Goal: Task Accomplishment & Management: Use online tool/utility

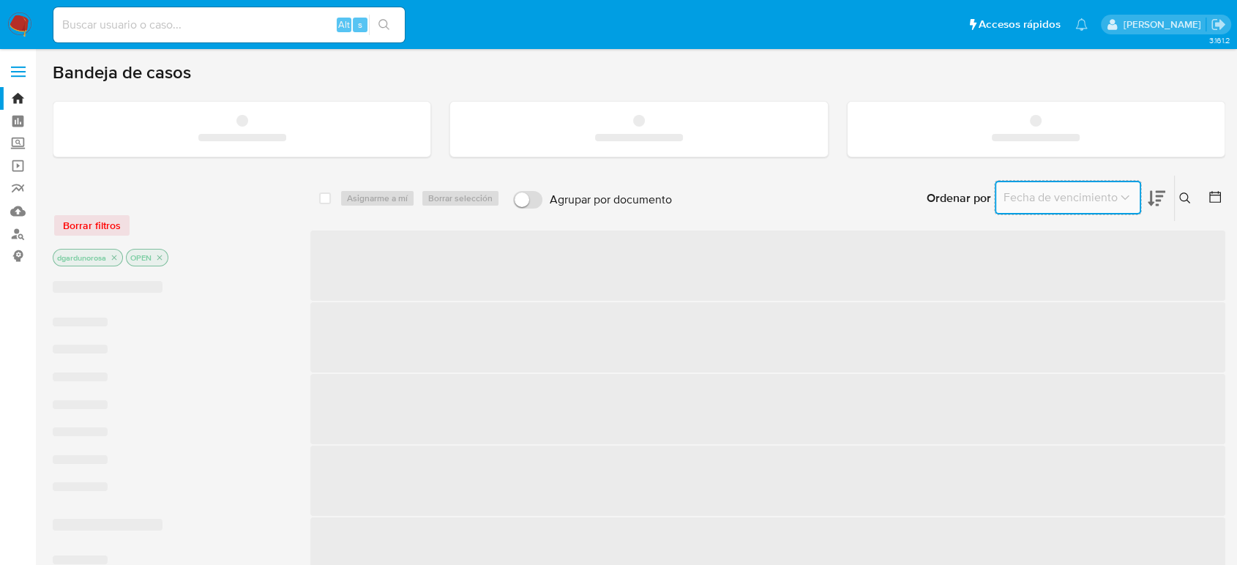
click at [1132, 204] on button "Fecha de vencimiento" at bounding box center [1068, 197] width 148 height 35
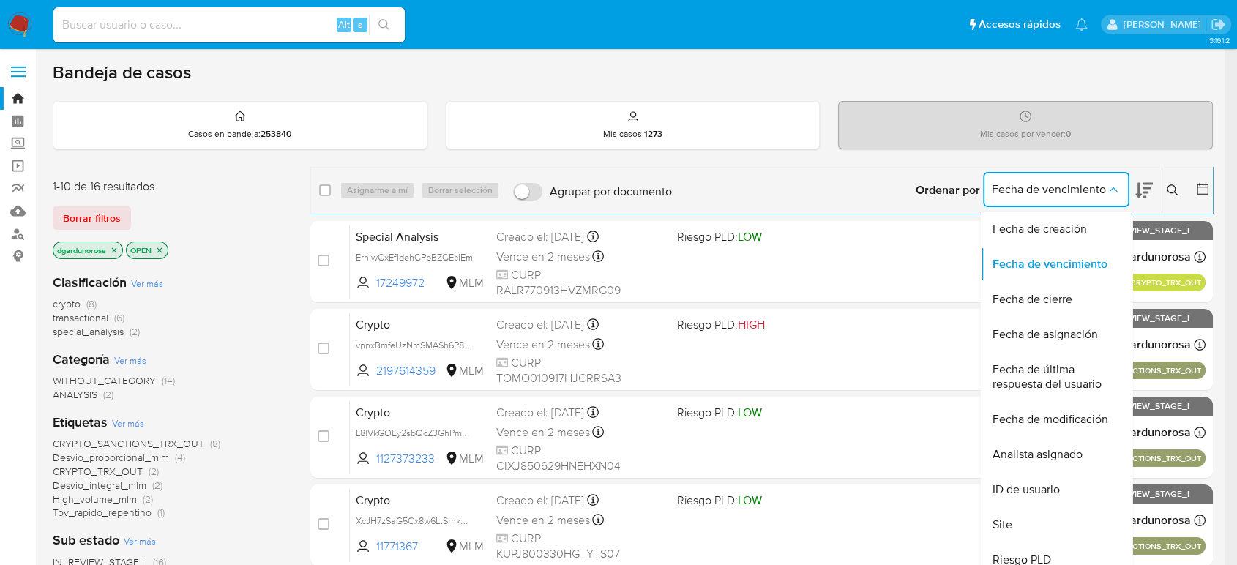
click at [887, 186] on div "Ordenar por Fecha de vencimiento Fecha de creación Fecha de vencimiento Fecha d…" at bounding box center [946, 190] width 534 height 45
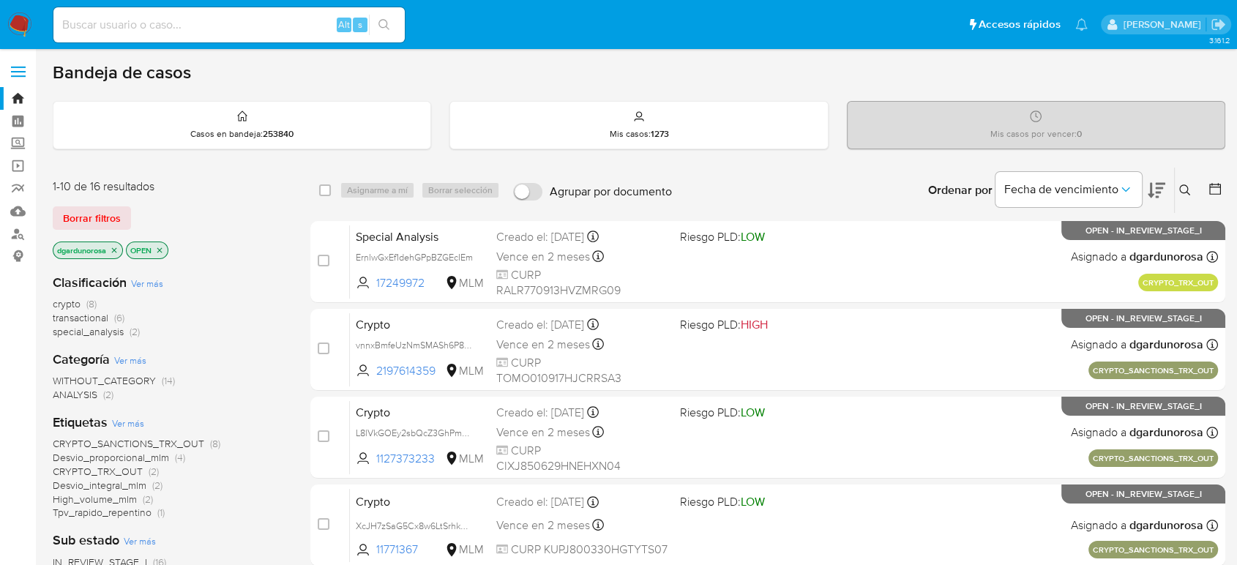
click at [1181, 190] on icon at bounding box center [1185, 190] width 12 height 12
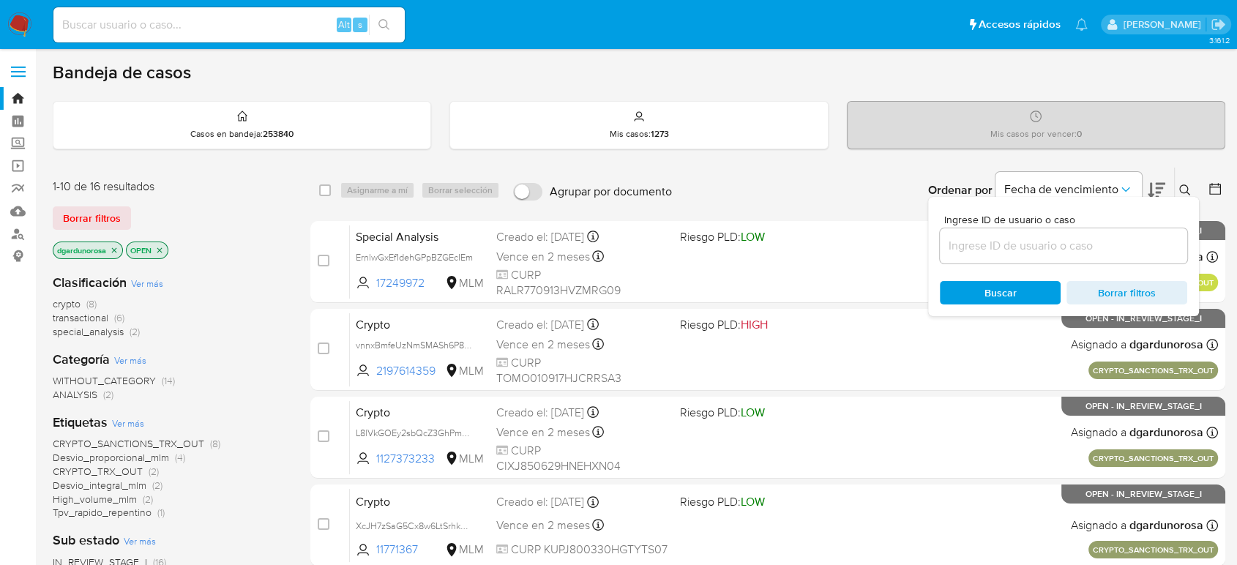
click at [1124, 245] on input at bounding box center [1063, 245] width 247 height 19
type input "297778214"
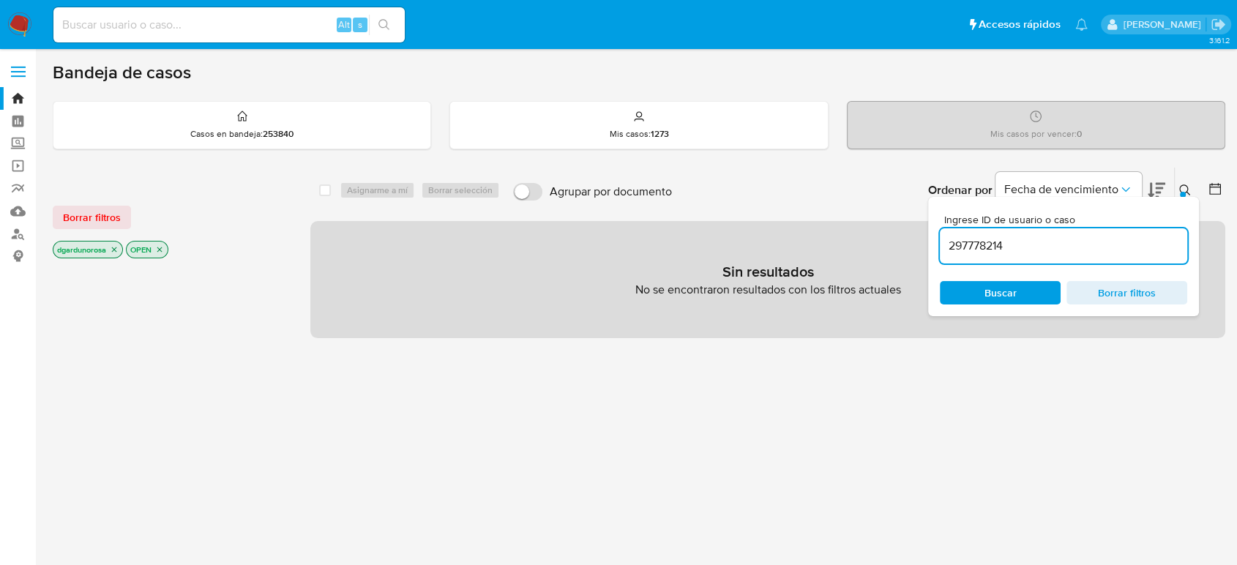
click at [1186, 189] on icon at bounding box center [1185, 190] width 12 height 12
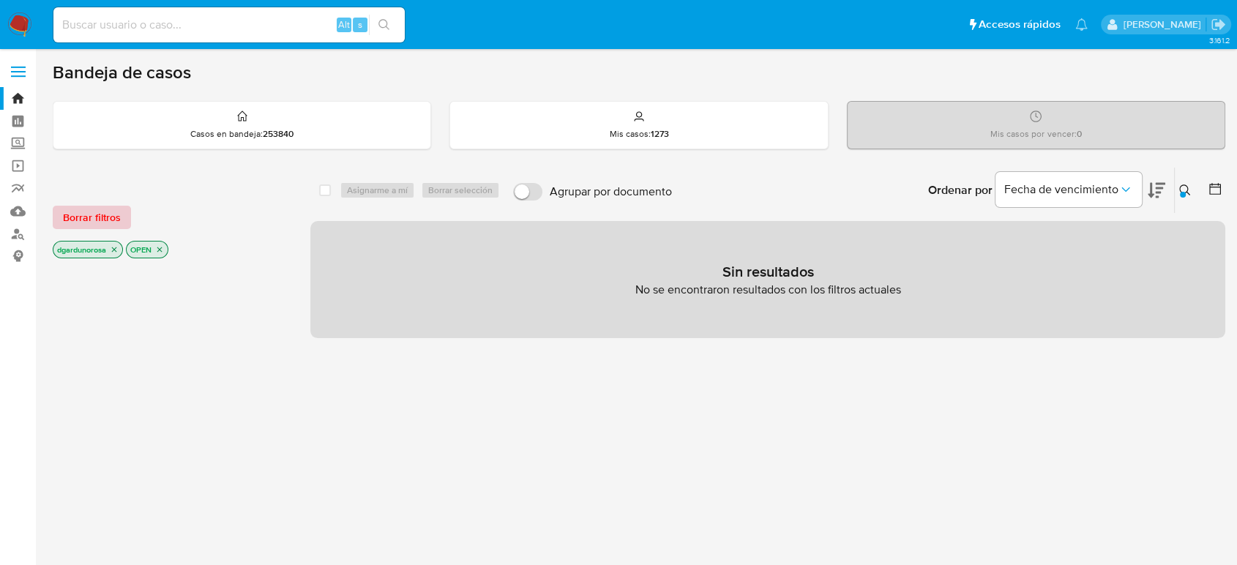
click at [118, 212] on span "Borrar filtros" at bounding box center [92, 217] width 58 height 20
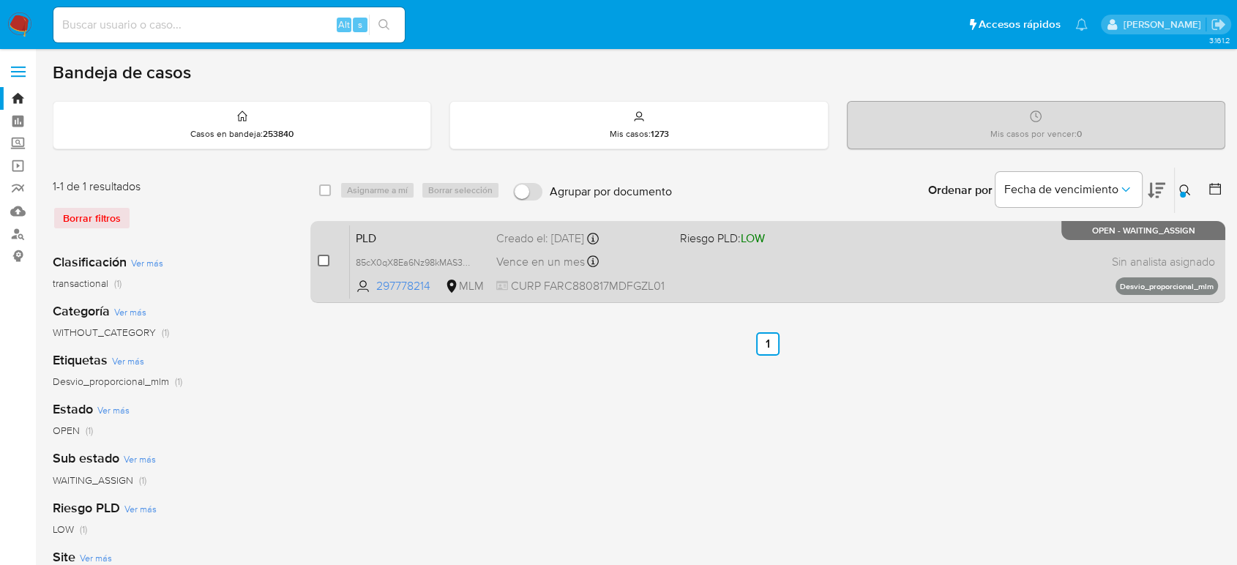
click at [322, 259] on input "checkbox" at bounding box center [324, 261] width 12 height 12
checkbox input "true"
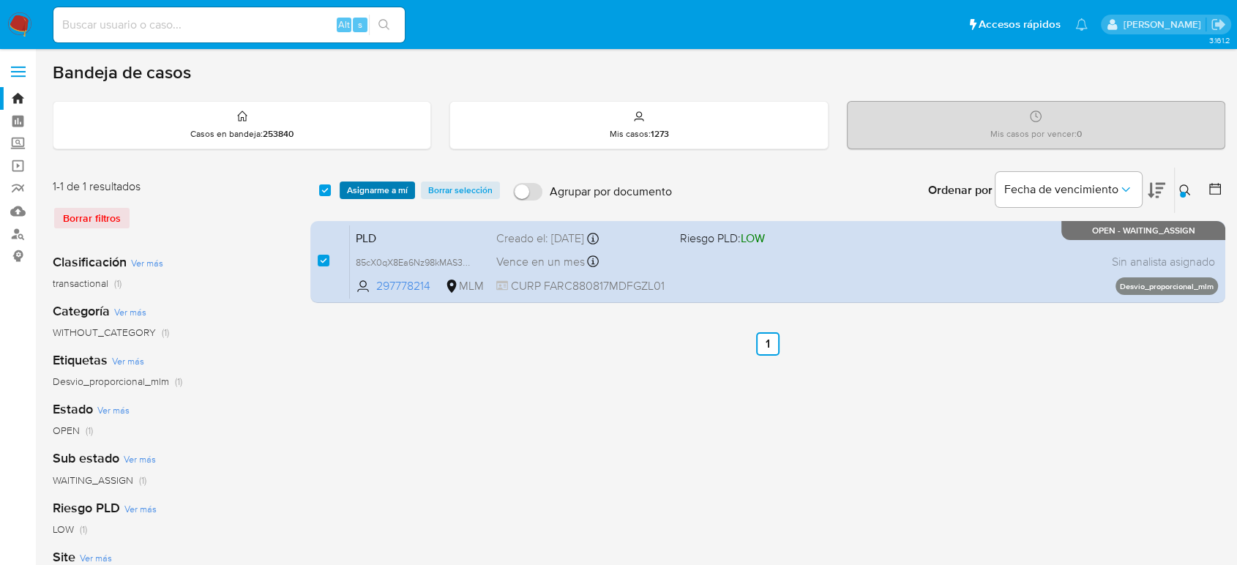
click at [373, 193] on span "Asignarme a mí" at bounding box center [377, 190] width 61 height 15
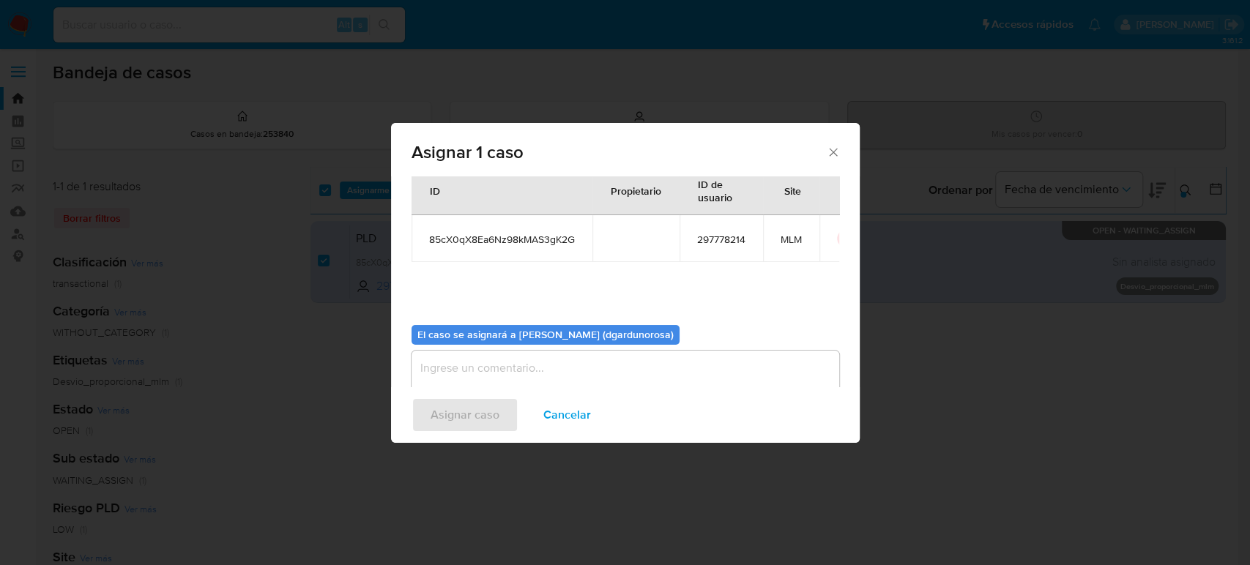
scroll to position [75, 0]
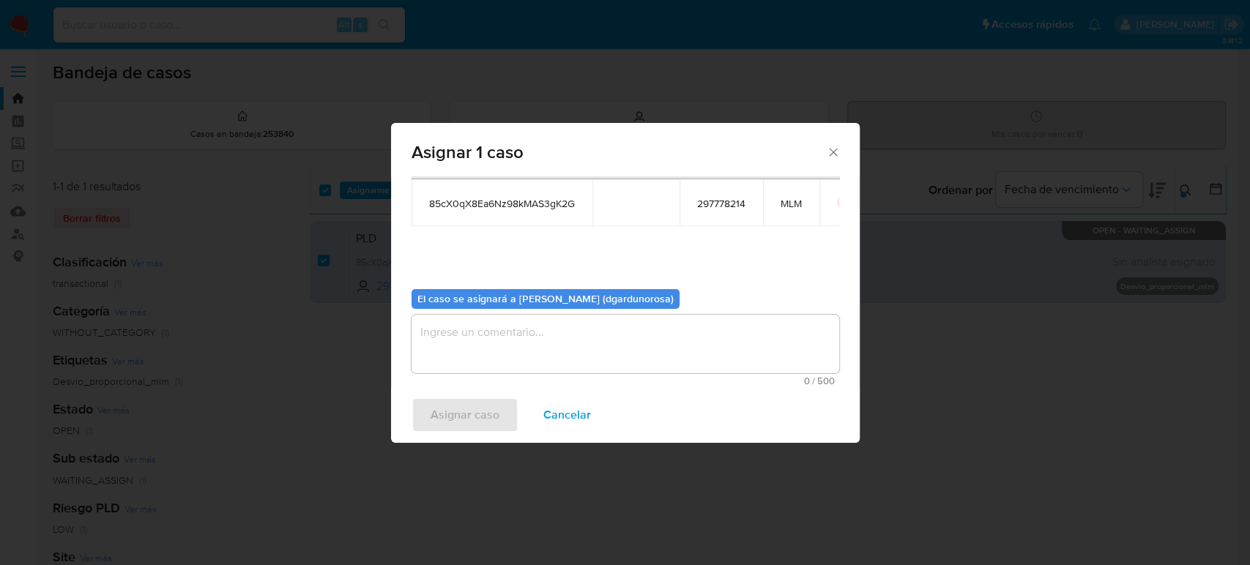
click at [539, 325] on textarea "assign-modal" at bounding box center [625, 344] width 428 height 59
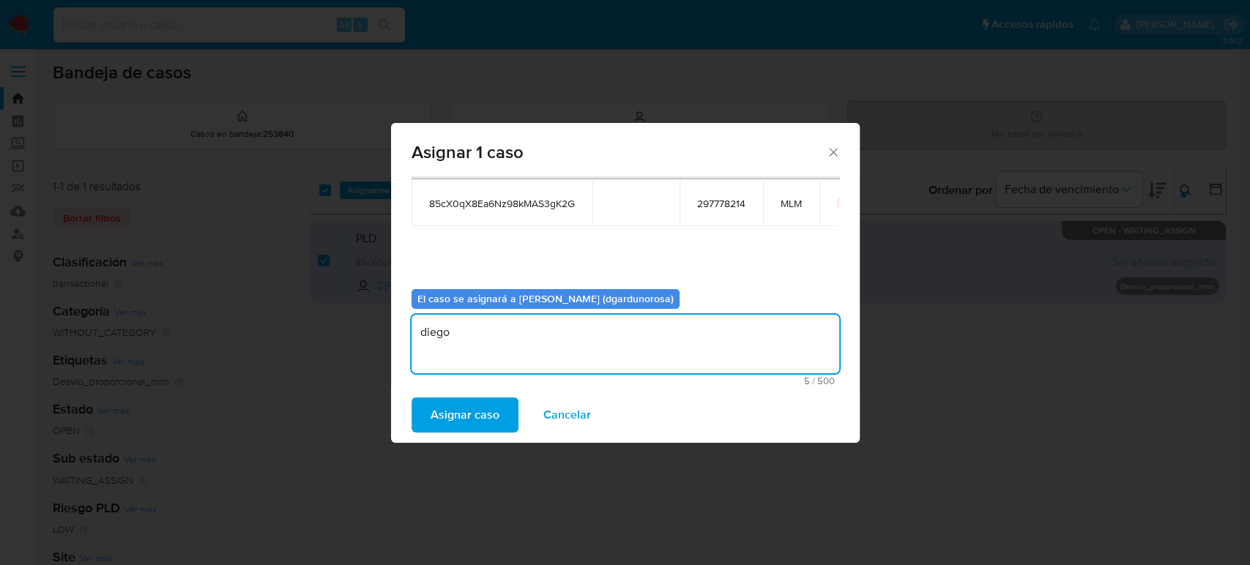
type textarea "diego"
click at [532, 209] on span "85cX0qX8Ea6Nz98kMAS3gK2G" at bounding box center [502, 203] width 146 height 13
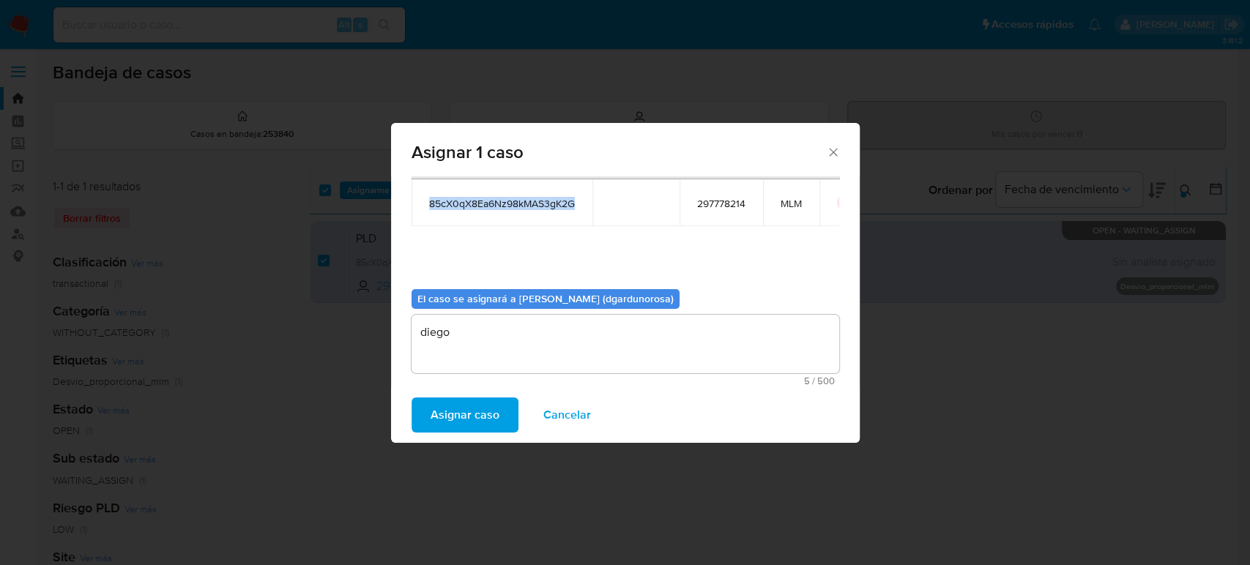
click at [532, 209] on span "85cX0qX8Ea6Nz98kMAS3gK2G" at bounding box center [502, 203] width 146 height 13
copy span "85cX0qX8Ea6Nz98kMAS3gK2G"
click at [483, 426] on span "Asignar caso" at bounding box center [464, 415] width 69 height 32
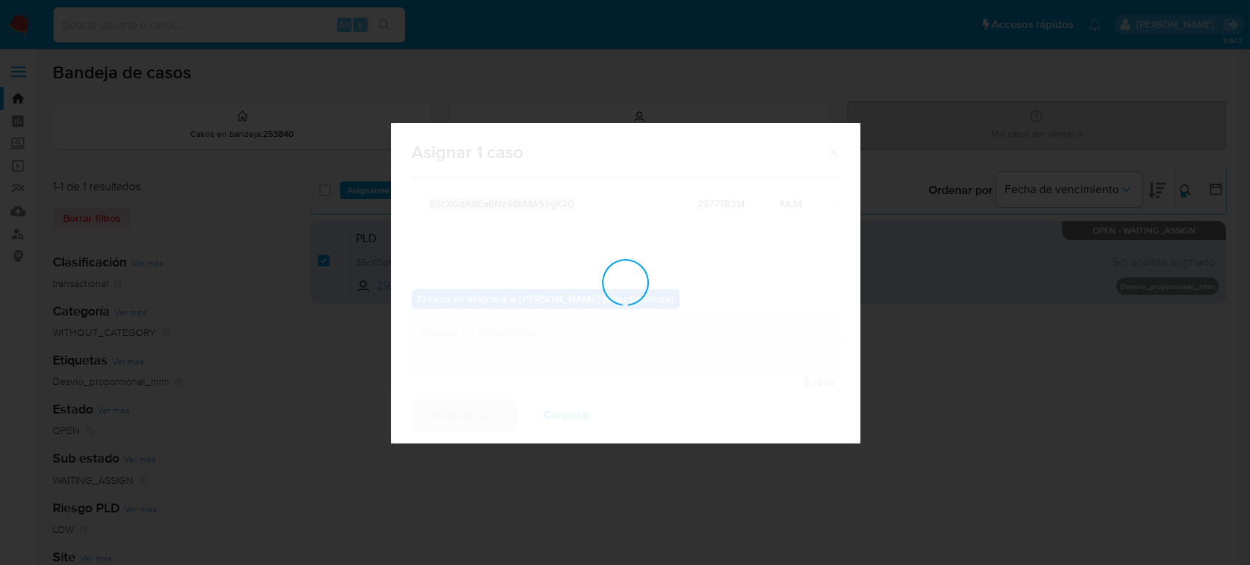
checkbox input "false"
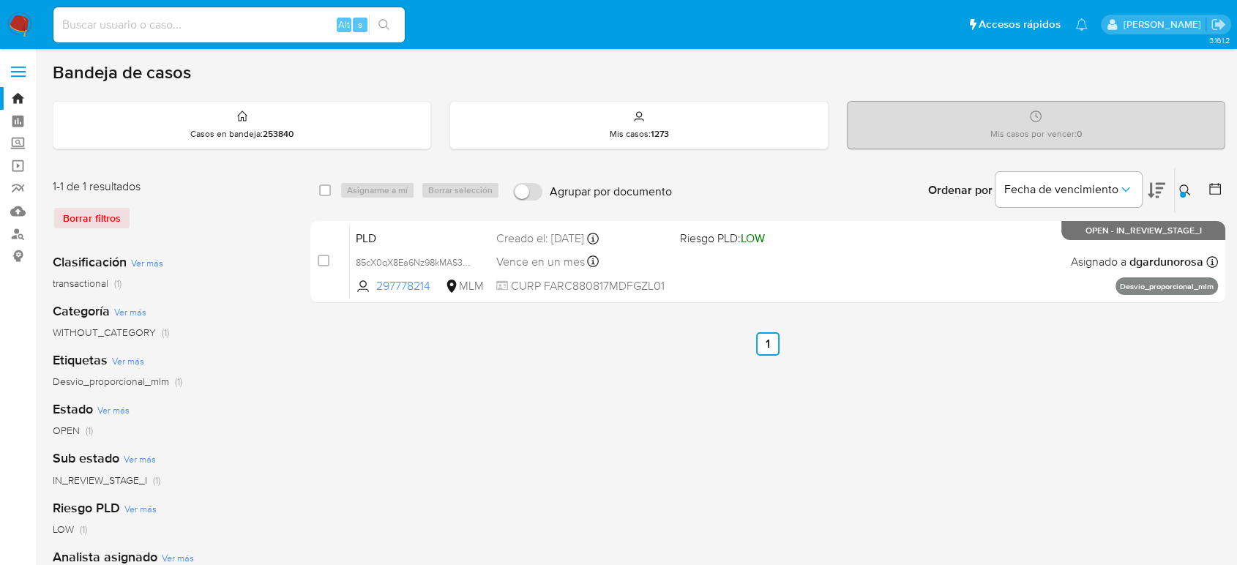
click at [1184, 184] on icon at bounding box center [1184, 189] width 11 height 11
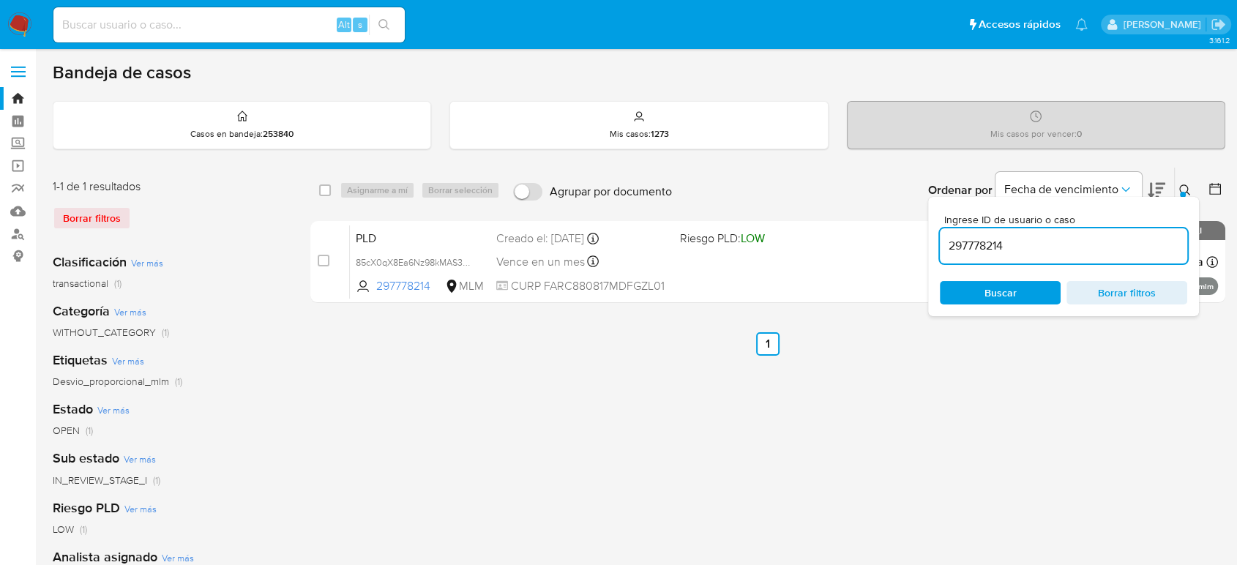
click at [958, 240] on input "297778214" at bounding box center [1063, 245] width 247 height 19
type input "1936887382"
click at [1184, 187] on icon at bounding box center [1185, 190] width 12 height 12
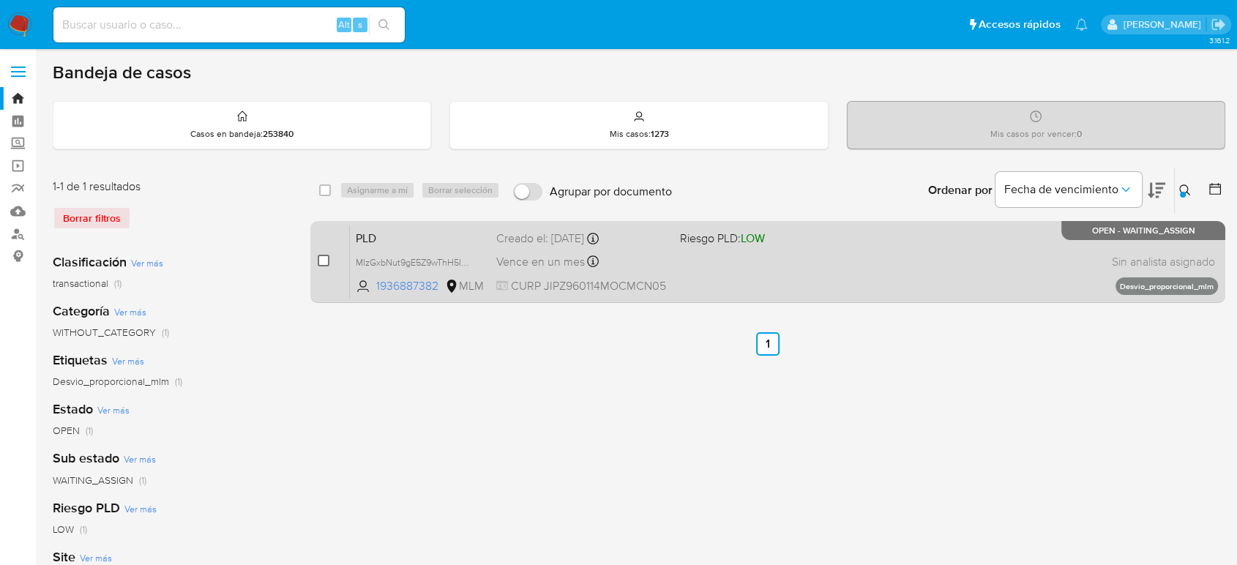
click at [328, 261] on input "checkbox" at bounding box center [324, 261] width 12 height 12
checkbox input "true"
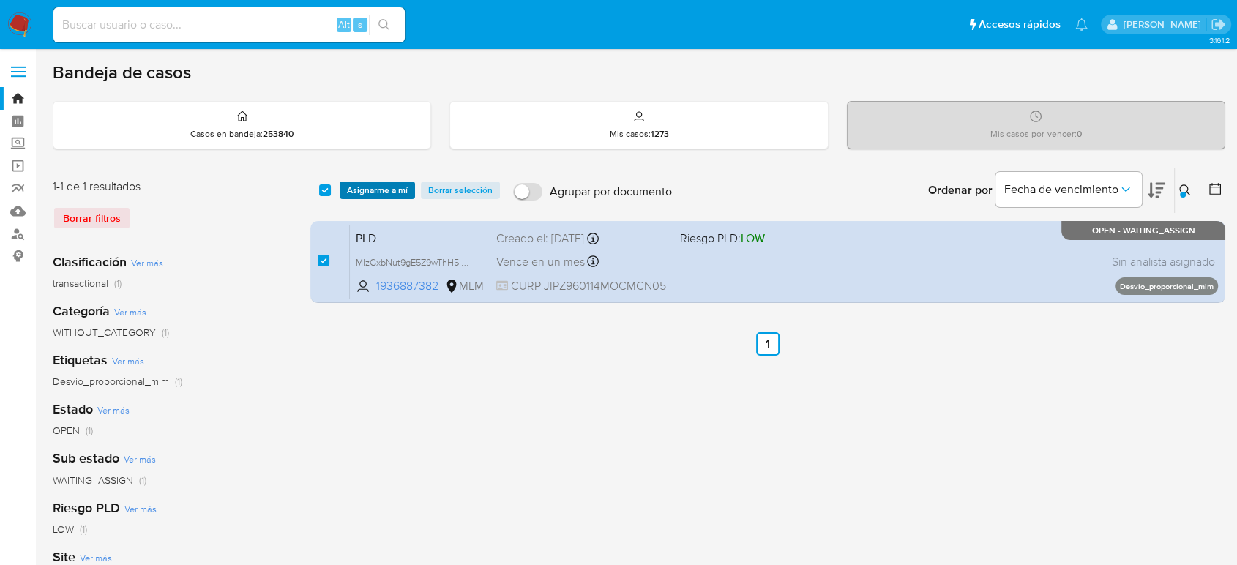
click at [381, 193] on span "Asignarme a mí" at bounding box center [377, 190] width 61 height 15
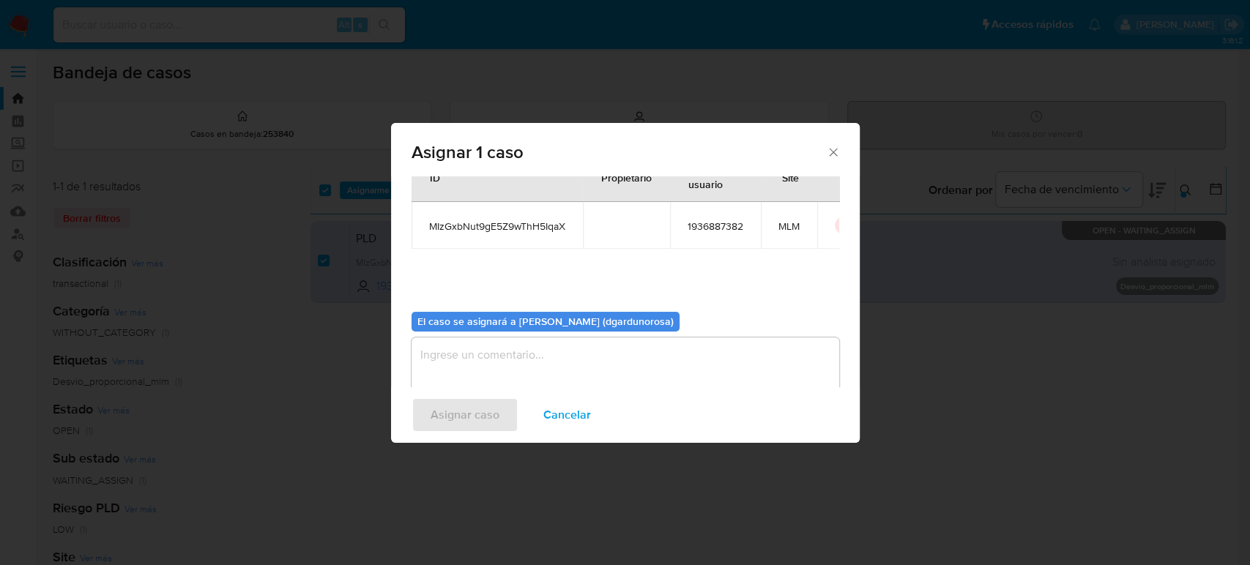
scroll to position [75, 0]
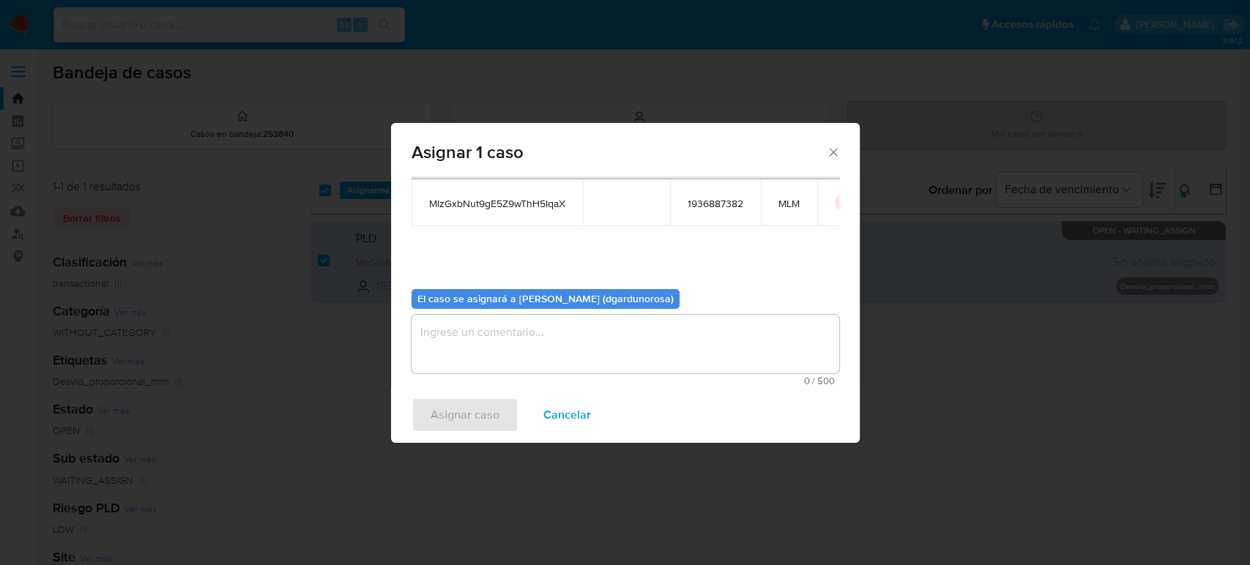
click at [573, 356] on textarea "assign-modal" at bounding box center [625, 344] width 428 height 59
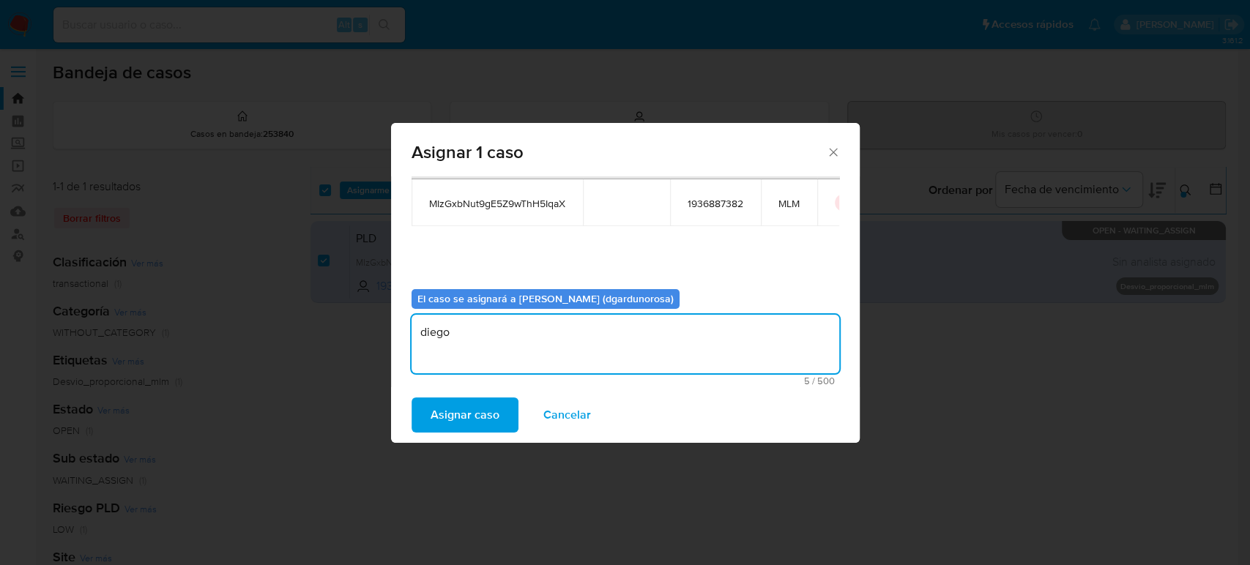
type textarea "diego"
click at [498, 206] on span "MIzGxbNut9gE5Z9wThH5IqaX" at bounding box center [497, 203] width 136 height 13
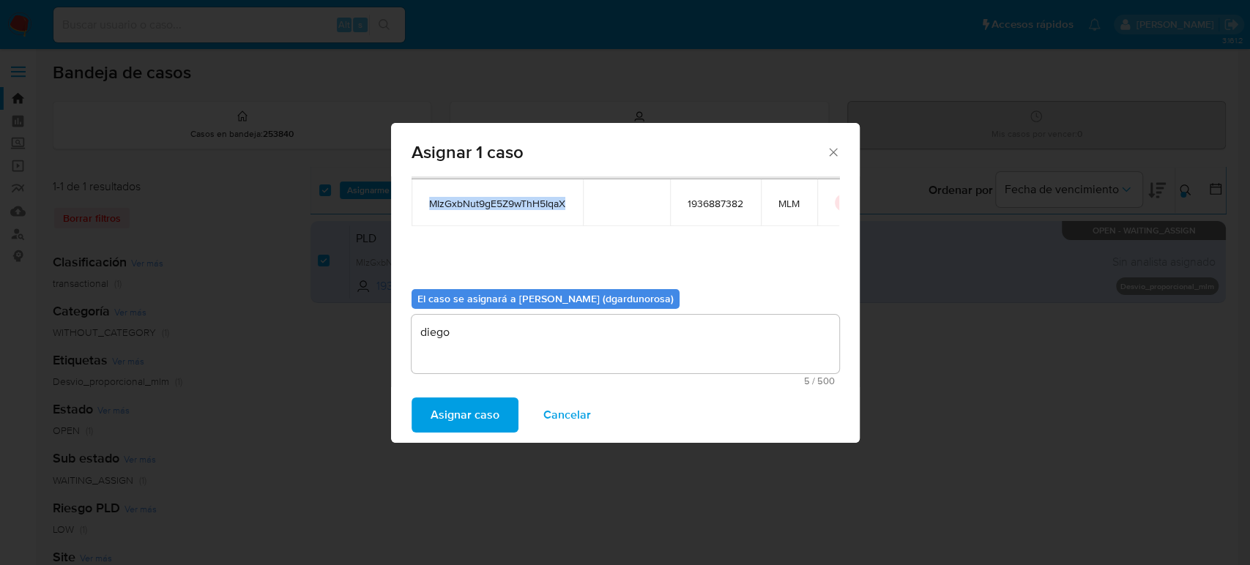
copy span "MIzGxbNut9gE5Z9wThH5IqaX"
click at [447, 411] on span "Asignar caso" at bounding box center [464, 415] width 69 height 32
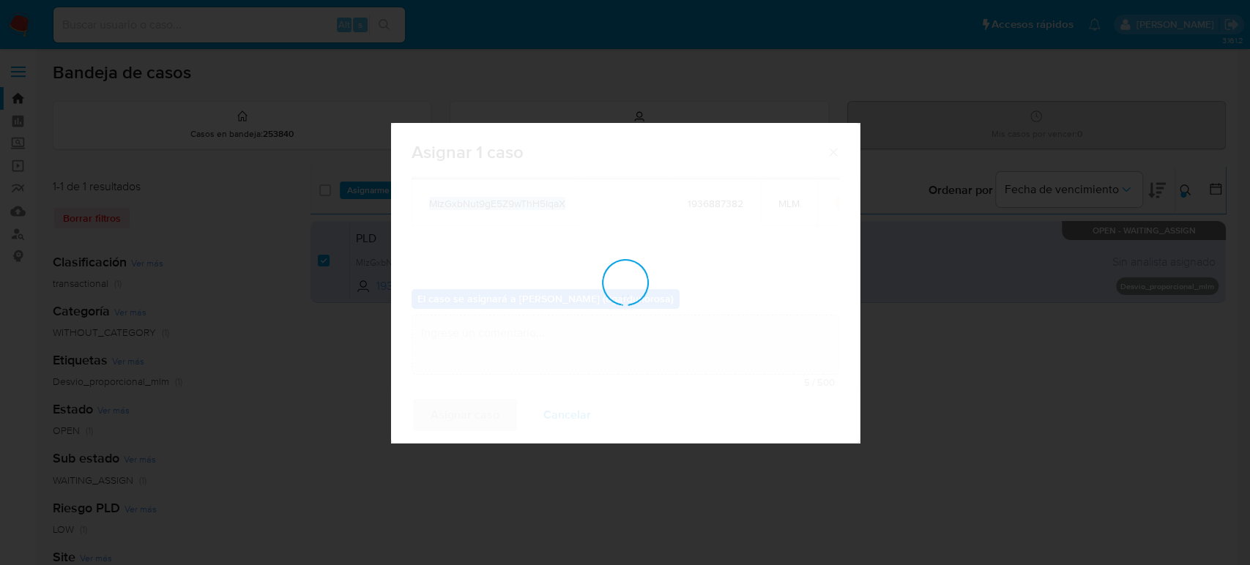
checkbox input "false"
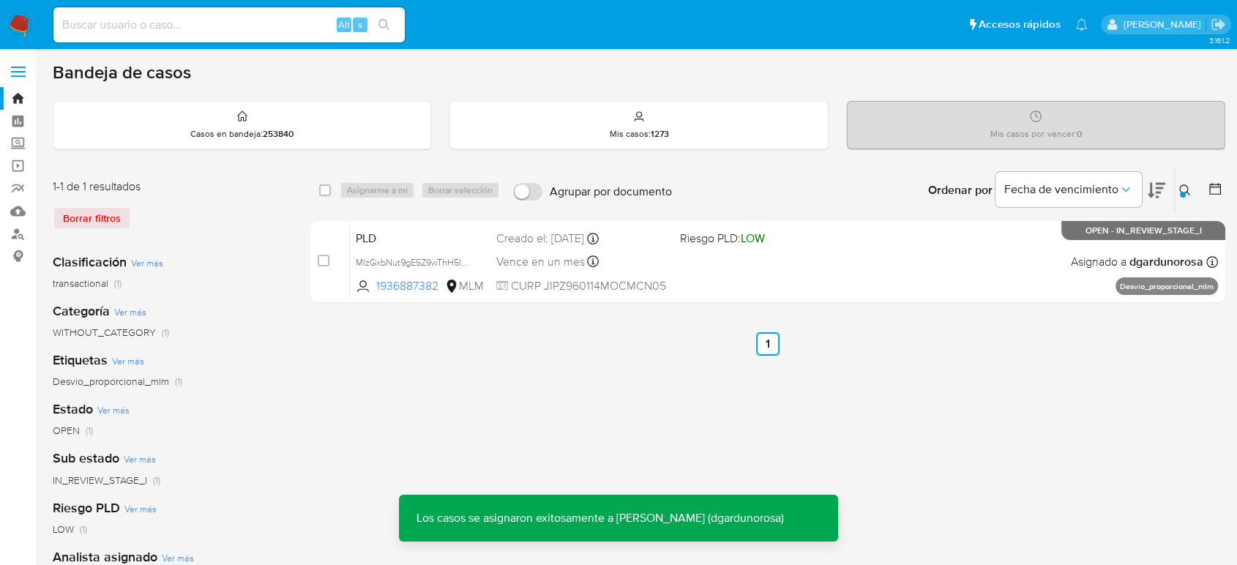
click at [1184, 192] on div at bounding box center [1183, 195] width 6 height 6
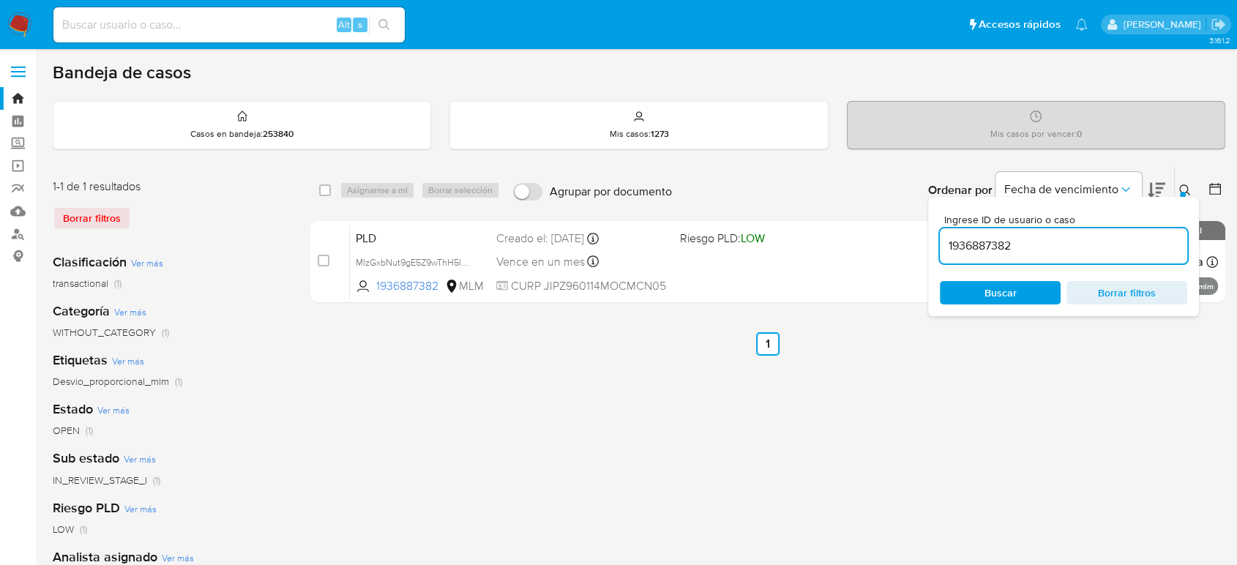
click at [982, 250] on input "1936887382" at bounding box center [1063, 245] width 247 height 19
type input "765150560"
click at [1183, 188] on icon at bounding box center [1185, 190] width 12 height 12
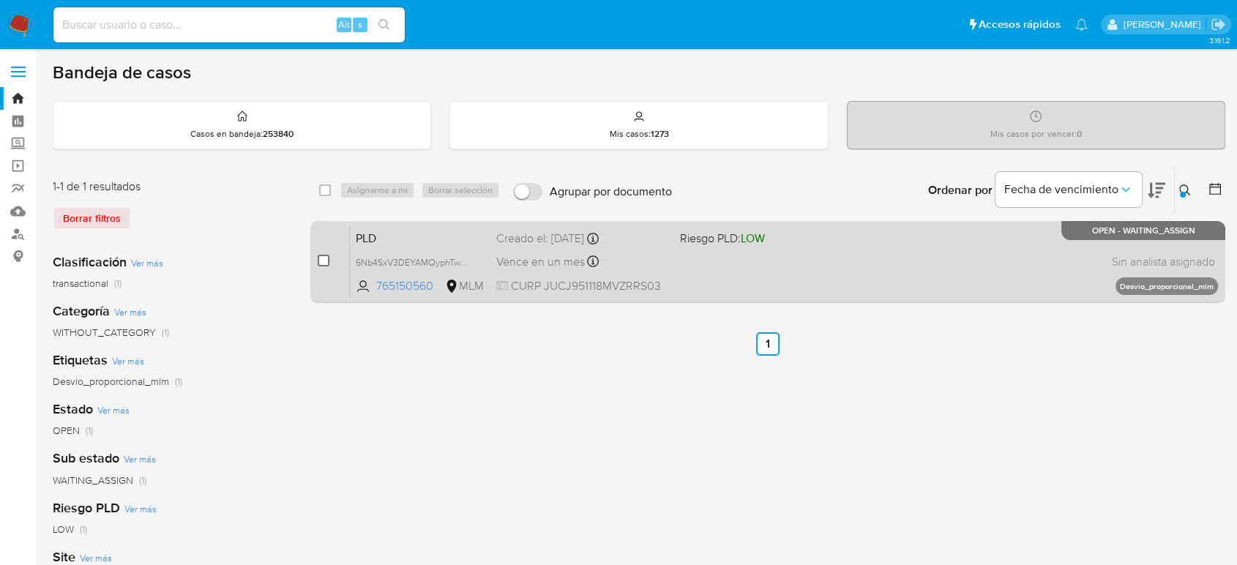
click at [318, 257] on input "checkbox" at bounding box center [324, 261] width 12 height 12
checkbox input "true"
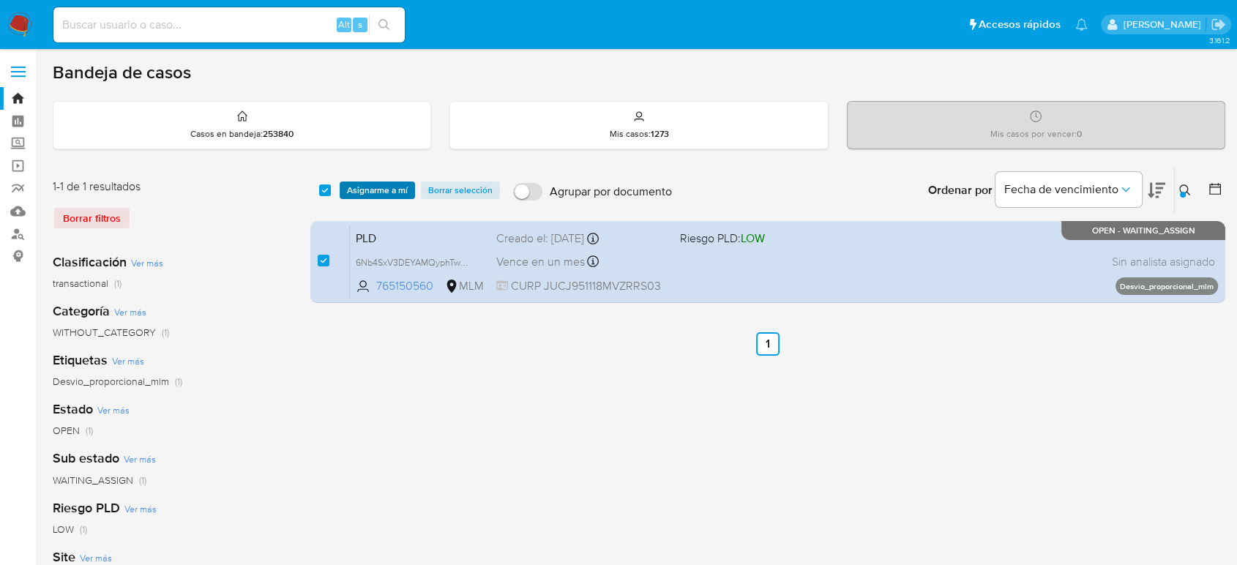
click at [367, 198] on div "select-all-cases-checkbox Asignarme a mí Borrar selección Agrupar por documento…" at bounding box center [767, 190] width 915 height 45
click at [368, 188] on span "Asignarme a mí" at bounding box center [377, 190] width 61 height 15
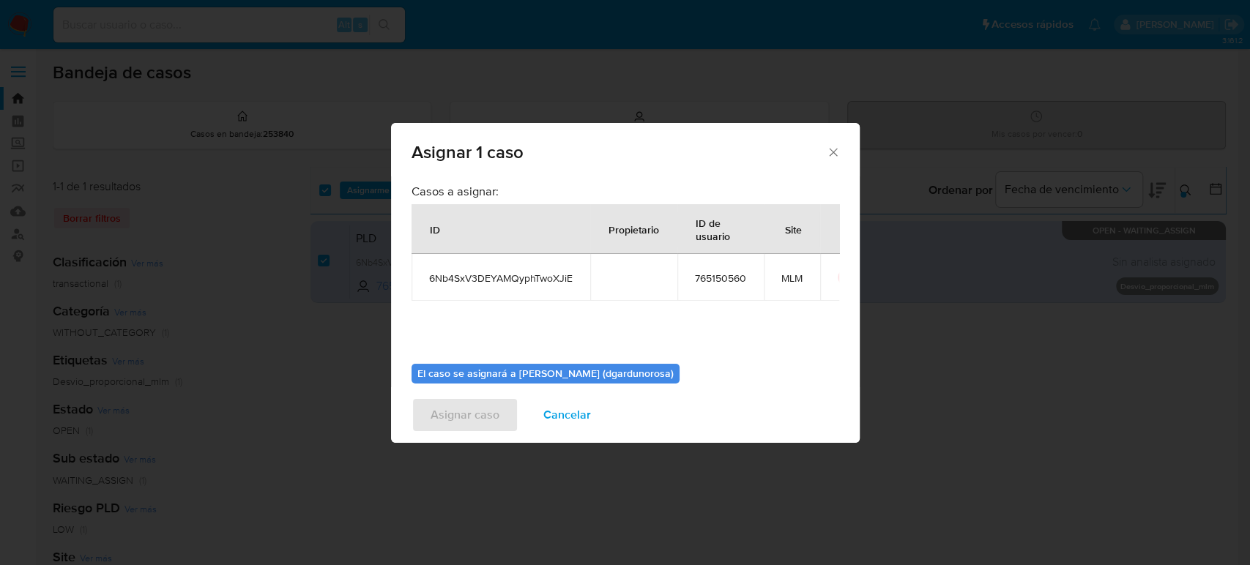
scroll to position [75, 0]
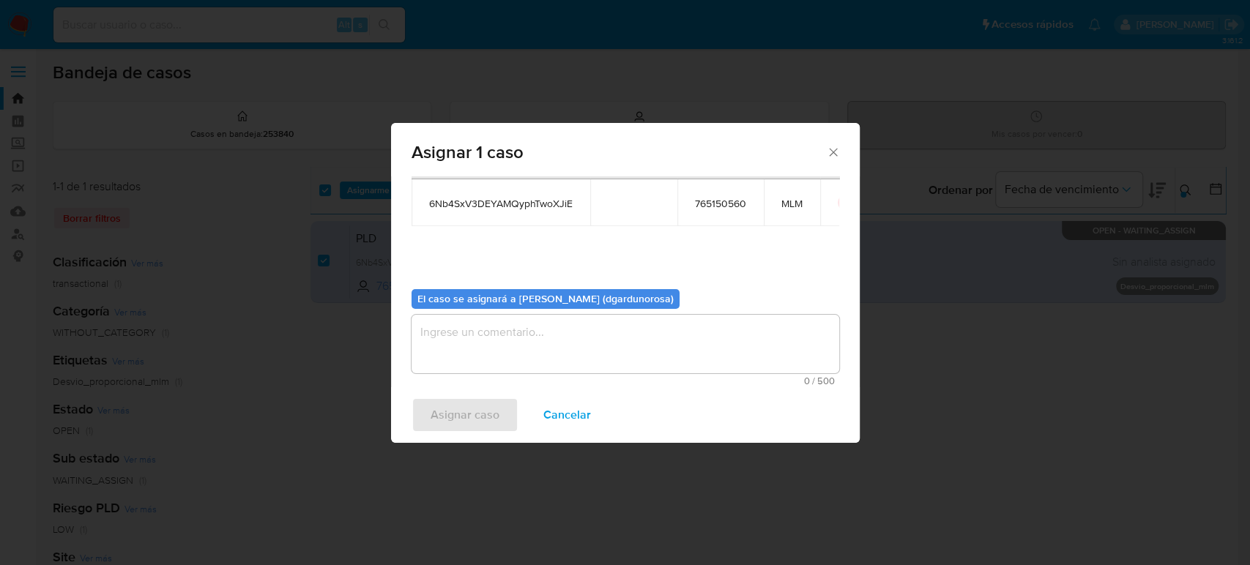
drag, startPoint x: 574, startPoint y: 314, endPoint x: 577, endPoint y: 335, distance: 20.7
click at [577, 318] on div "El caso se asignará a Diego Eduardo Garduno (dgardunorosa) 0 / 500 500 caracter…" at bounding box center [625, 331] width 428 height 109
click at [574, 340] on textarea "assign-modal" at bounding box center [625, 344] width 428 height 59
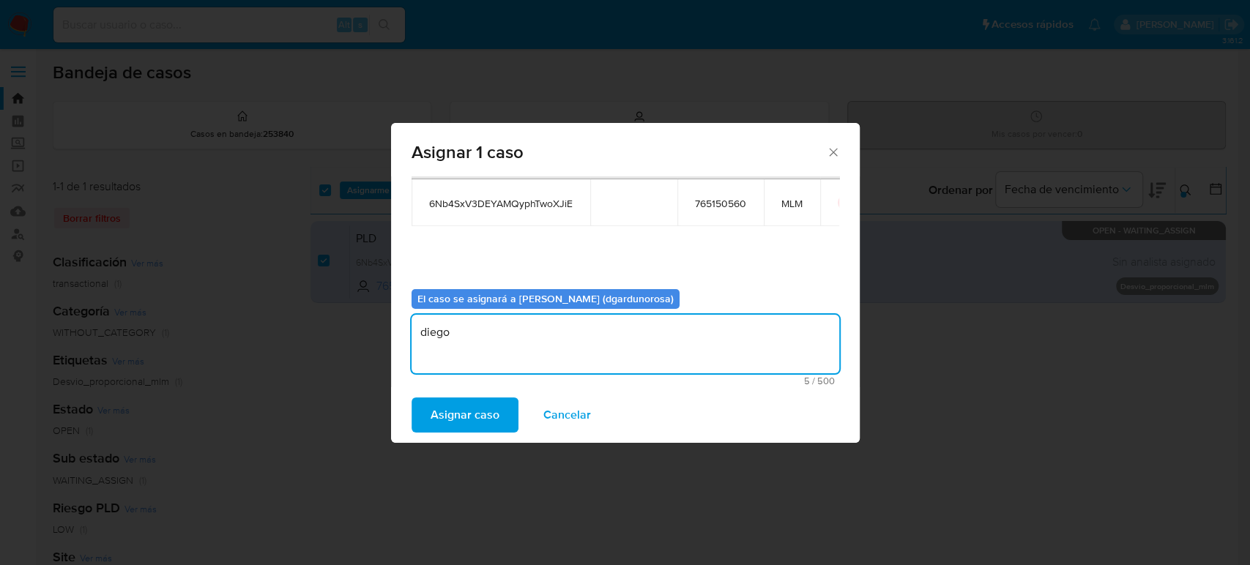
type textarea "diego"
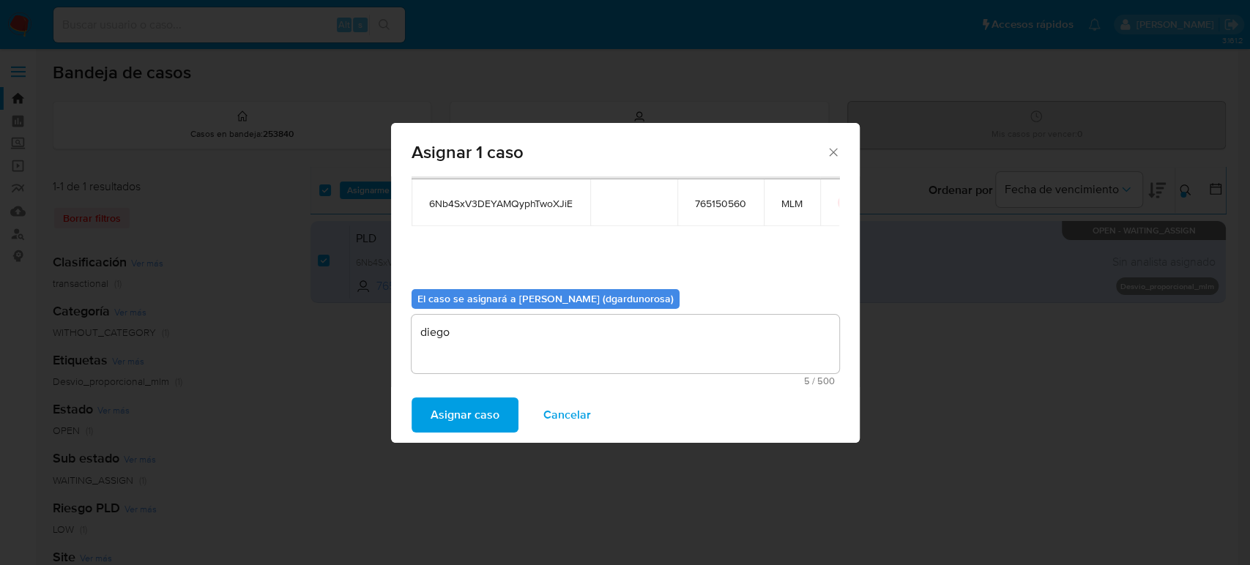
click at [545, 202] on span "6Nb4SxV3DEYAMQyphTwoXJiE" at bounding box center [500, 203] width 143 height 13
copy span "6Nb4SxV3DEYAMQyphTwoXJiE"
click at [462, 414] on span "Asignar caso" at bounding box center [464, 415] width 69 height 32
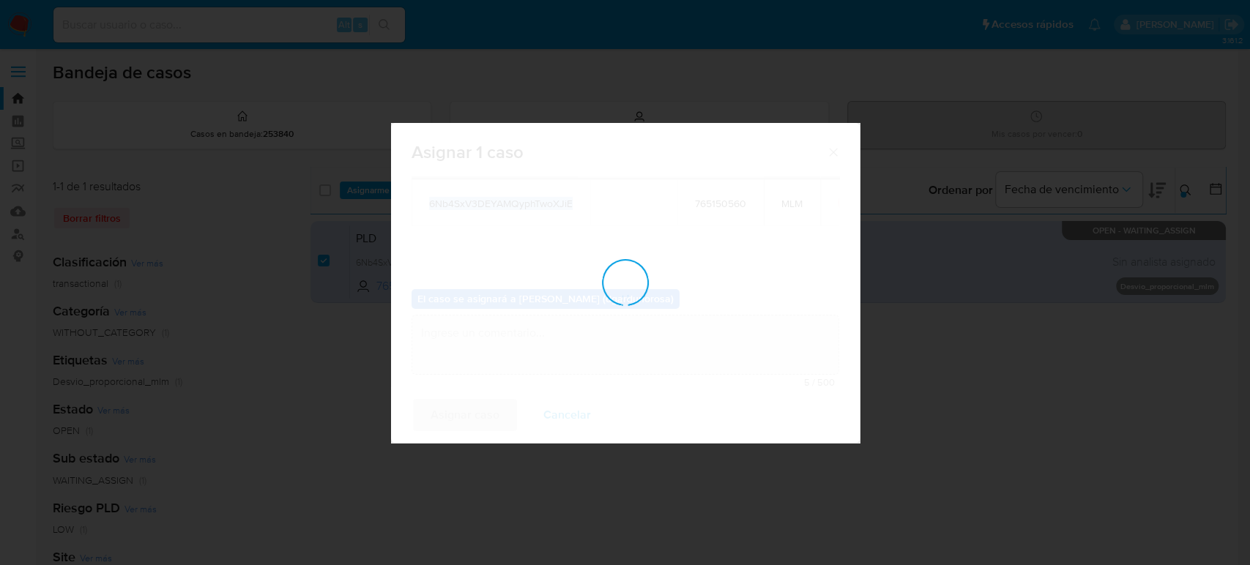
checkbox input "false"
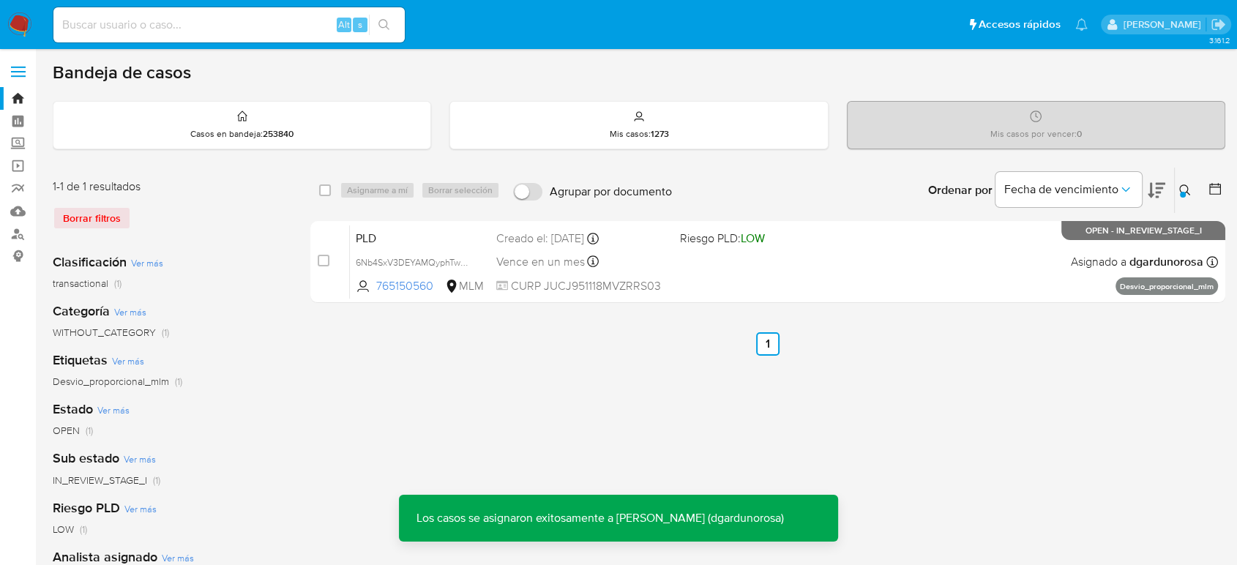
click at [1183, 187] on icon at bounding box center [1185, 190] width 12 height 12
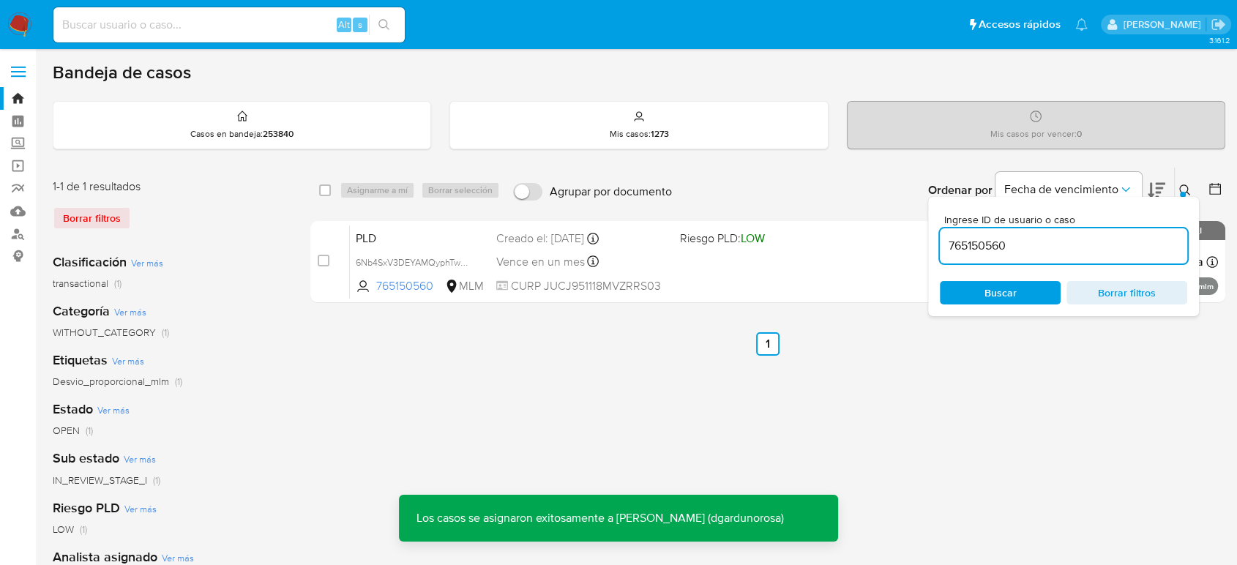
click at [996, 241] on input "765150560" at bounding box center [1063, 245] width 247 height 19
type input "2548355026"
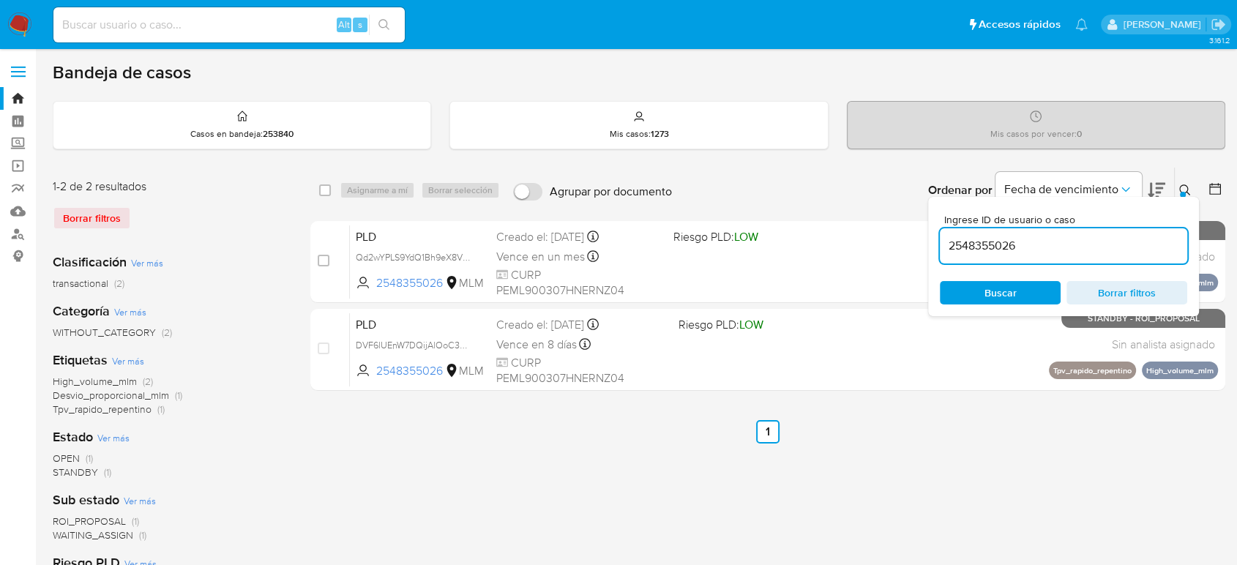
click at [1187, 185] on icon at bounding box center [1185, 190] width 12 height 12
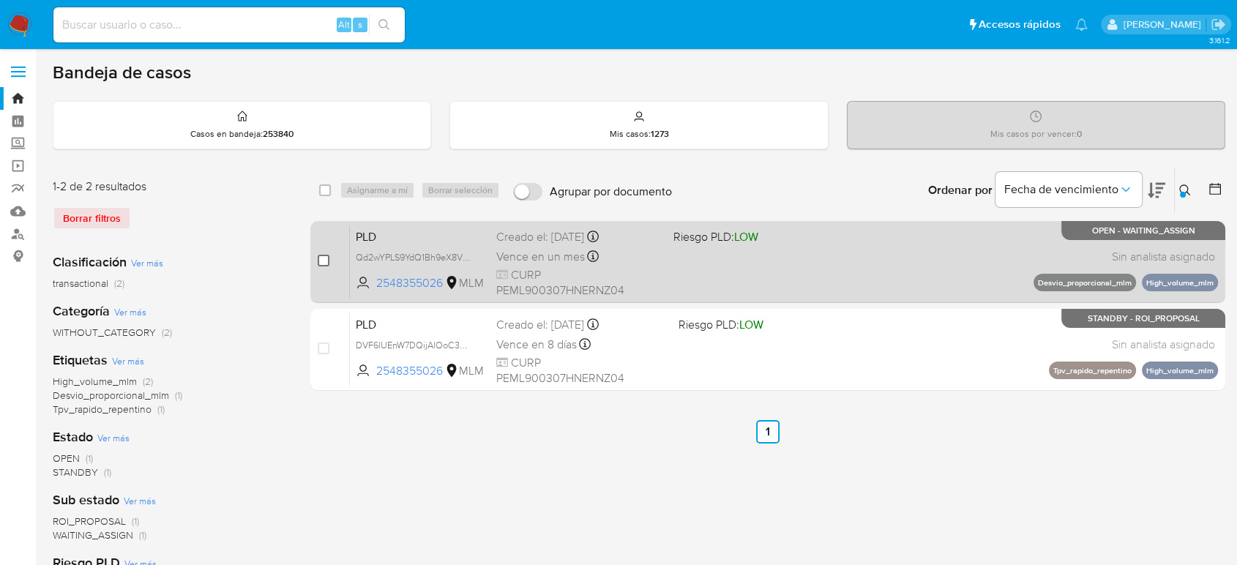
click at [328, 255] on input "checkbox" at bounding box center [324, 261] width 12 height 12
checkbox input "true"
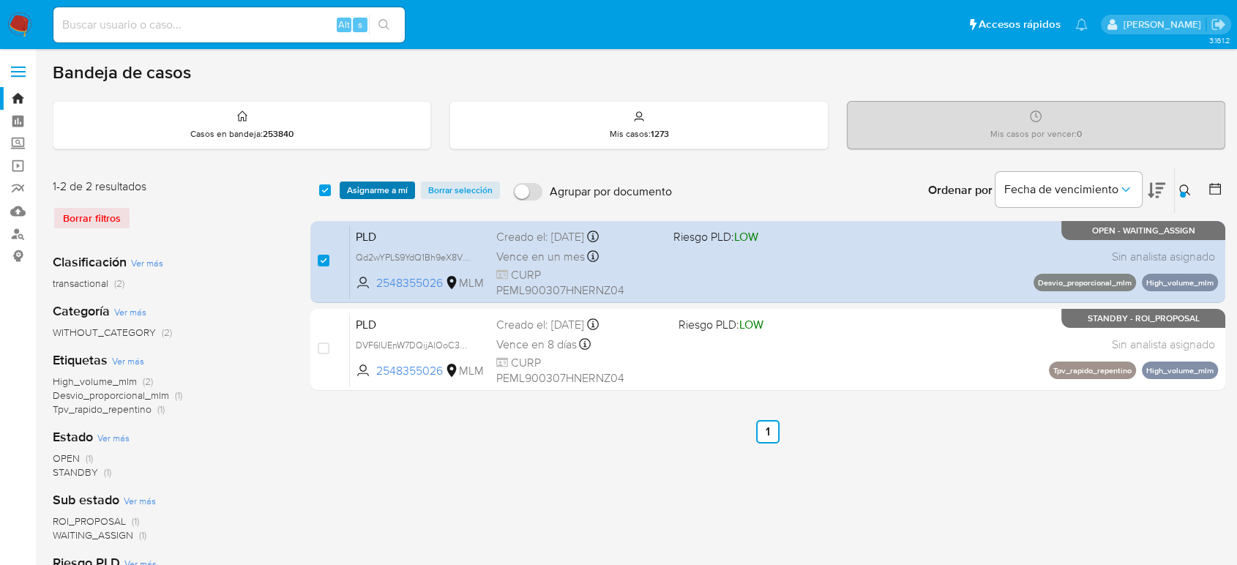
click at [366, 186] on span "Asignarme a mí" at bounding box center [377, 190] width 61 height 15
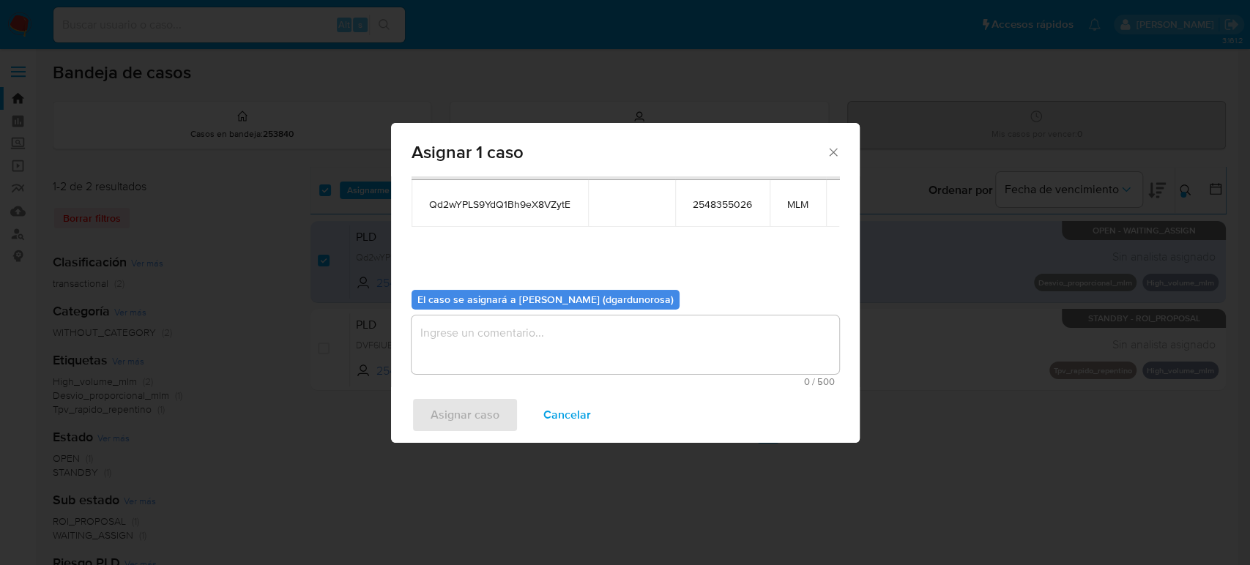
scroll to position [75, 0]
click at [641, 351] on textarea "assign-modal" at bounding box center [625, 344] width 428 height 59
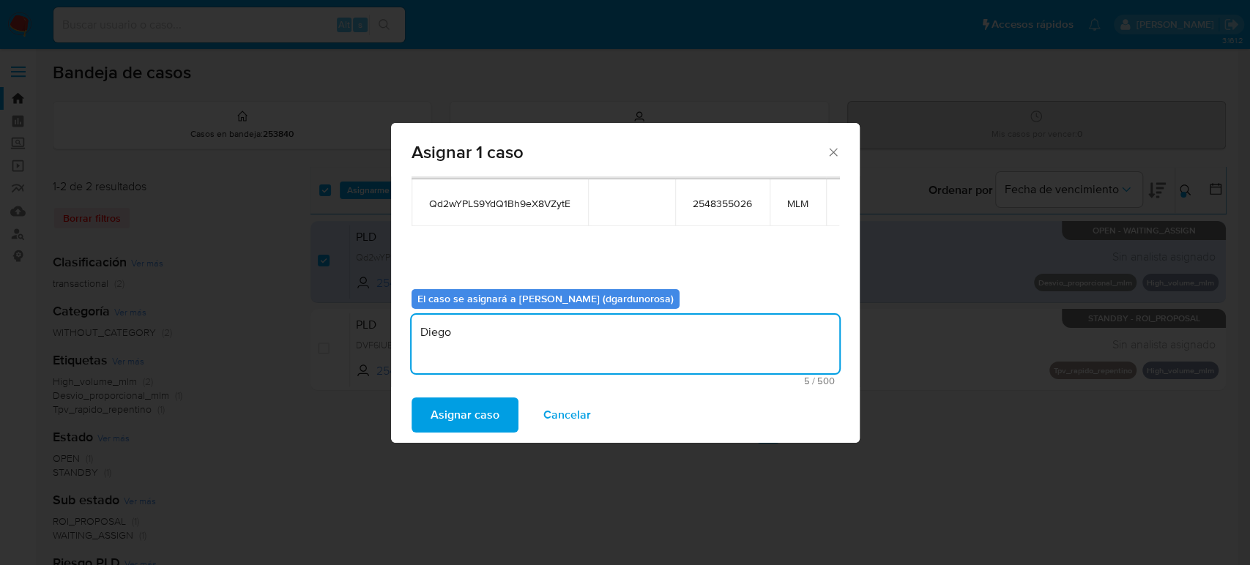
type textarea "Diego"
click at [485, 200] on span "Qd2wYPLS9YdQ1Bh9eX8VZytE" at bounding box center [499, 203] width 141 height 13
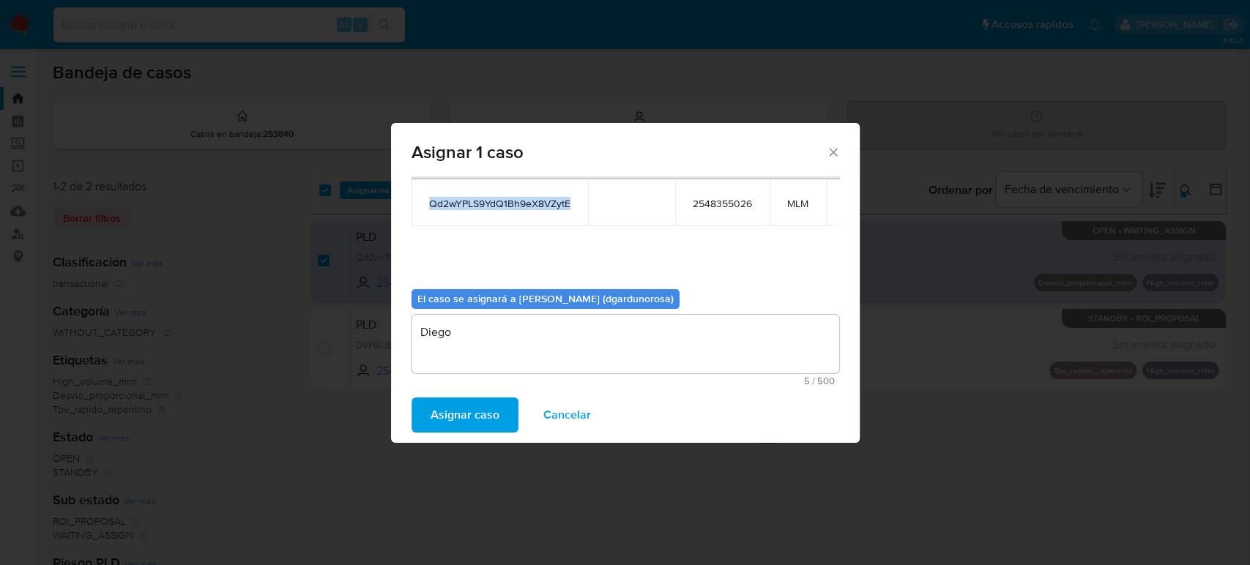
click at [485, 200] on span "Qd2wYPLS9YdQ1Bh9eX8VZytE" at bounding box center [499, 203] width 141 height 13
copy span "Qd2wYPLS9YdQ1Bh9eX8VZytE"
click at [481, 423] on span "Asignar caso" at bounding box center [464, 415] width 69 height 32
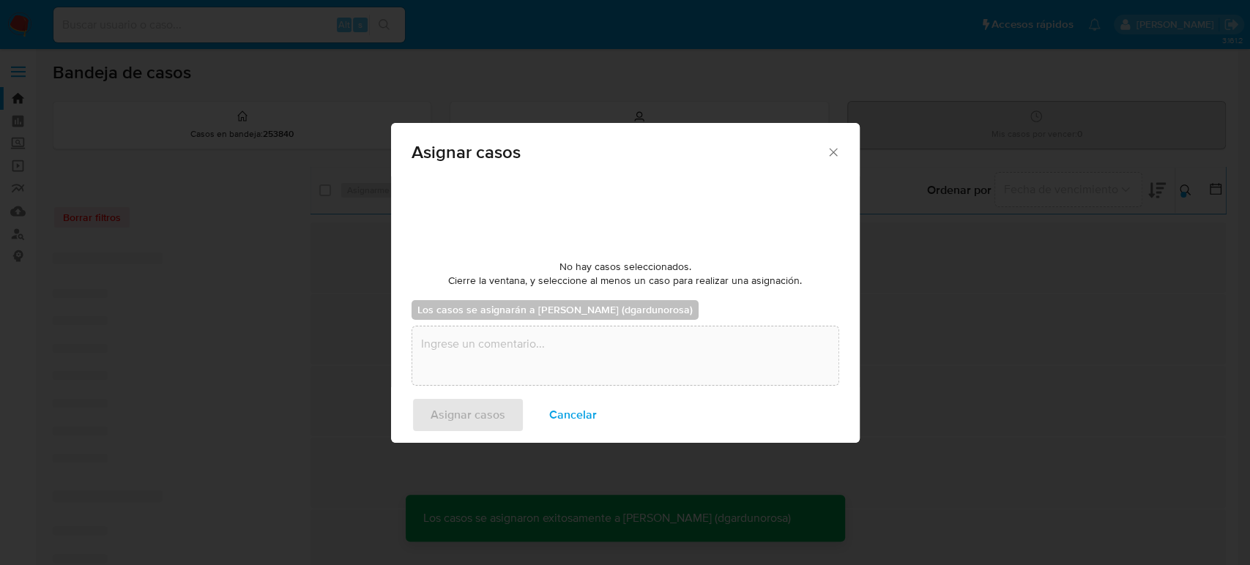
checkbox input "false"
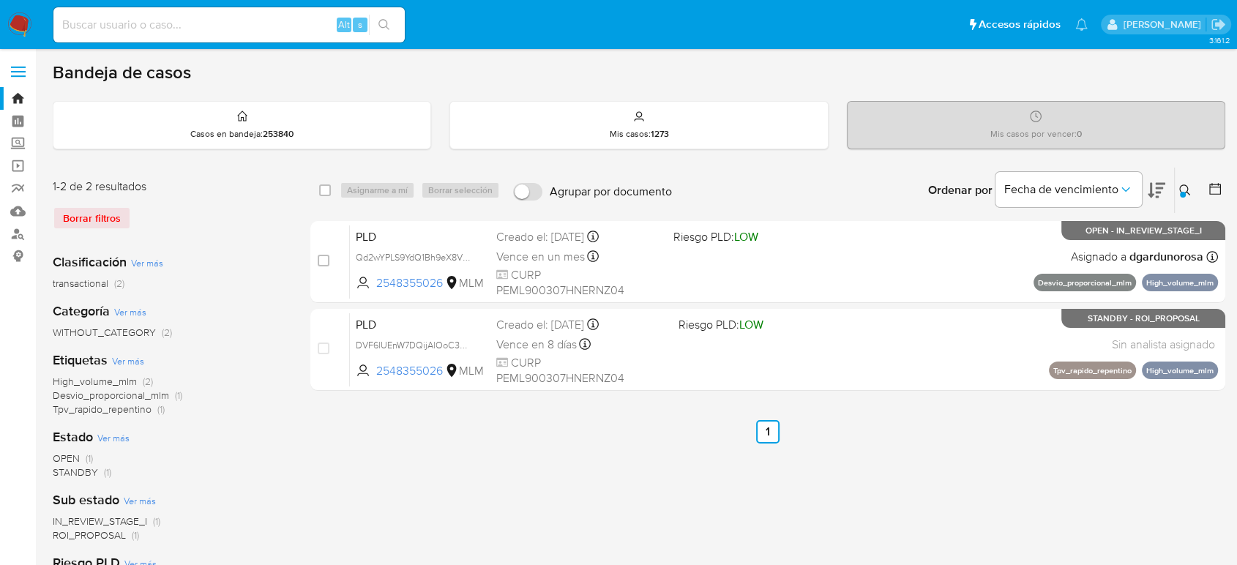
click at [1186, 186] on icon at bounding box center [1185, 190] width 12 height 12
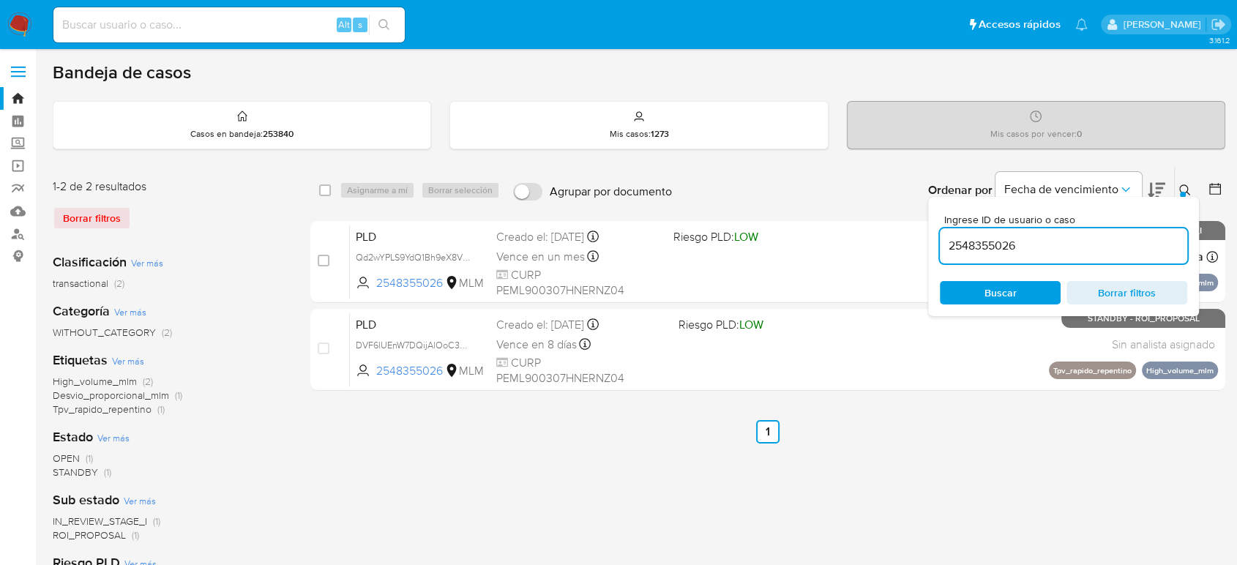
click at [1001, 246] on input "2548355026" at bounding box center [1063, 245] width 247 height 19
click at [996, 247] on input "2548355026" at bounding box center [1063, 245] width 247 height 19
type input "6aLCEWuHNqiFLMVvOWNlpWvd"
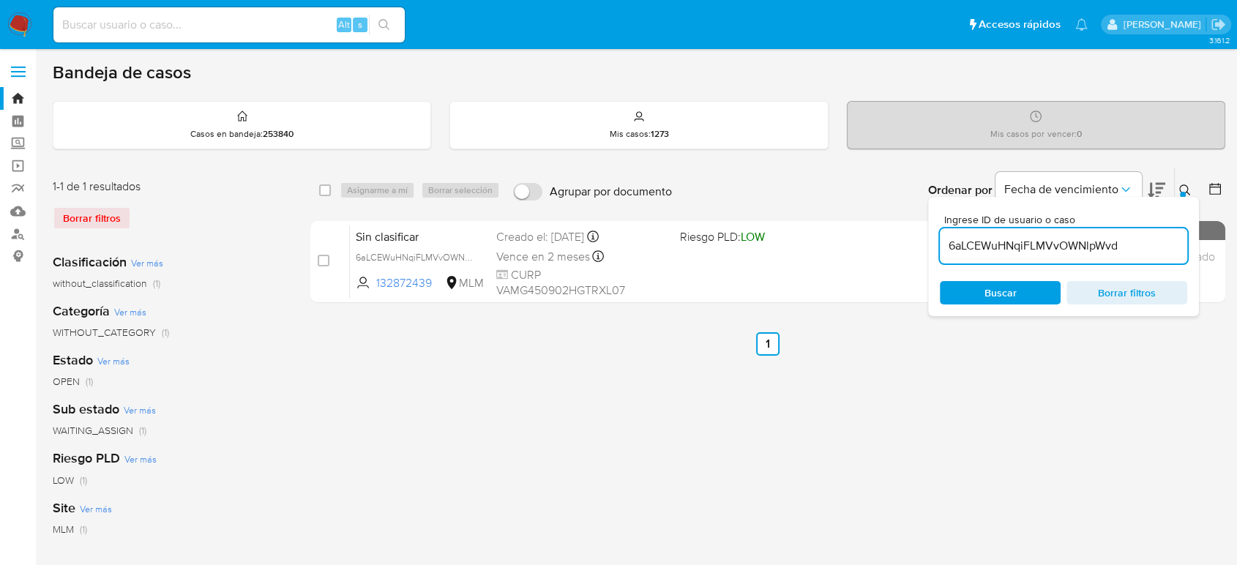
click at [1183, 188] on icon at bounding box center [1185, 190] width 12 height 12
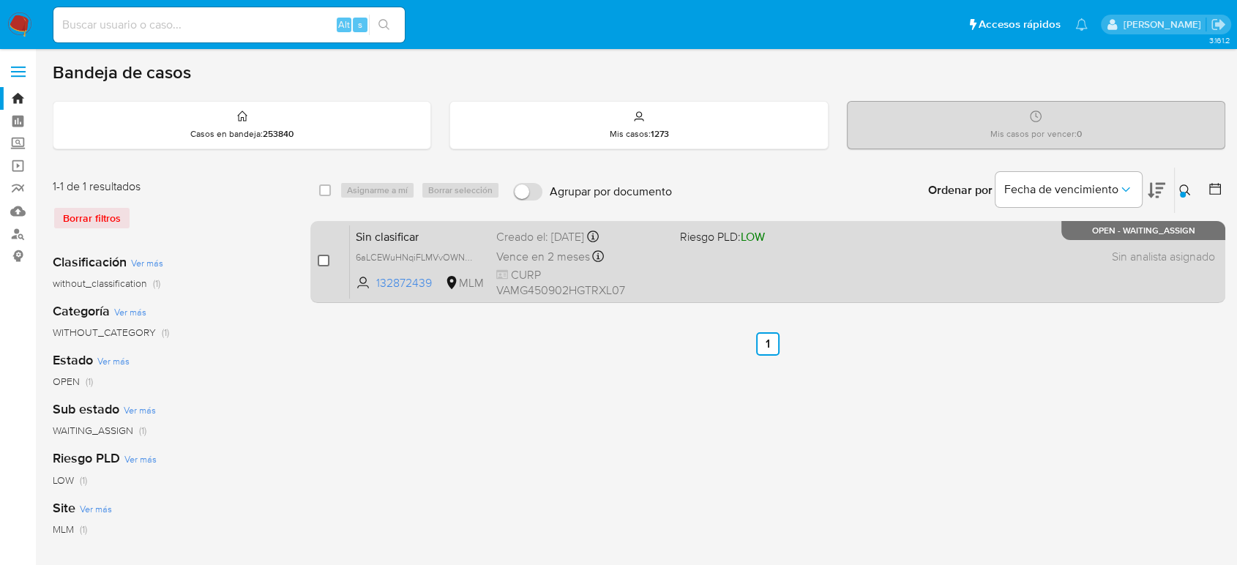
click at [321, 256] on input "checkbox" at bounding box center [324, 261] width 12 height 12
checkbox input "true"
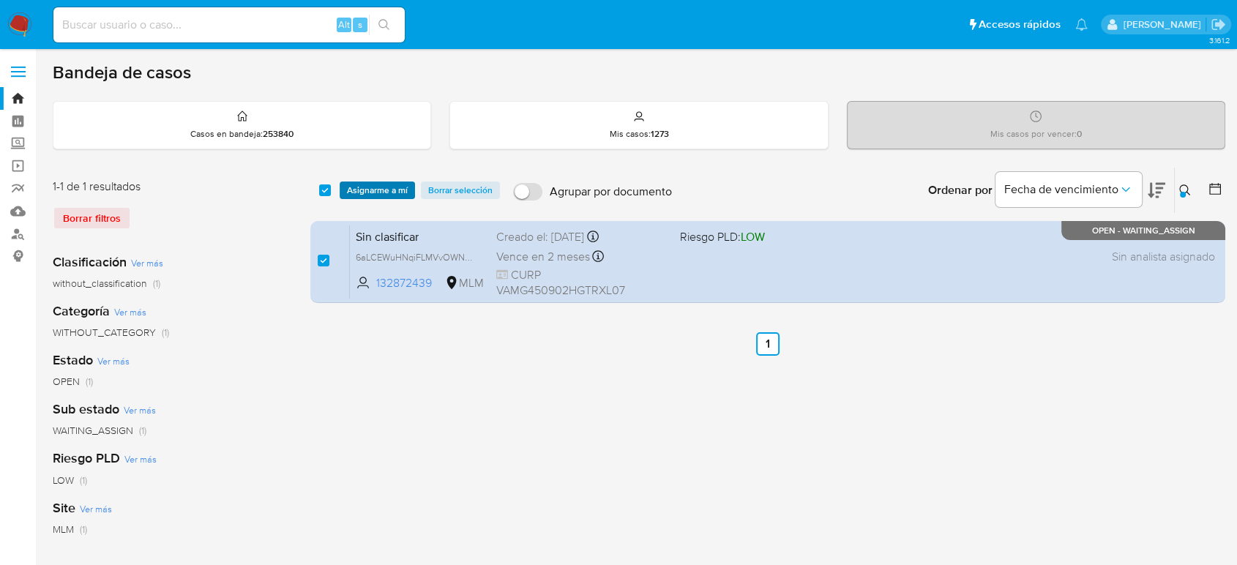
click at [395, 190] on span "Asignarme a mí" at bounding box center [377, 190] width 61 height 15
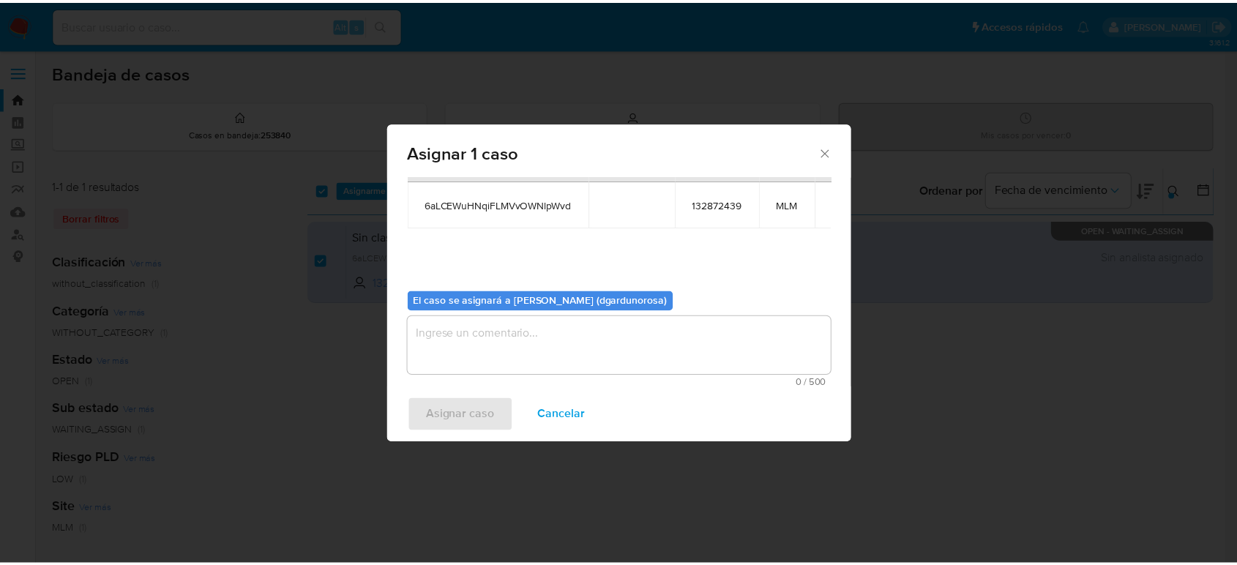
scroll to position [75, 0]
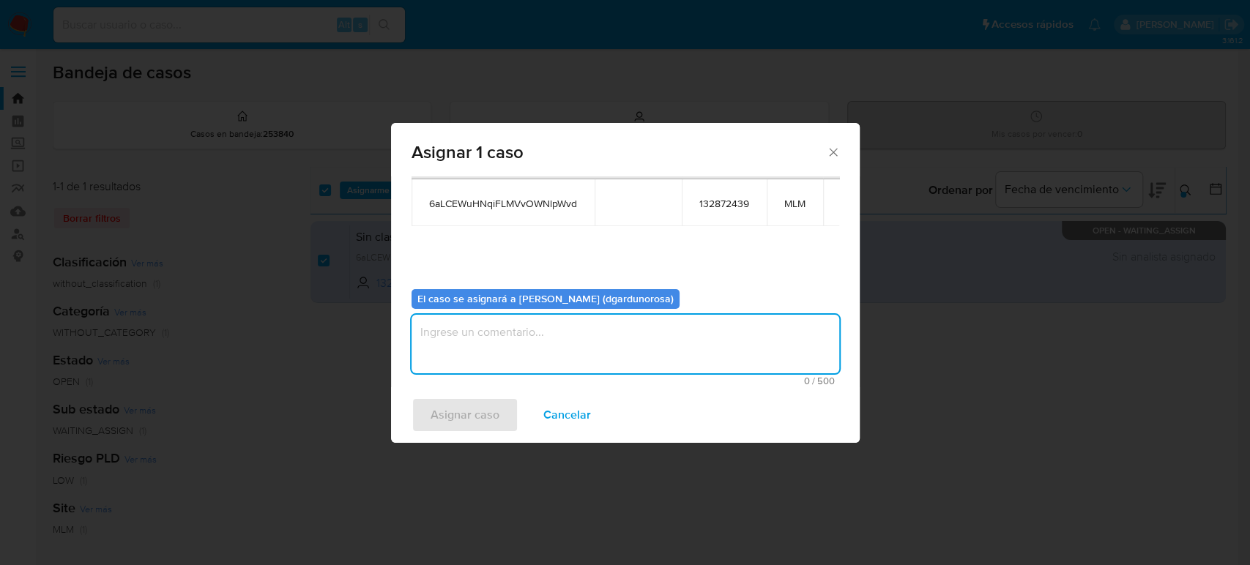
drag, startPoint x: 600, startPoint y: 337, endPoint x: 603, endPoint y: 348, distance: 10.7
click at [603, 348] on textarea "assign-modal" at bounding box center [625, 344] width 428 height 59
type textarea "DIEGO"
click at [463, 421] on span "Asignar caso" at bounding box center [464, 415] width 69 height 32
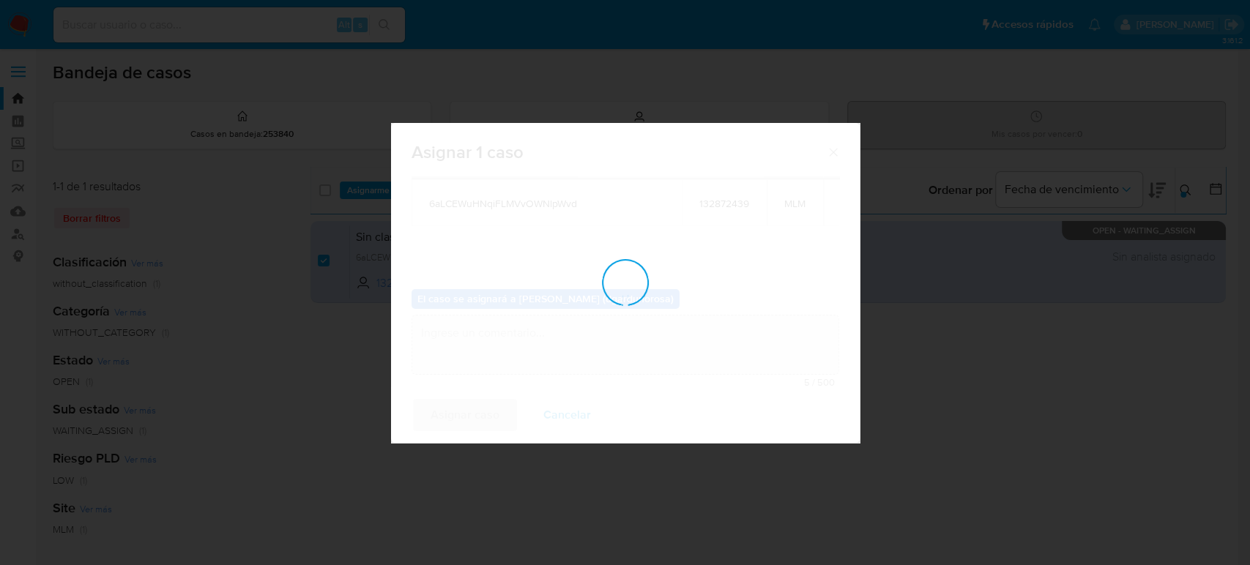
checkbox input "false"
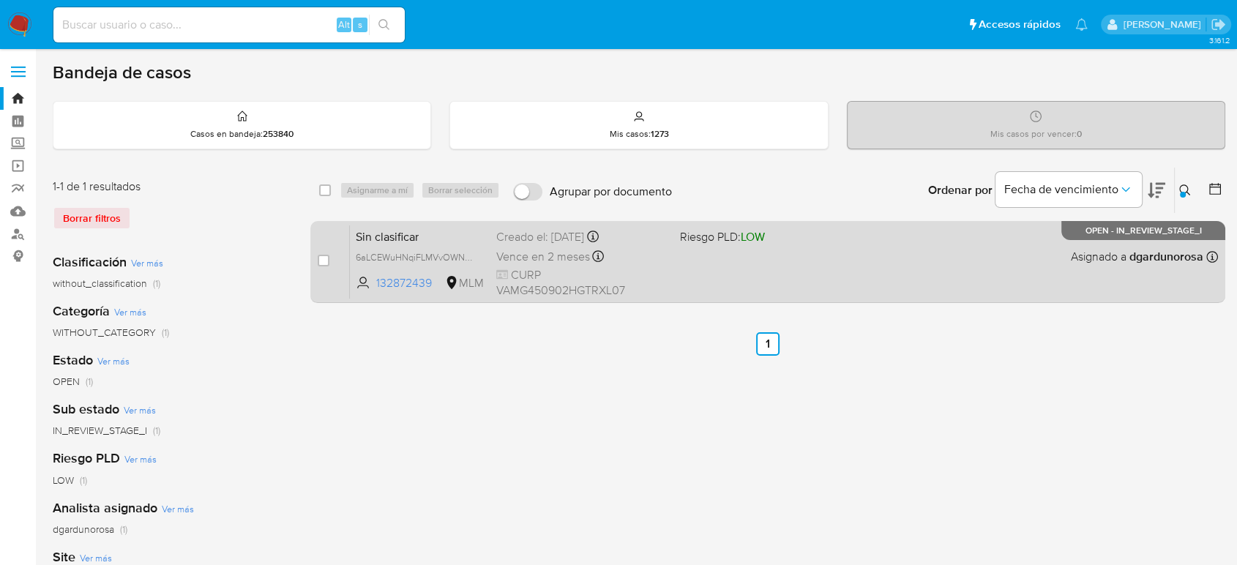
click at [837, 283] on div "Sin clasificar 6aLCEWuHNqiFLMVvOWNlpWvd 132872439 MLM Riesgo PLD: LOW Creado el…" at bounding box center [784, 262] width 868 height 74
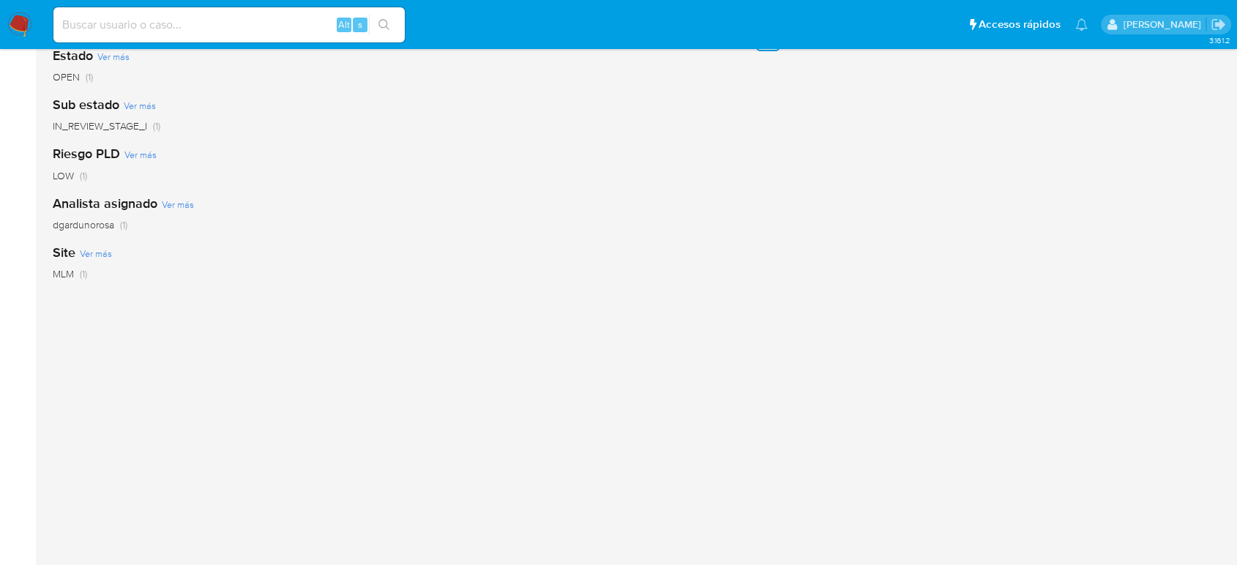
drag, startPoint x: 258, startPoint y: 163, endPoint x: 0, endPoint y: 160, distance: 258.4
click at [258, 163] on div "Riesgo PLD Ver más LOW (1)" at bounding box center [170, 163] width 234 height 37
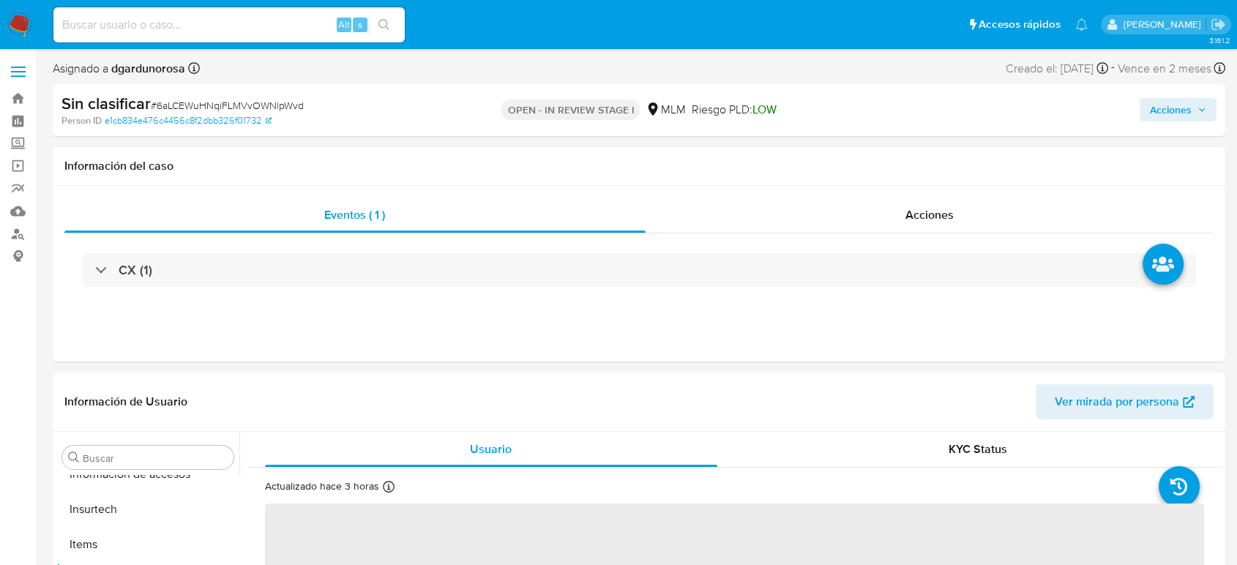
scroll to position [689, 0]
select select "10"
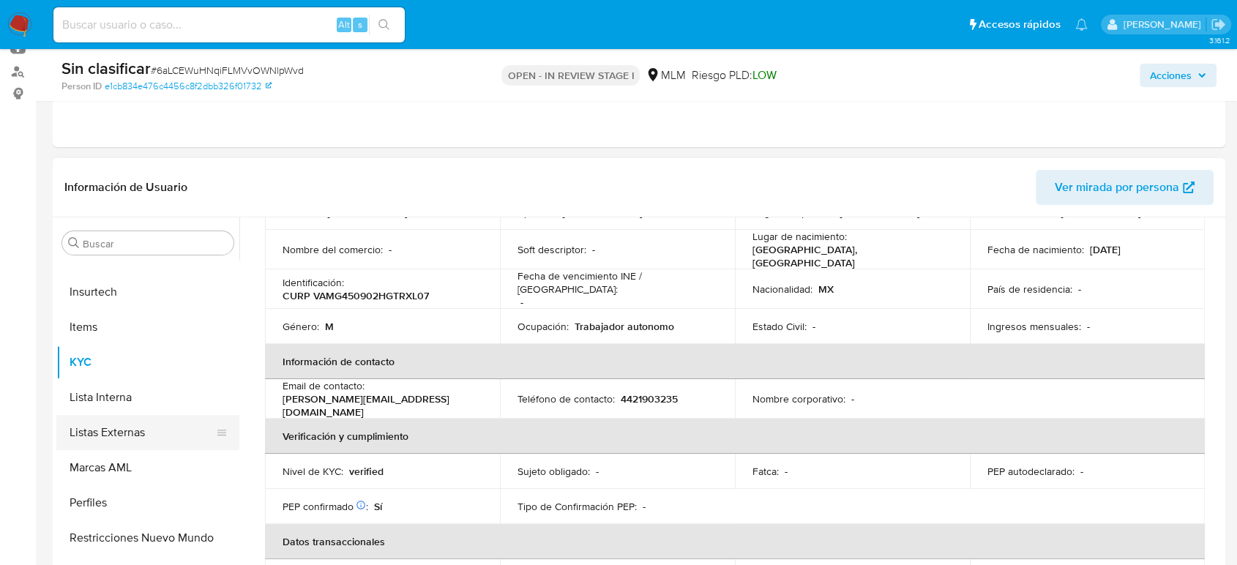
scroll to position [406, 0]
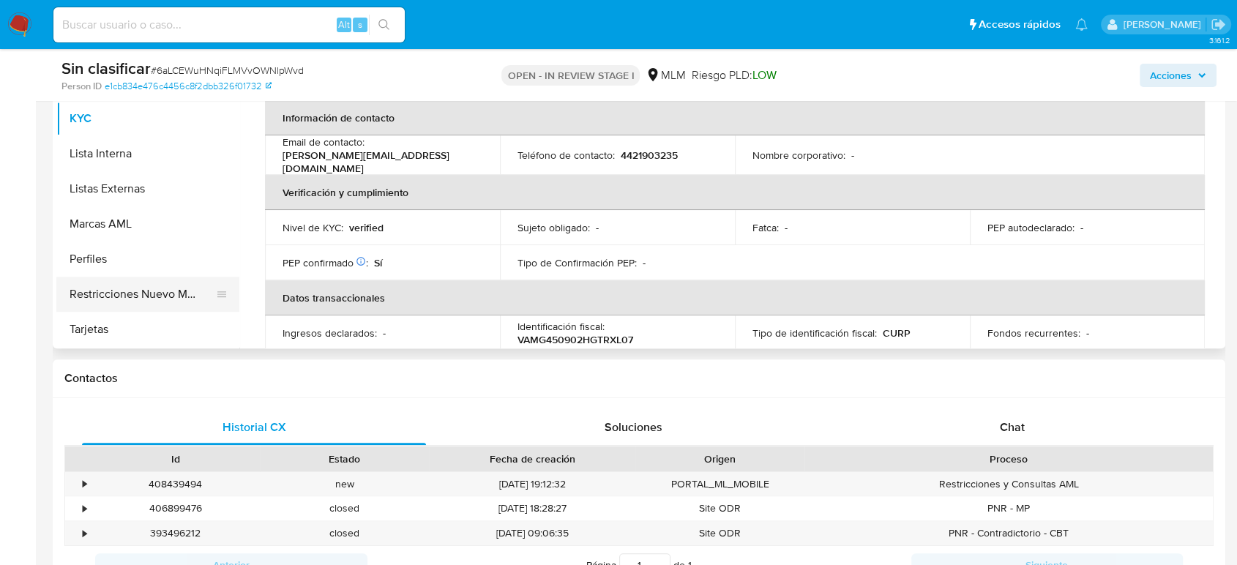
click at [155, 306] on button "Restricciones Nuevo Mundo" at bounding box center [141, 294] width 171 height 35
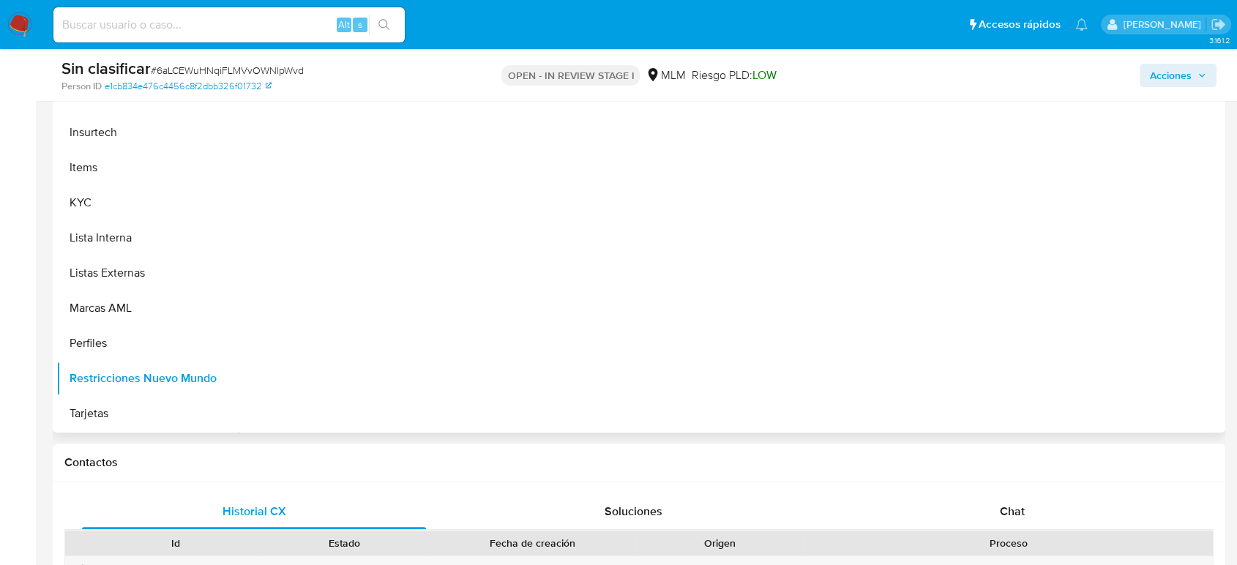
scroll to position [244, 0]
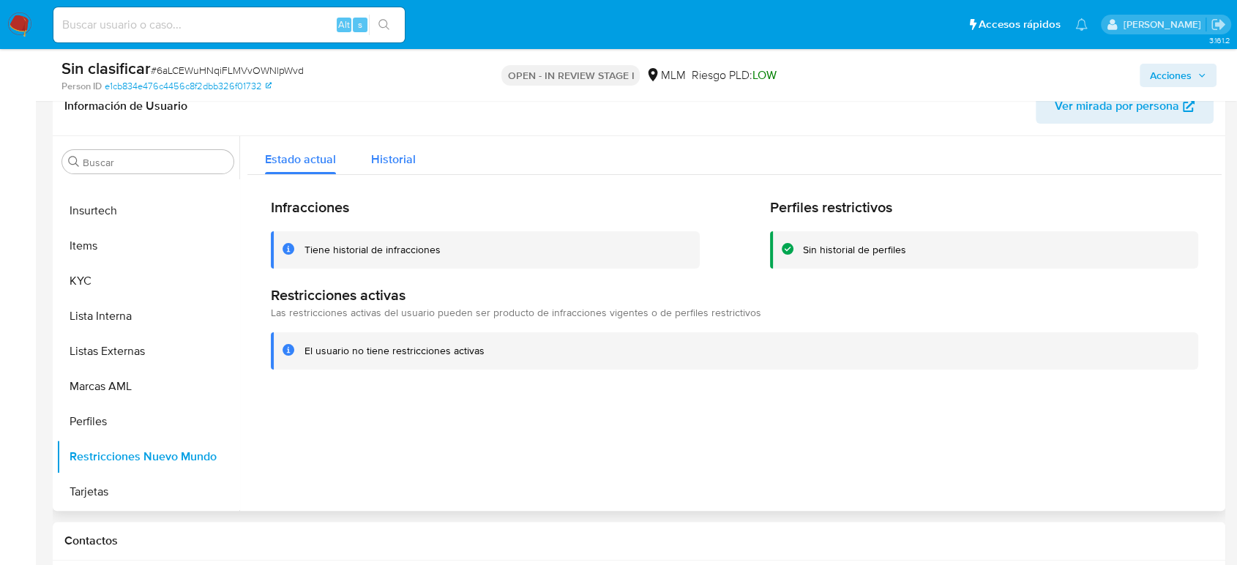
click at [408, 160] on span "Historial" at bounding box center [393, 159] width 45 height 17
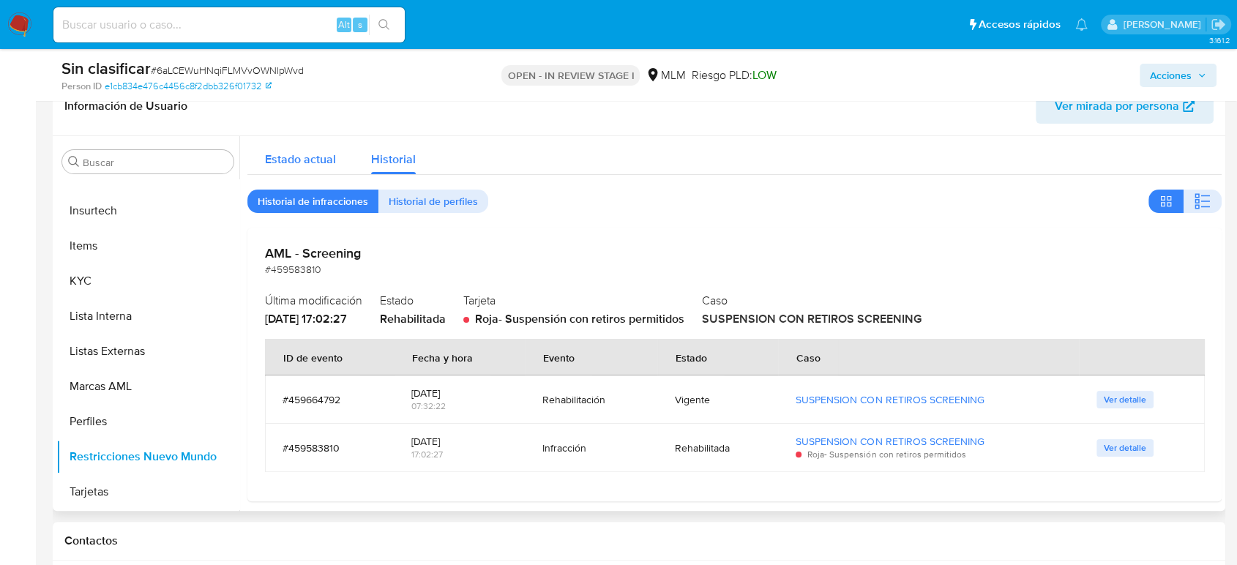
click at [296, 163] on span "Estado actual" at bounding box center [300, 159] width 71 height 17
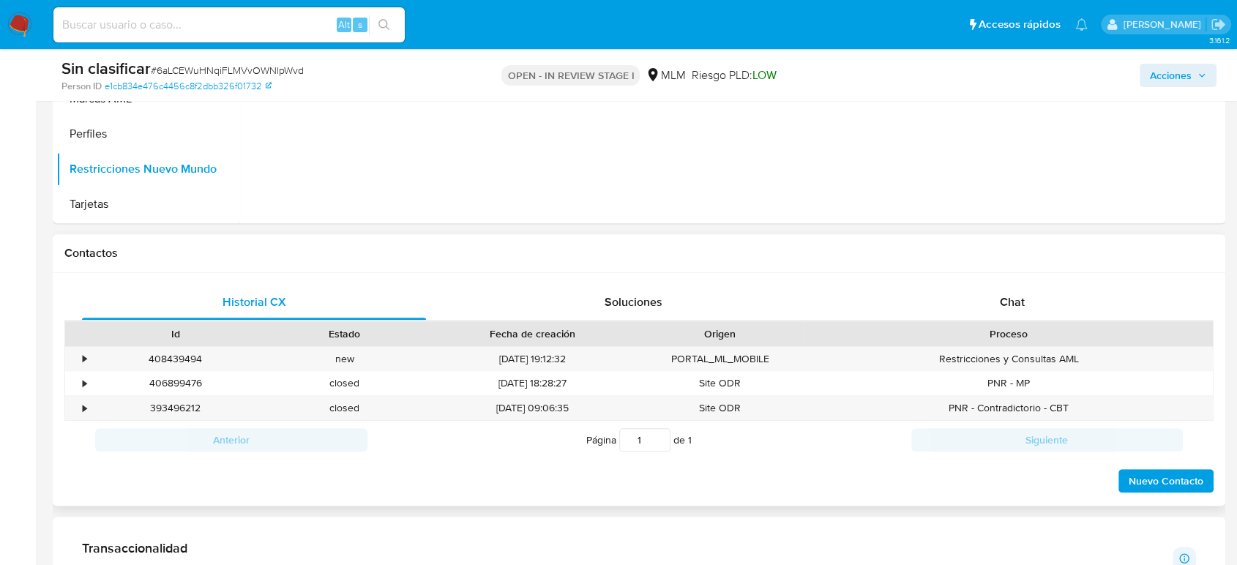
scroll to position [569, 0]
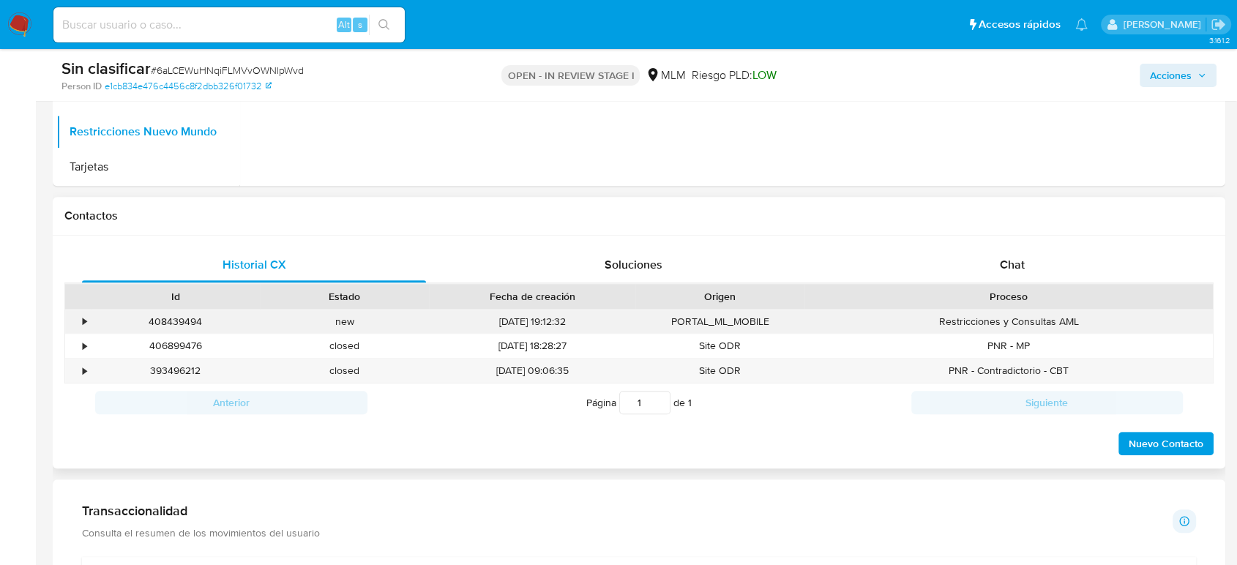
click at [85, 321] on div "•" at bounding box center [85, 322] width 4 height 14
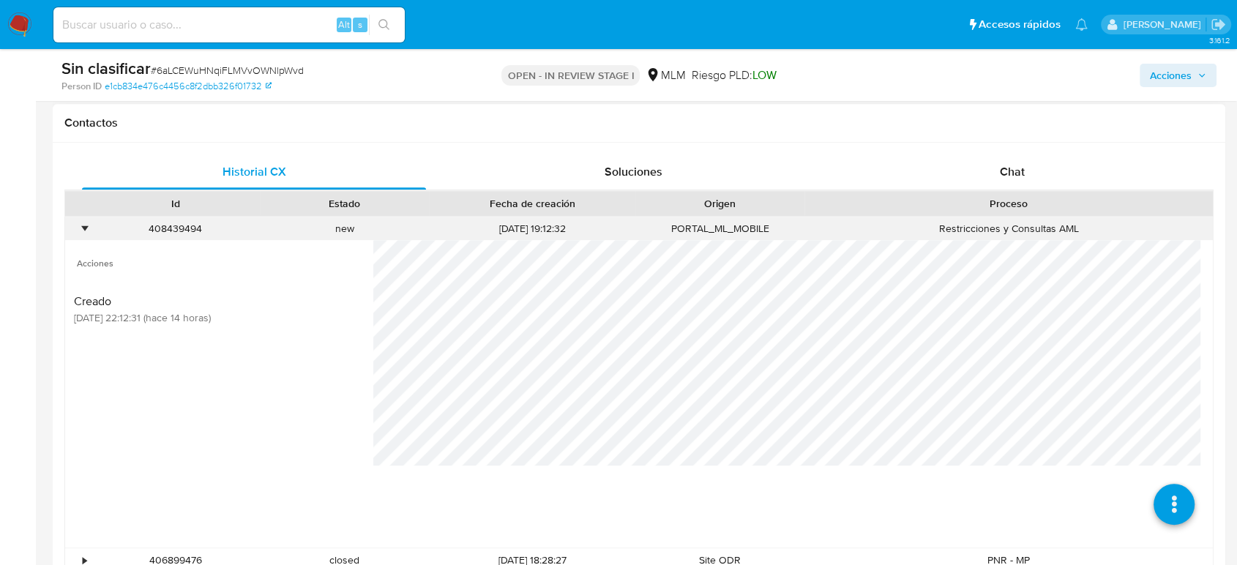
scroll to position [732, 0]
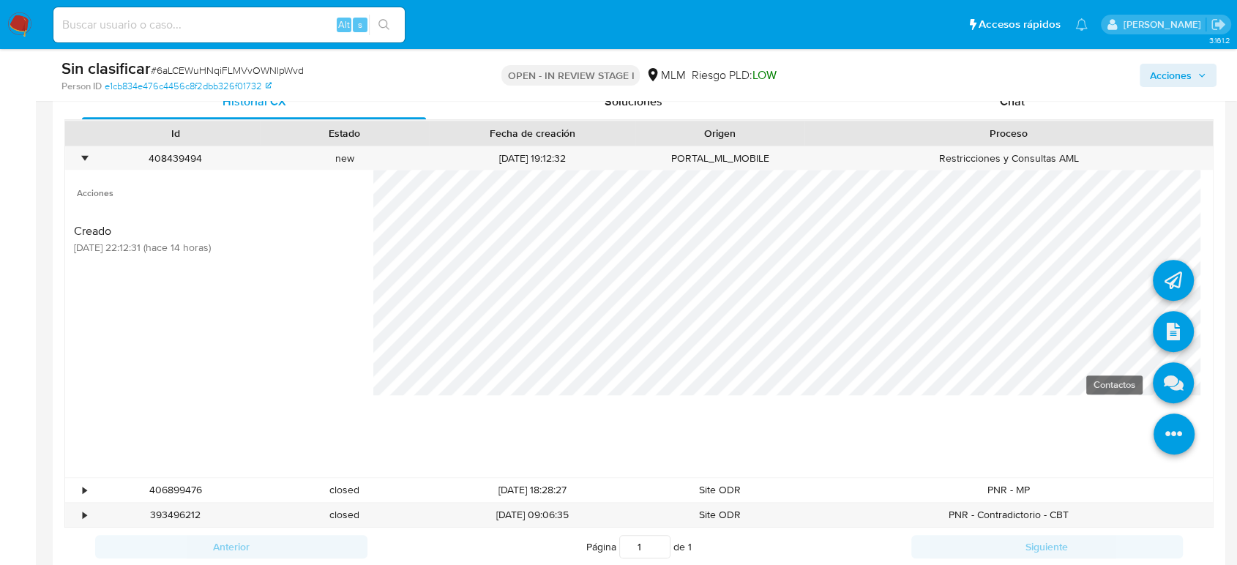
click at [1161, 373] on icon at bounding box center [1173, 382] width 41 height 41
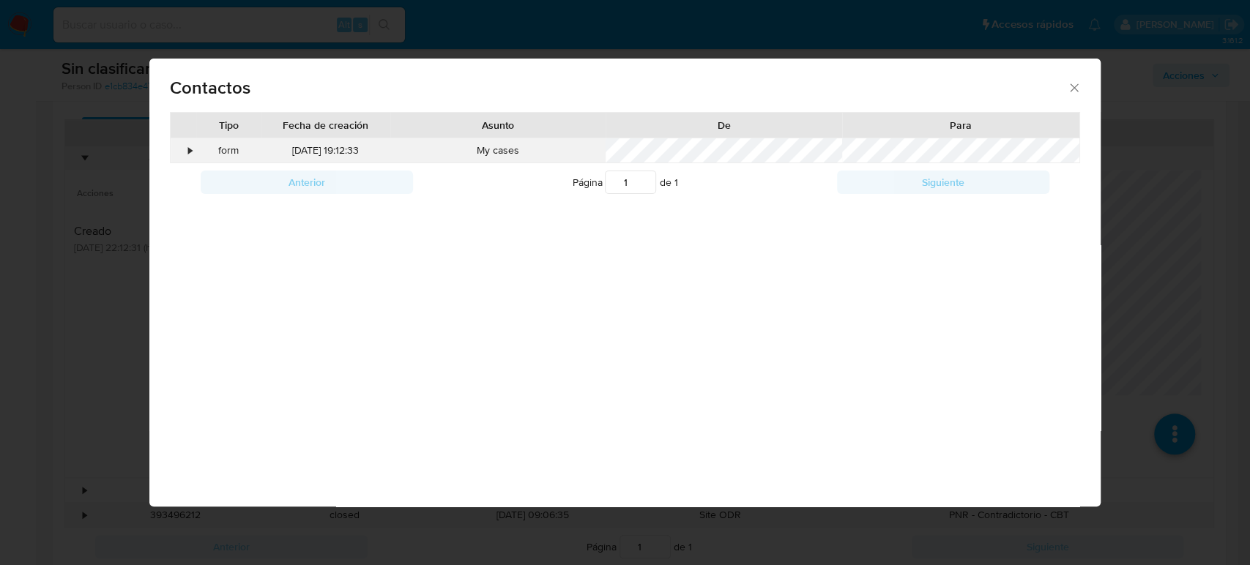
click at [190, 149] on div "•" at bounding box center [190, 150] width 4 height 15
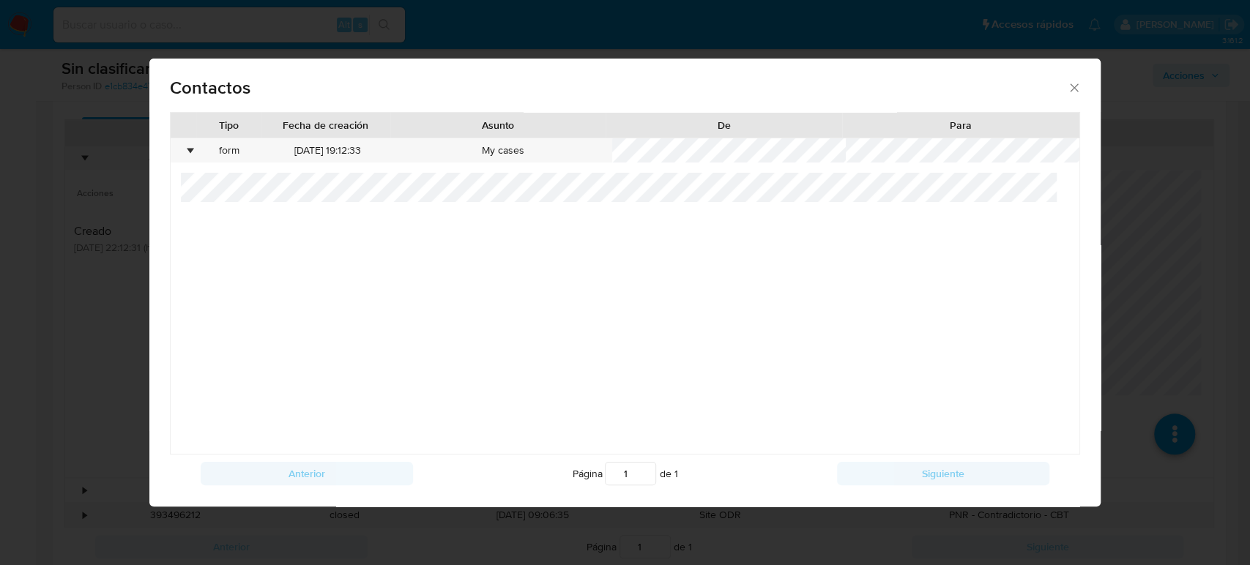
click at [1131, 317] on div "Contactos Tipo Fecha de creación Asunto De Para • form 02/10/2025 19:12:33 My c…" at bounding box center [625, 282] width 1250 height 565
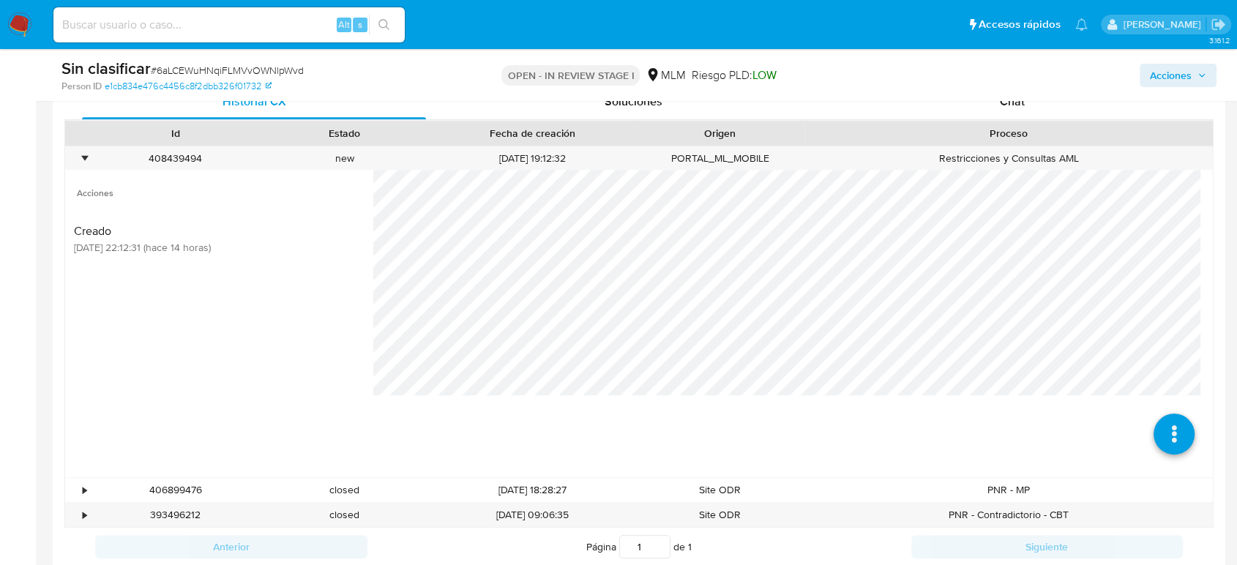
click at [1195, 83] on span "Acciones" at bounding box center [1178, 75] width 56 height 20
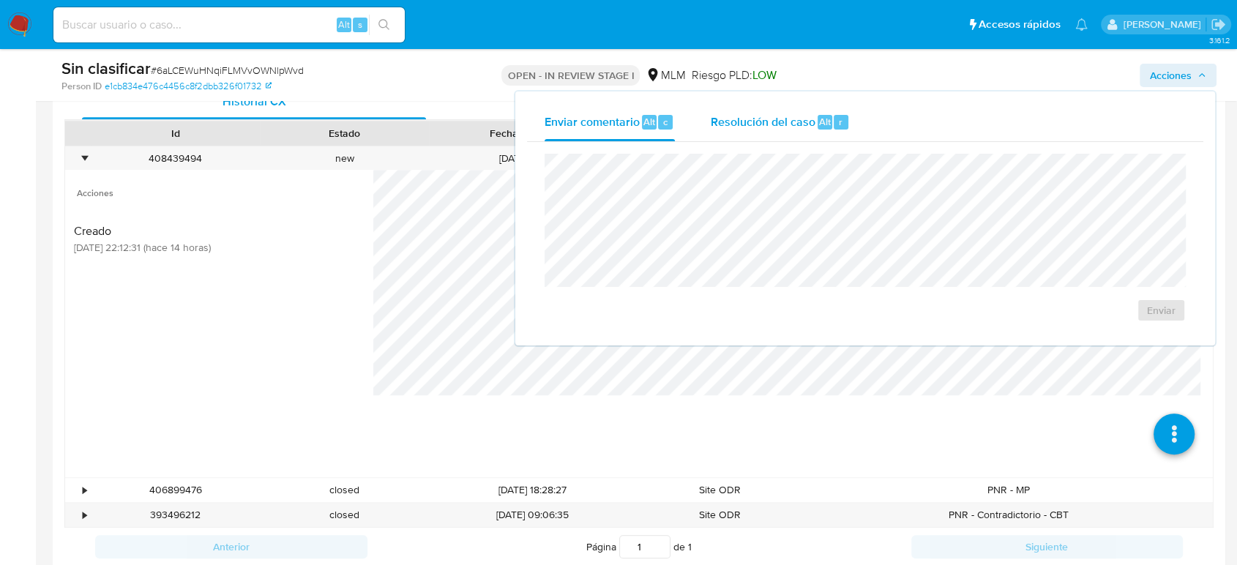
click at [777, 124] on span "Resolución del caso" at bounding box center [762, 121] width 105 height 17
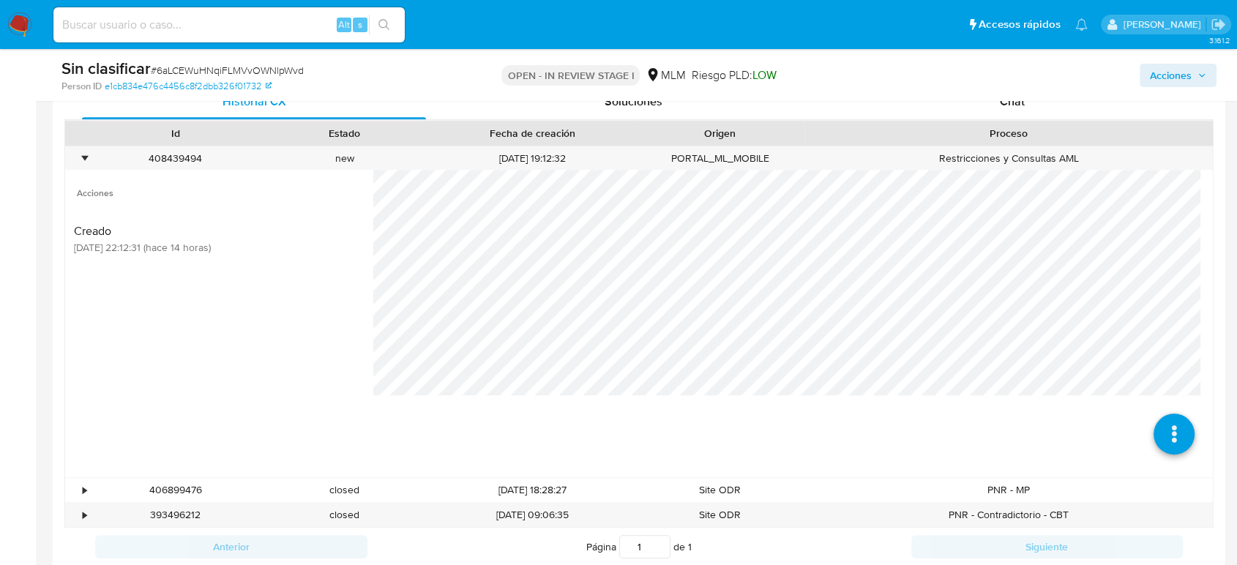
drag, startPoint x: 1209, startPoint y: 67, endPoint x: 1197, endPoint y: 86, distance: 23.0
click at [1209, 75] on button "Acciones" at bounding box center [1178, 75] width 77 height 23
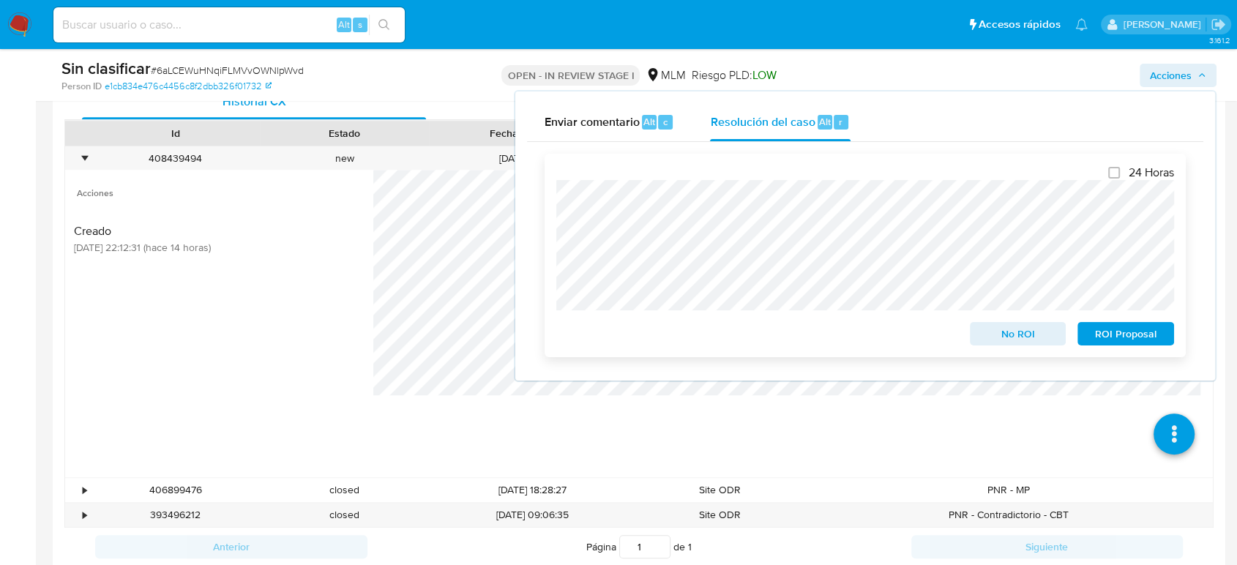
click at [1013, 340] on span "No ROI" at bounding box center [1018, 334] width 76 height 20
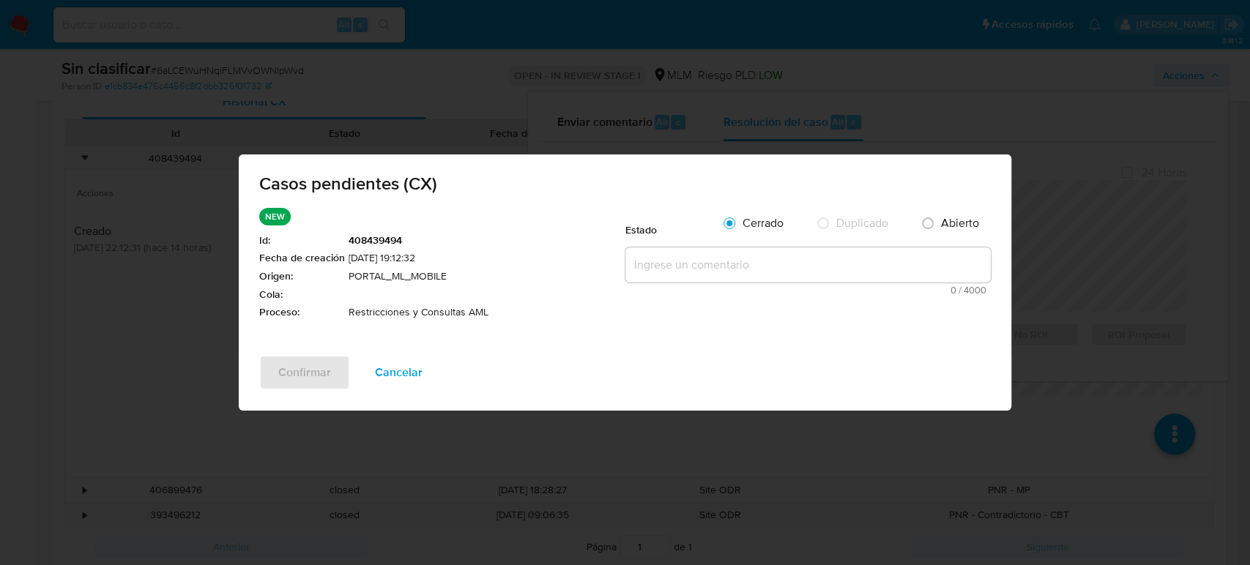
click at [712, 287] on span "0 / 4000" at bounding box center [808, 291] width 357 height 10
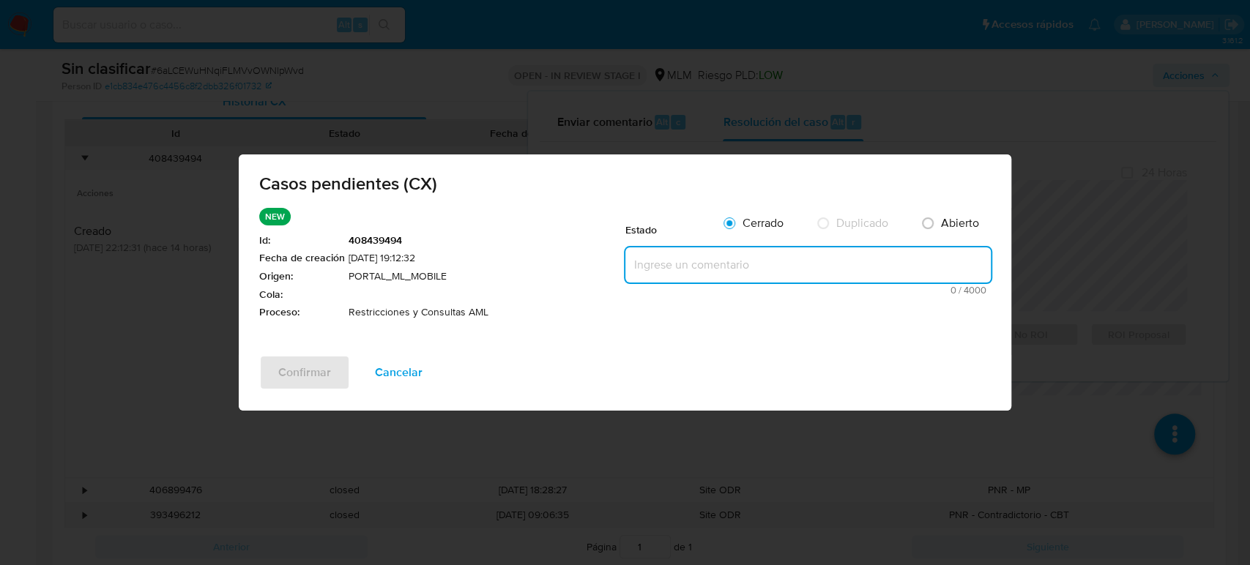
click at [711, 272] on textarea at bounding box center [807, 264] width 365 height 35
paste textarea "Se valida CX, cliente indica que su cuenta esta bloqueada. Al momento de la rev…"
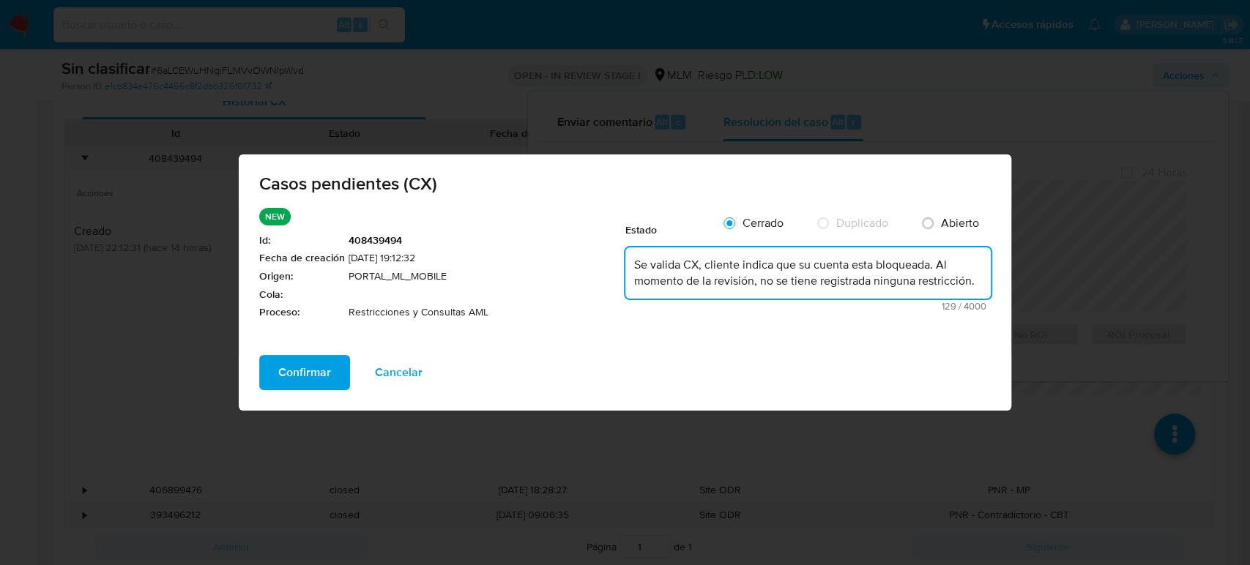
drag, startPoint x: 631, startPoint y: 264, endPoint x: 993, endPoint y: 318, distance: 365.6
click at [994, 318] on div "NEW Id : 408439494 Fecha de creación 02/10/2025 19:12:32 Origen : PORTAL_ML_MOB…" at bounding box center [625, 281] width 772 height 147
type textarea "Se valida CX, cliente indica que su cuenta esta bloqueada. Al momento de la rev…"
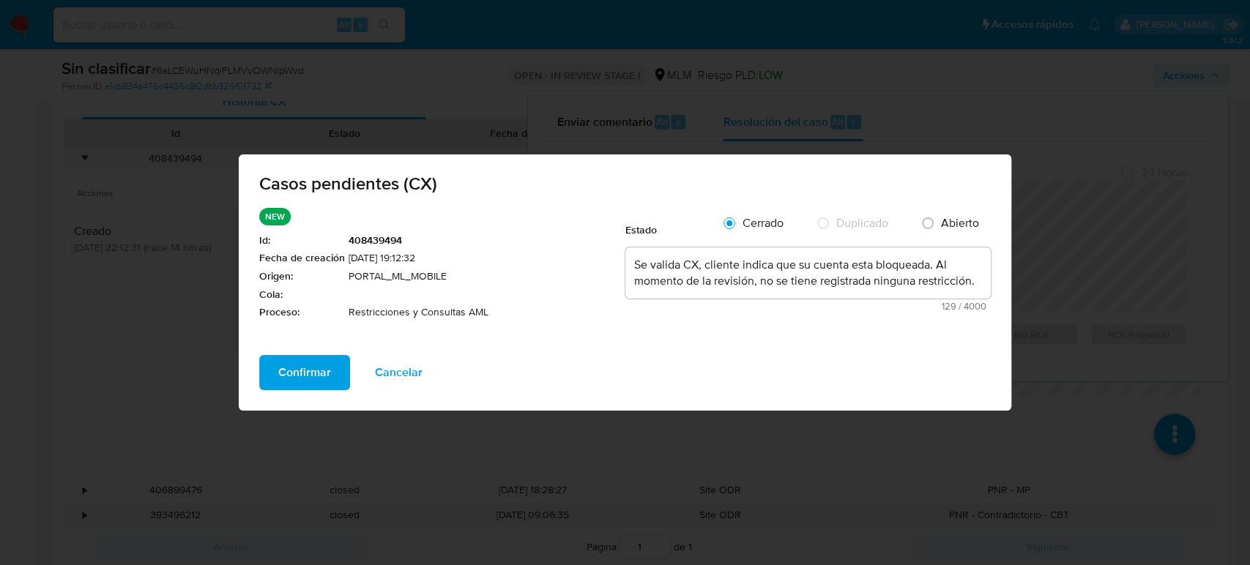
click at [317, 373] on span "Confirmar" at bounding box center [304, 373] width 53 height 32
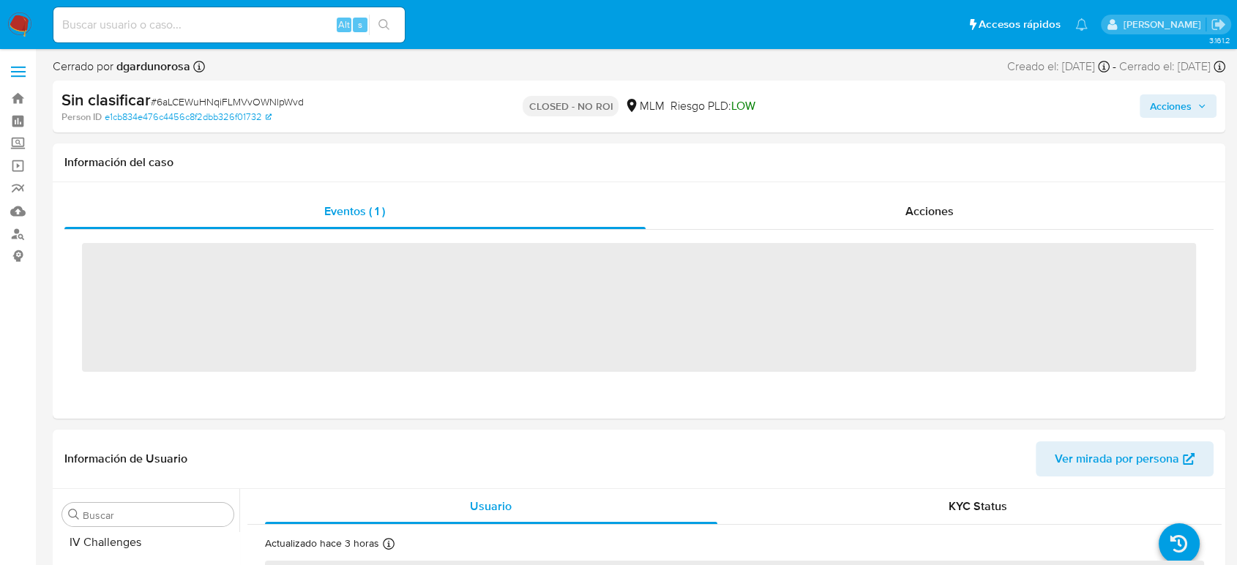
scroll to position [689, 0]
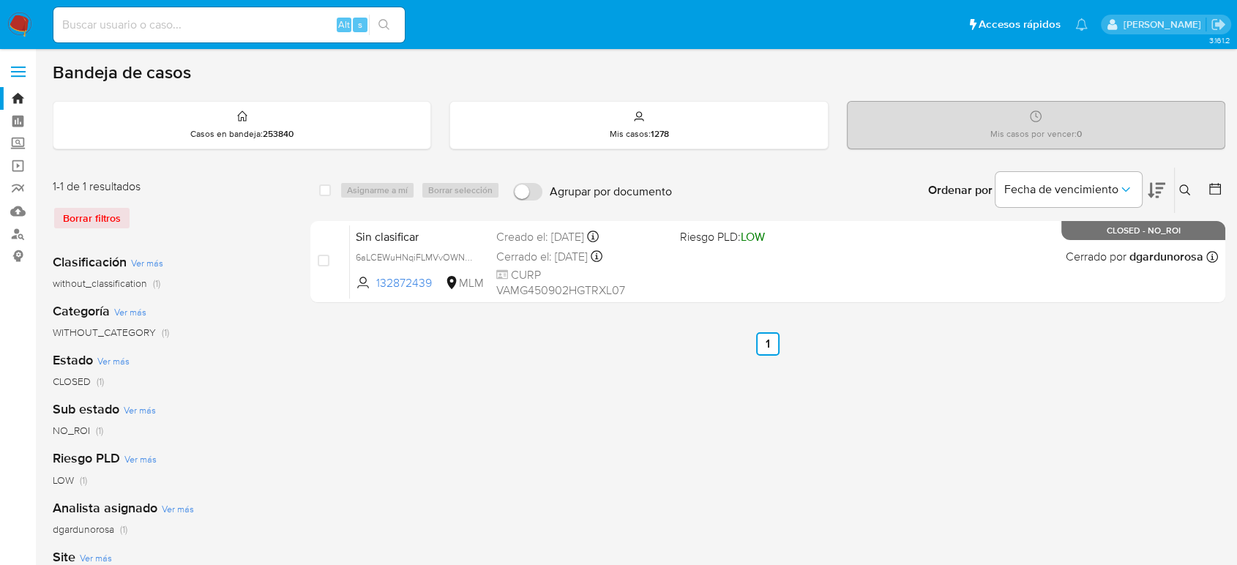
click at [1184, 190] on icon at bounding box center [1185, 190] width 12 height 12
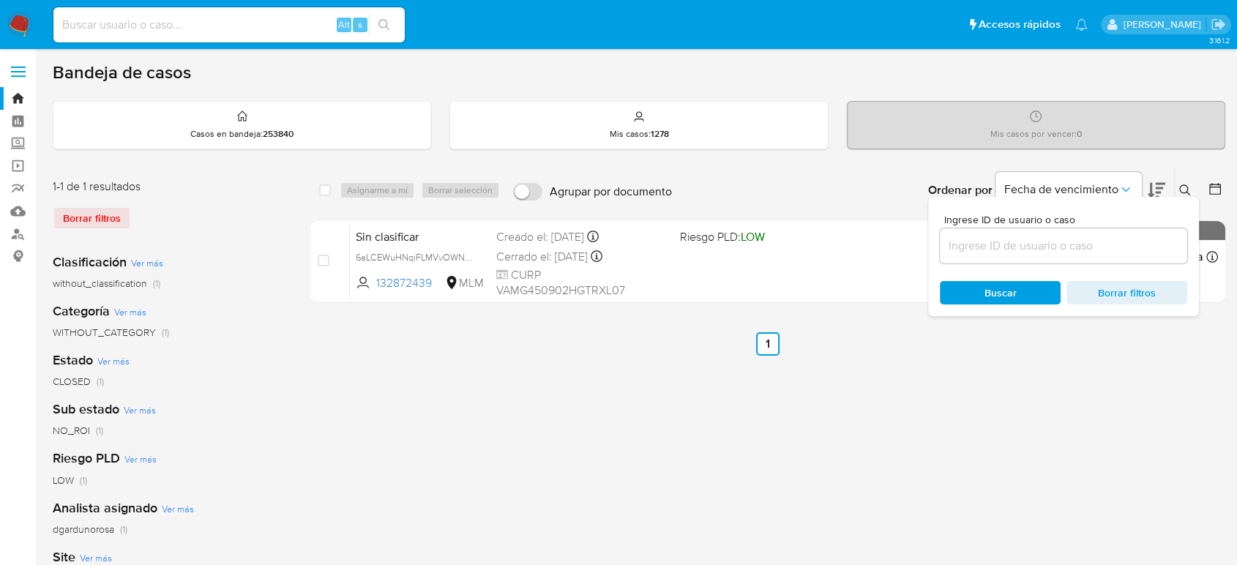
click at [1083, 247] on input at bounding box center [1063, 245] width 247 height 19
type input "52034876"
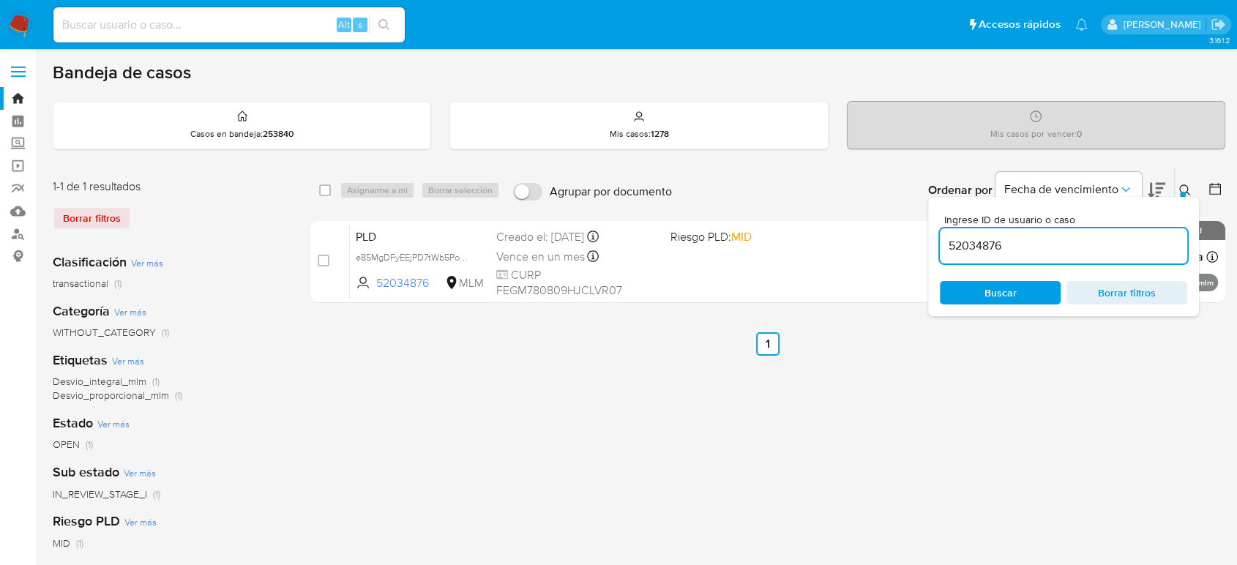
click at [1183, 186] on icon at bounding box center [1185, 190] width 12 height 12
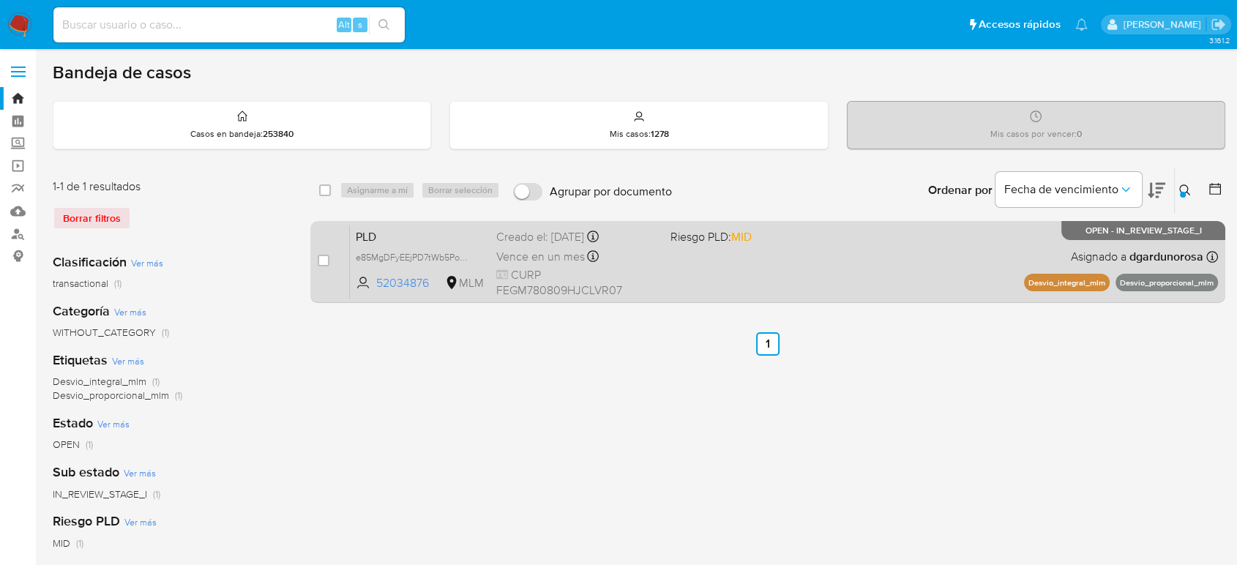
click at [968, 227] on div "PLD e85MgDFyEEjPD7tWb5PowrFy 52034876 MLM Riesgo PLD: MID Creado el: 12/09/2025…" at bounding box center [784, 262] width 868 height 74
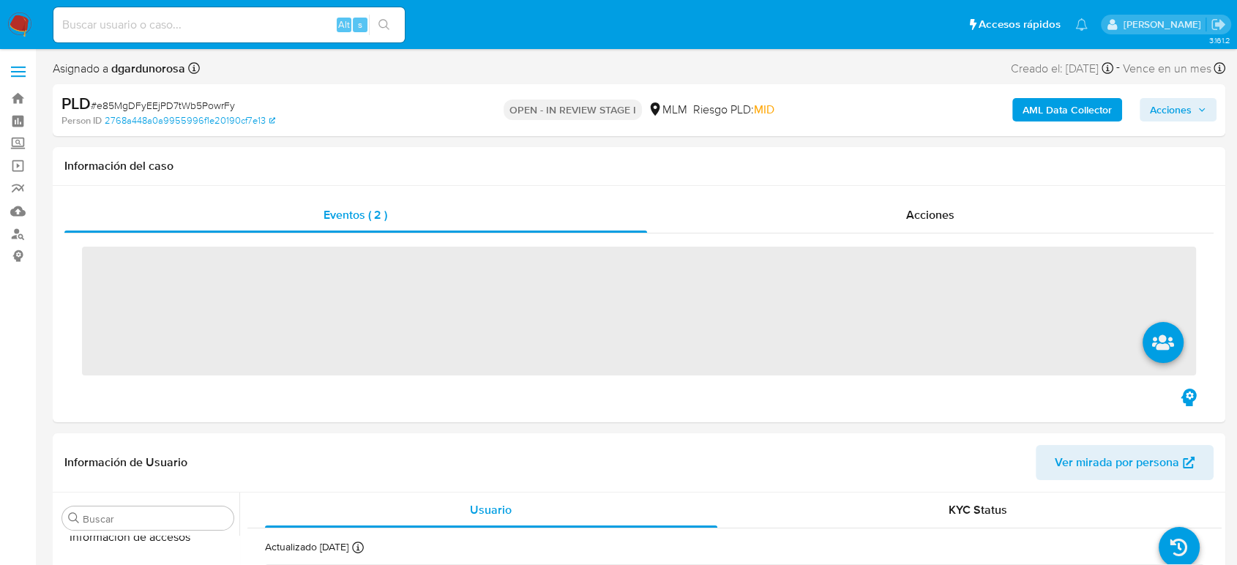
scroll to position [689, 0]
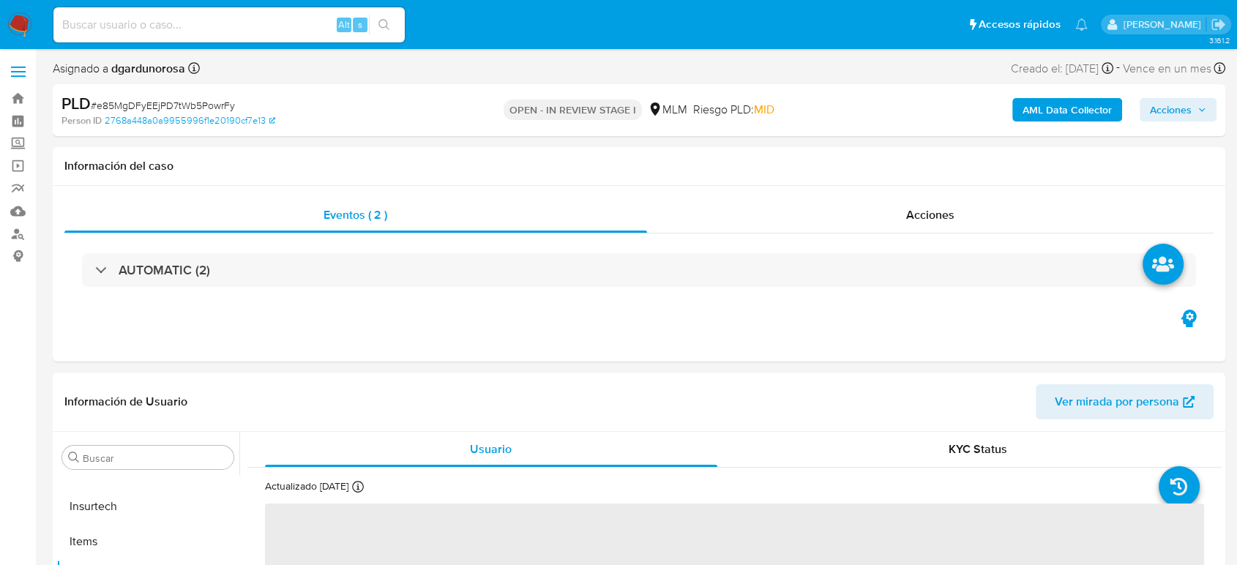
select select "10"
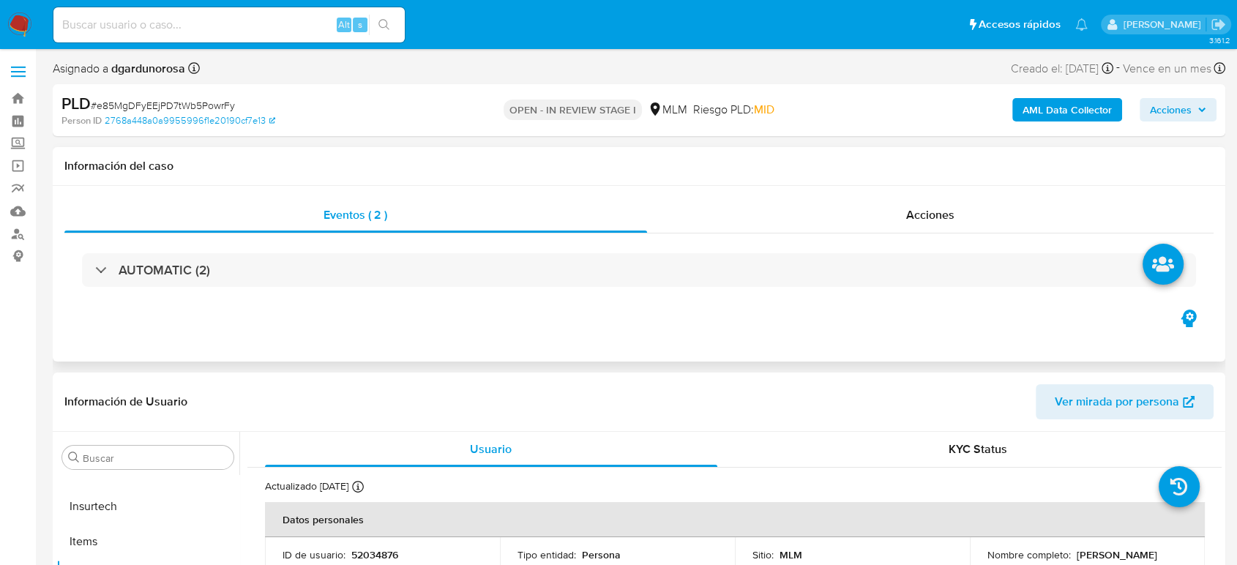
click at [515, 357] on div "Eventos ( 2 ) Acciones AUTOMATIC (2)" at bounding box center [639, 274] width 1173 height 176
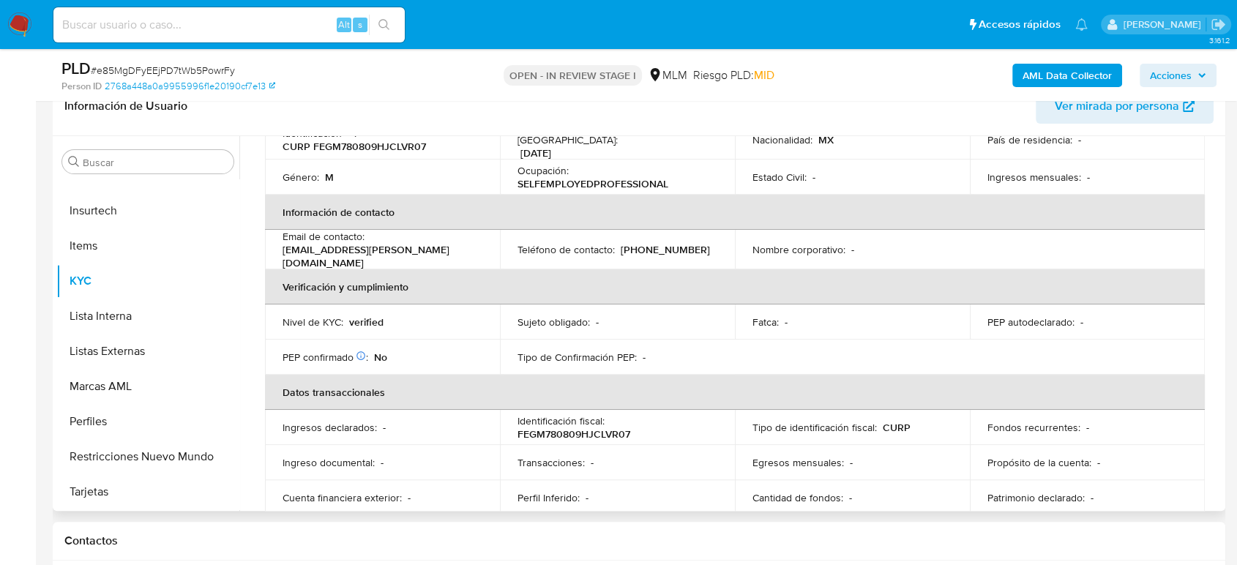
scroll to position [0, 0]
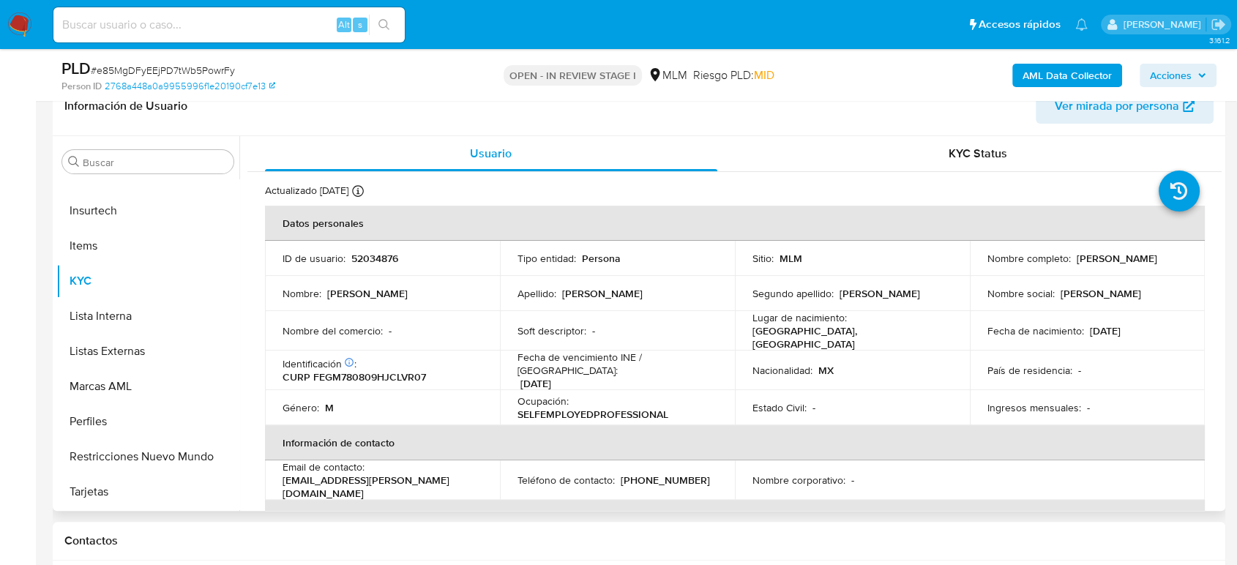
click at [376, 252] on p "52034876" at bounding box center [374, 258] width 47 height 13
copy p "52034876"
click at [636, 307] on td "Apellido : Felix" at bounding box center [617, 293] width 235 height 35
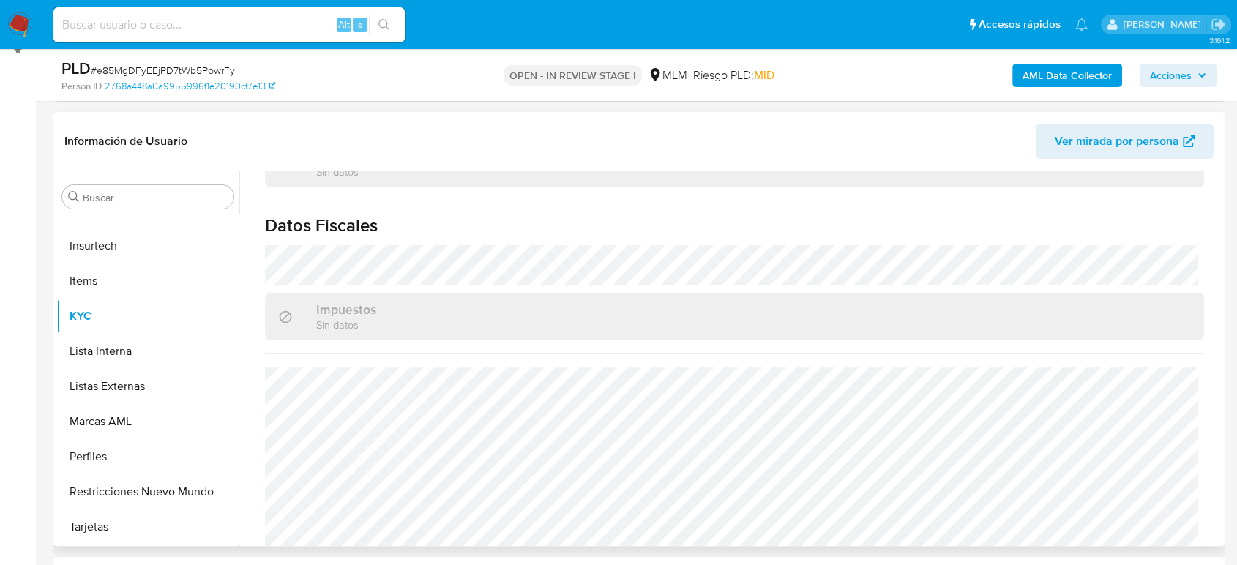
scroll to position [244, 0]
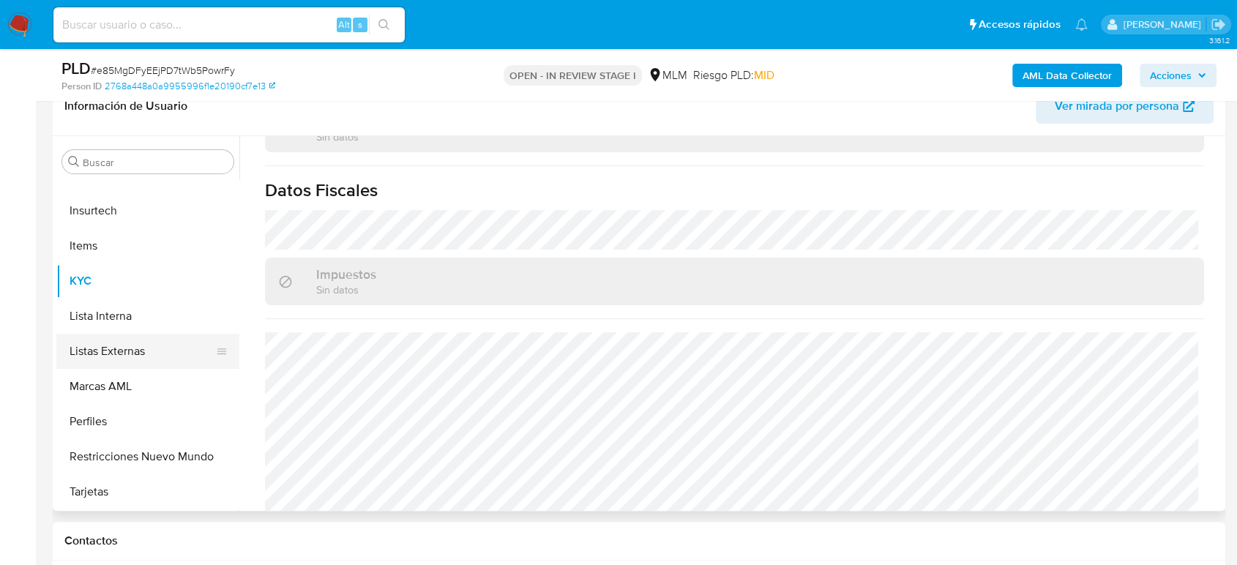
click at [100, 359] on button "Listas Externas" at bounding box center [141, 351] width 171 height 35
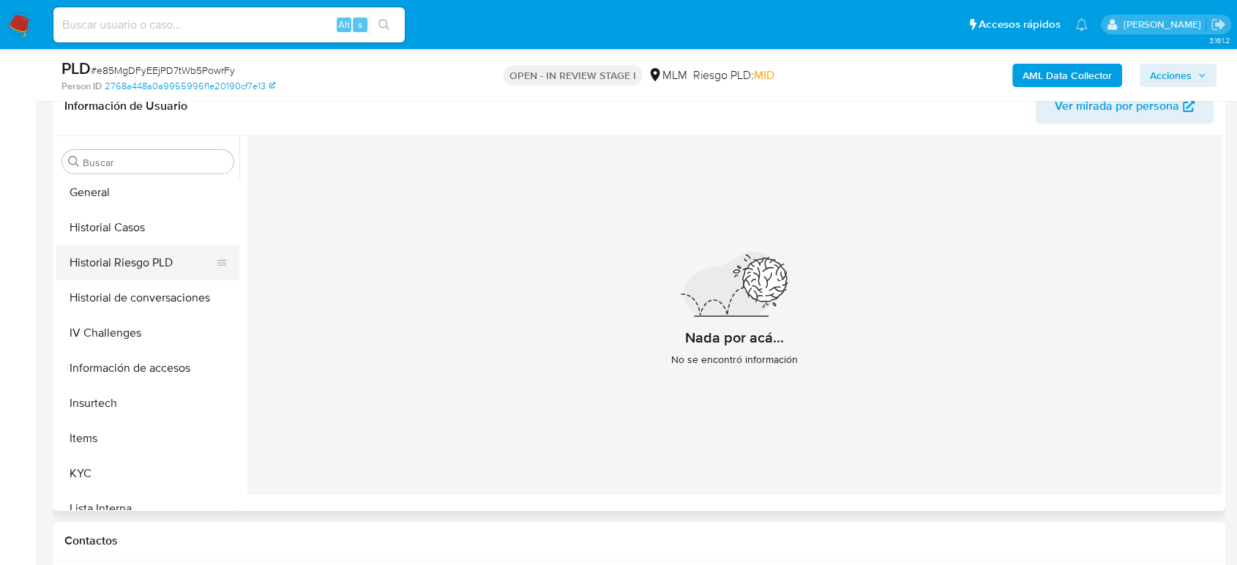
scroll to position [445, 0]
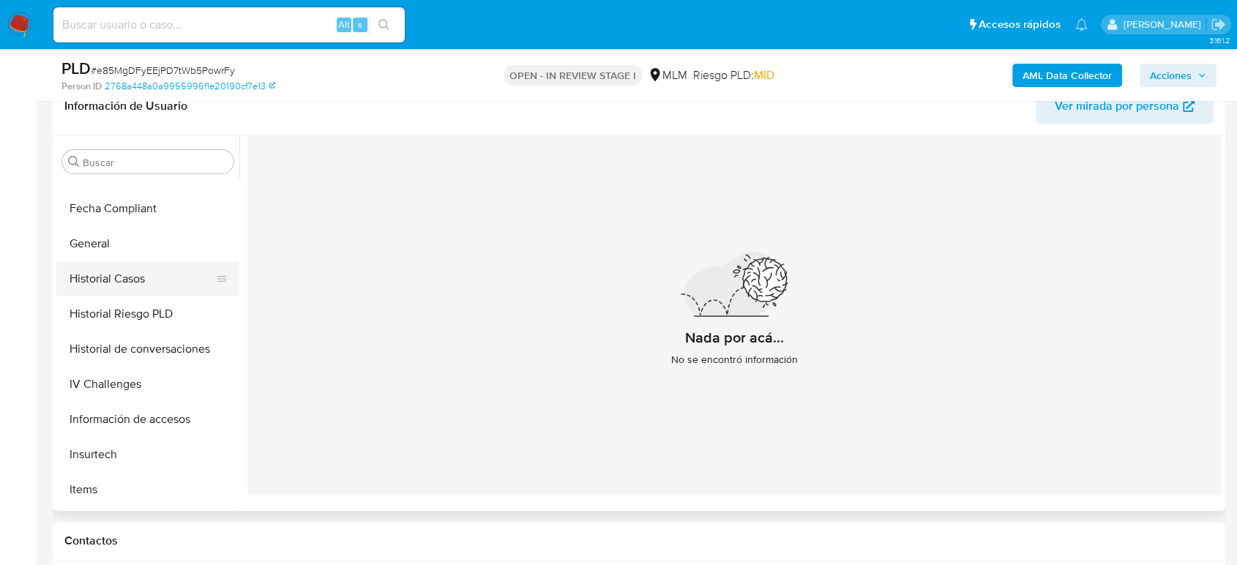
drag, startPoint x: 111, startPoint y: 258, endPoint x: 102, endPoint y: 262, distance: 9.2
click at [111, 258] on button "General" at bounding box center [147, 243] width 183 height 35
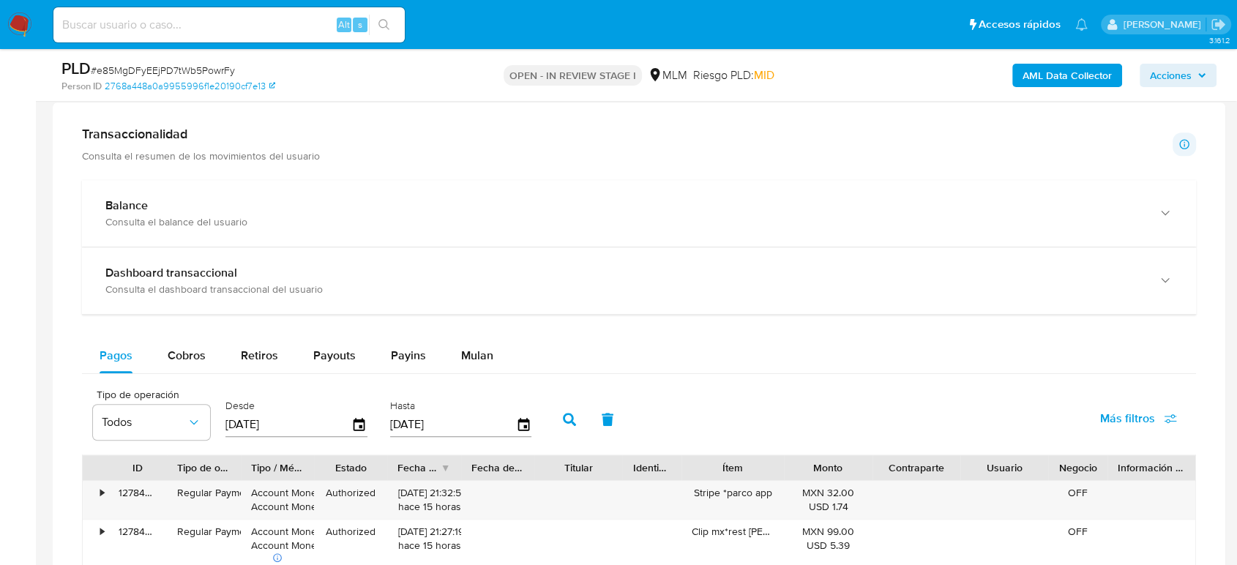
scroll to position [1057, 0]
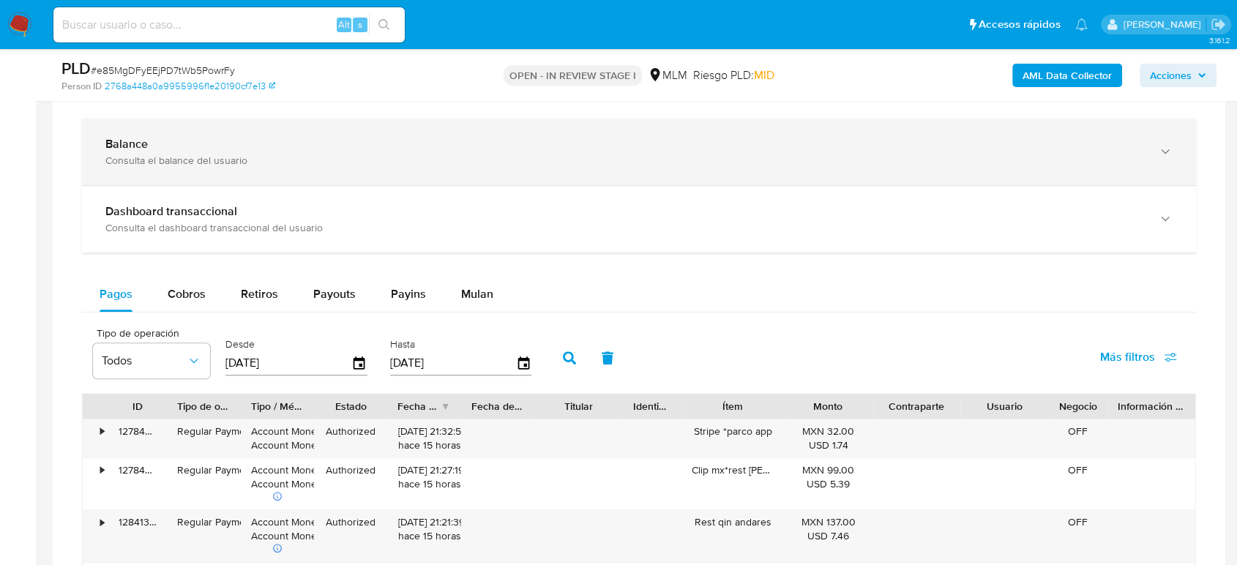
click at [653, 148] on div "Balance" at bounding box center [624, 144] width 1038 height 15
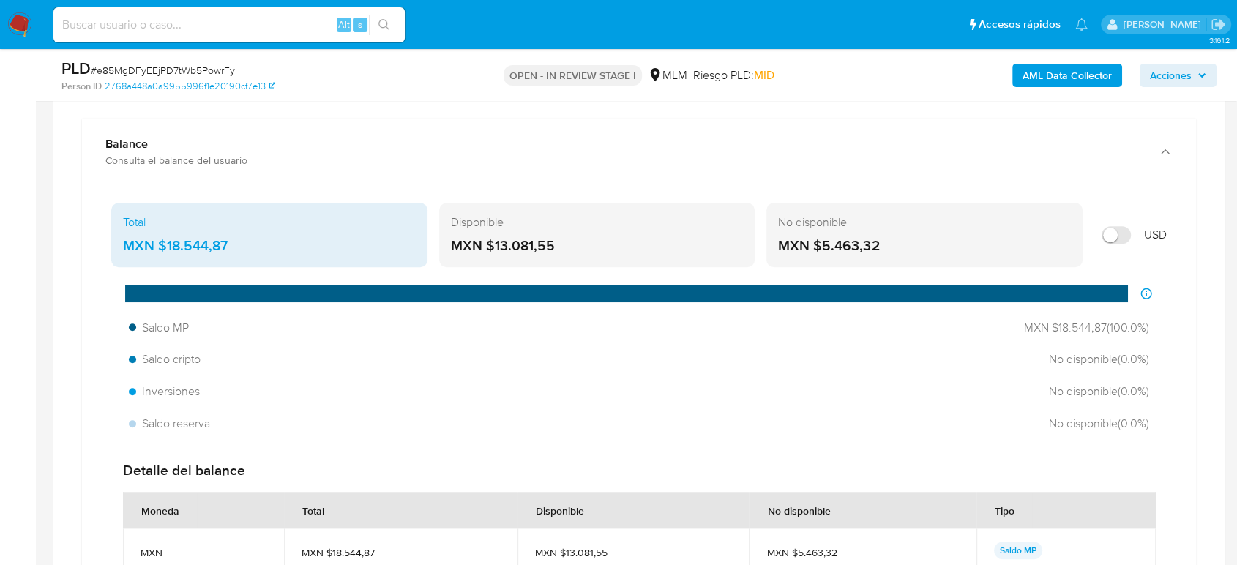
drag, startPoint x: 234, startPoint y: 239, endPoint x: 160, endPoint y: 245, distance: 73.4
click at [160, 245] on div "MXN $18.544,87" at bounding box center [269, 245] width 293 height 19
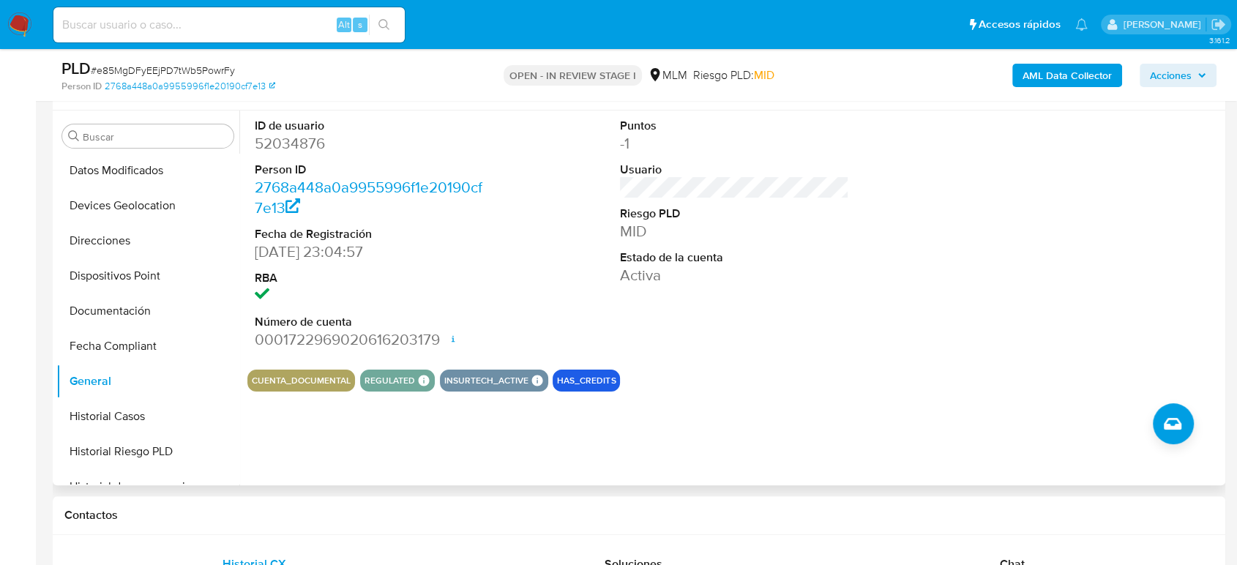
scroll to position [244, 0]
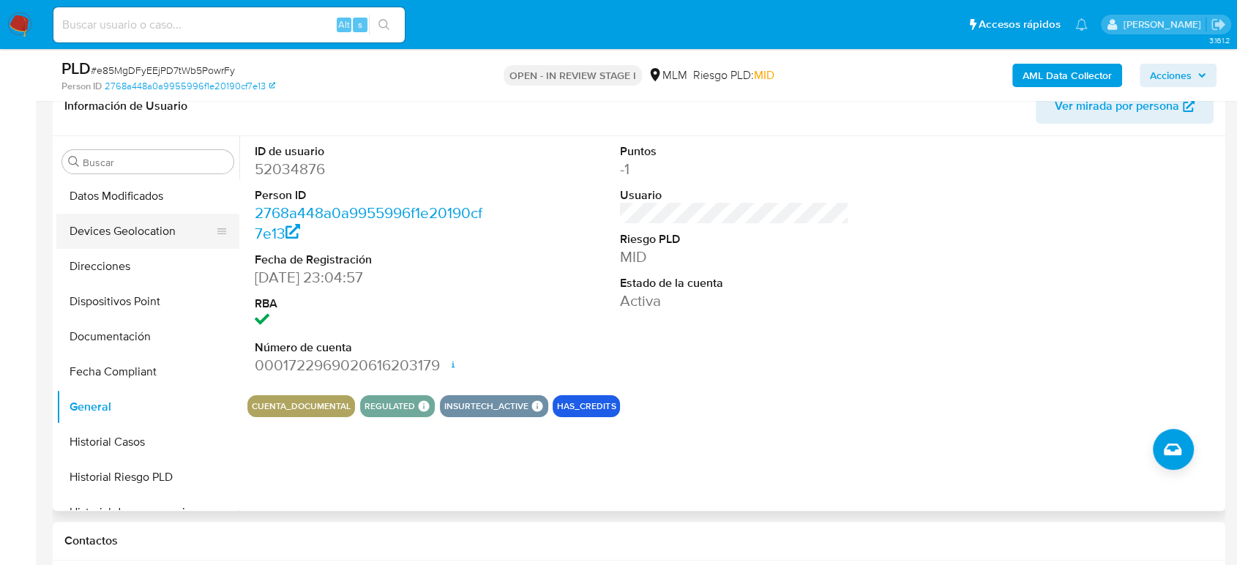
click at [139, 233] on button "Devices Geolocation" at bounding box center [141, 231] width 171 height 35
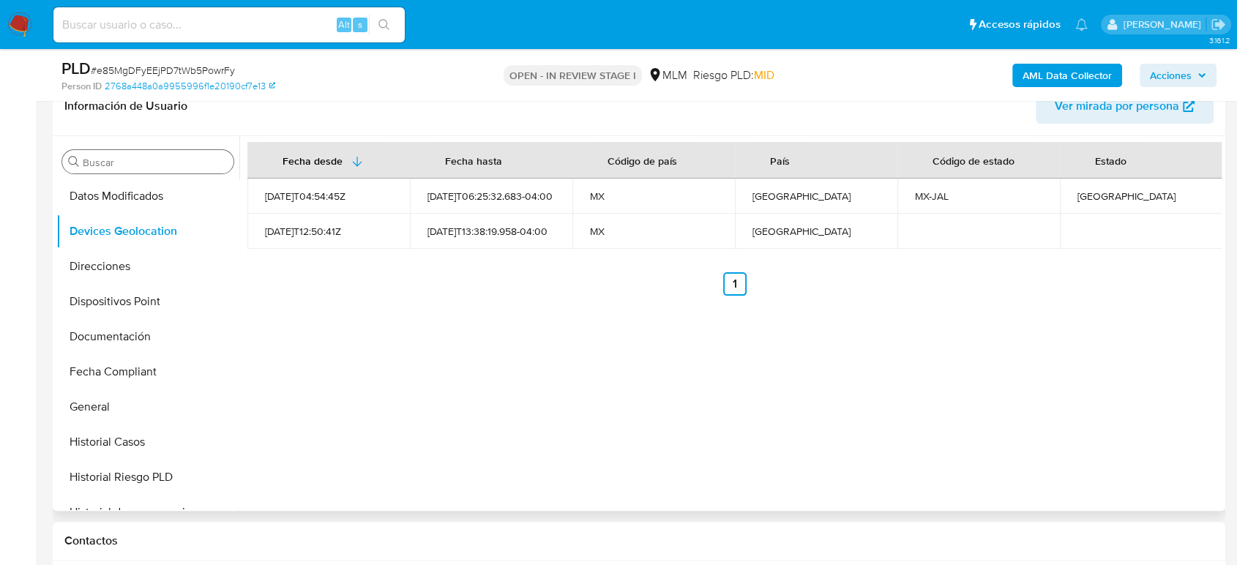
click at [203, 156] on input "Buscar" at bounding box center [155, 162] width 145 height 13
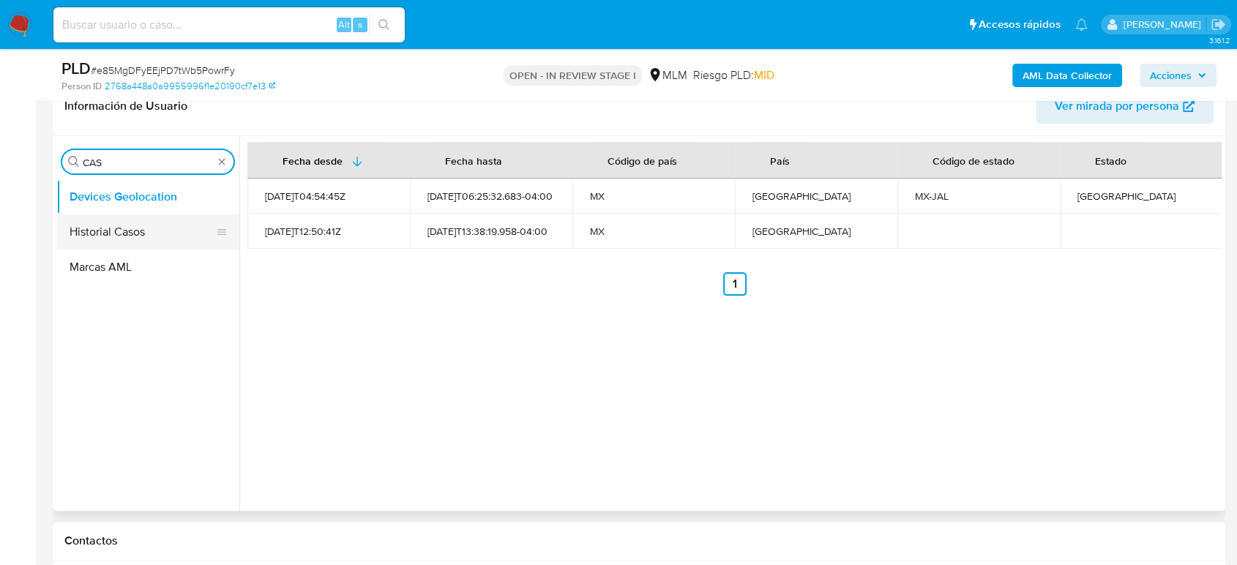
type input "CAS"
click at [125, 237] on button "Historial Casos" at bounding box center [141, 231] width 171 height 35
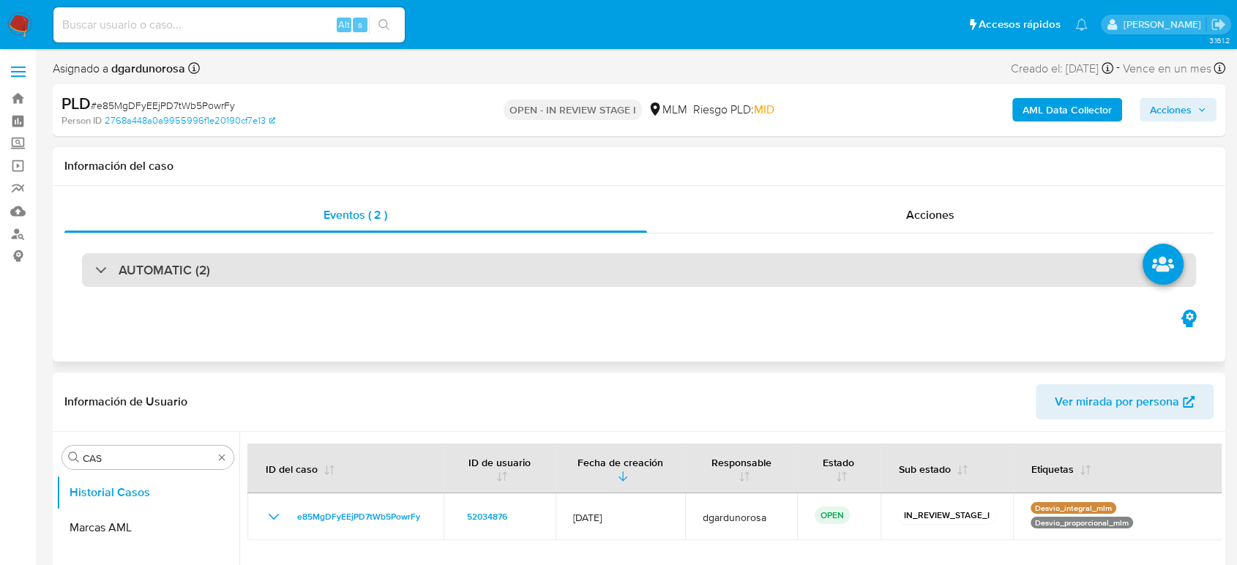
click at [410, 272] on div "AUTOMATIC (2)" at bounding box center [639, 270] width 1114 height 34
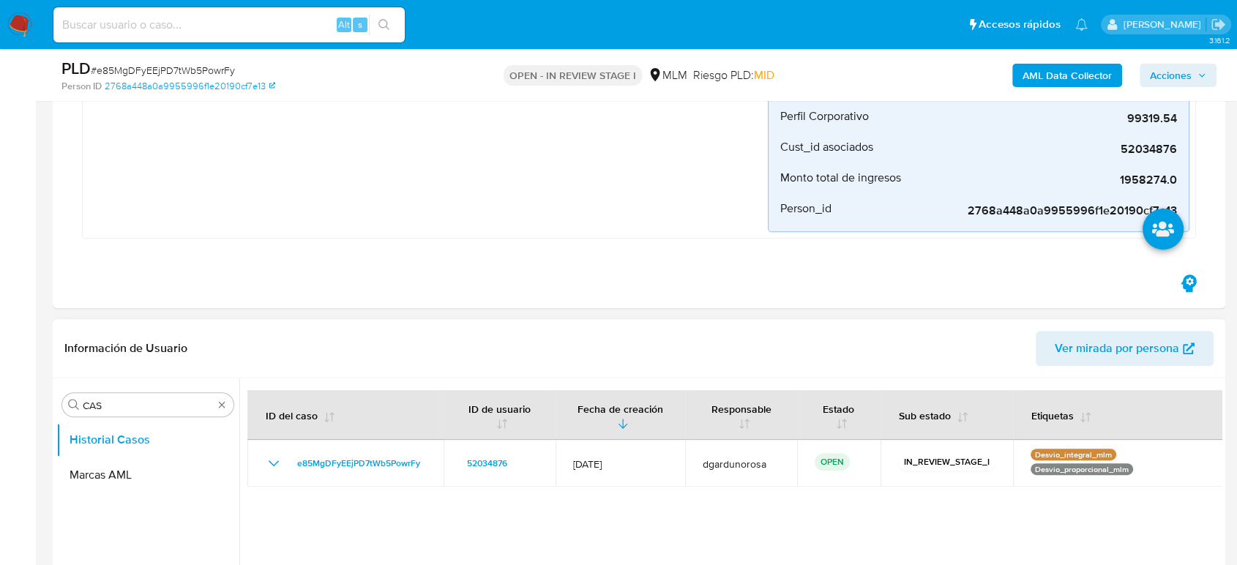
scroll to position [813, 0]
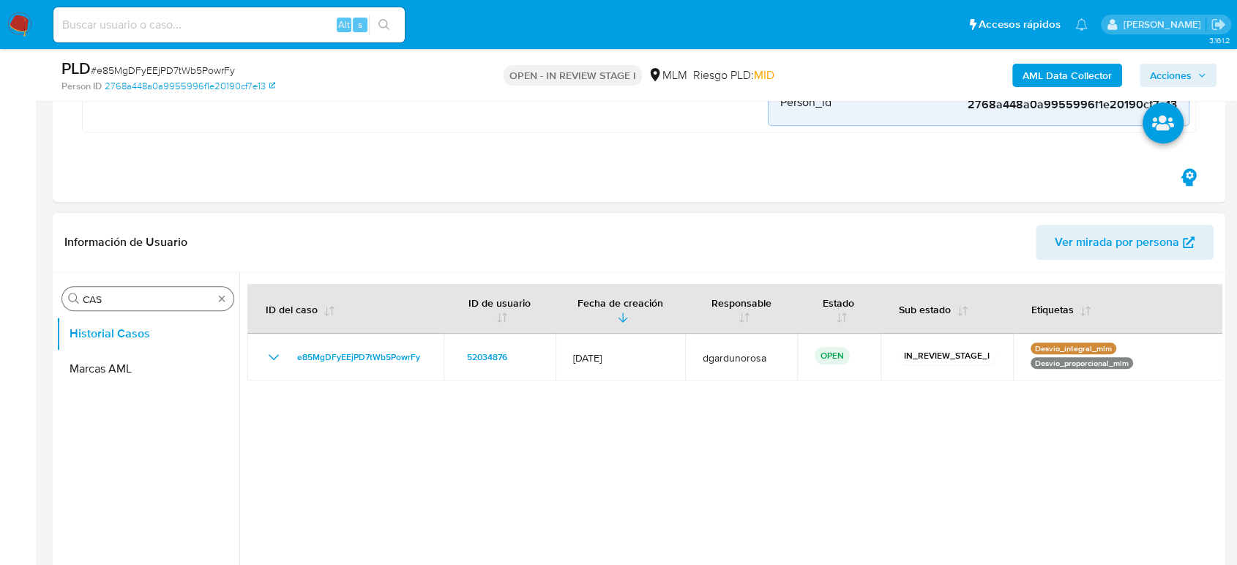
drag, startPoint x: 220, startPoint y: 290, endPoint x: 222, endPoint y: 299, distance: 9.8
click at [220, 290] on div "Buscar CAS" at bounding box center [147, 298] width 171 height 23
type input "CONV"
click at [177, 368] on button "Historial de conversaciones" at bounding box center [141, 368] width 171 height 35
click at [126, 369] on button "Historial de conversaciones" at bounding box center [141, 368] width 171 height 35
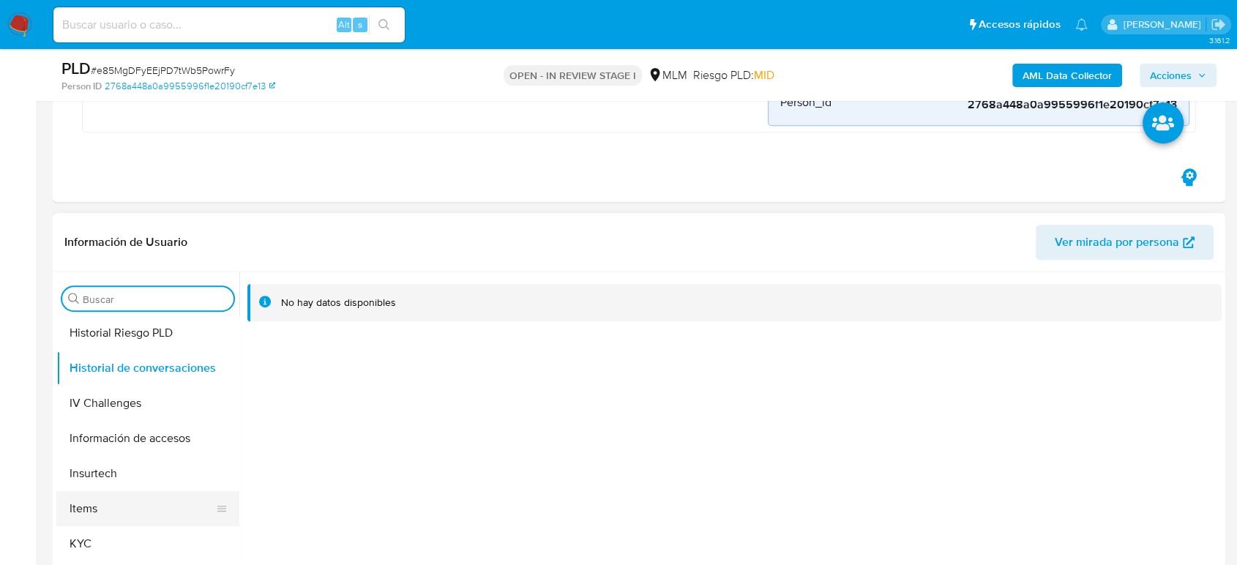
scroll to position [650, 0]
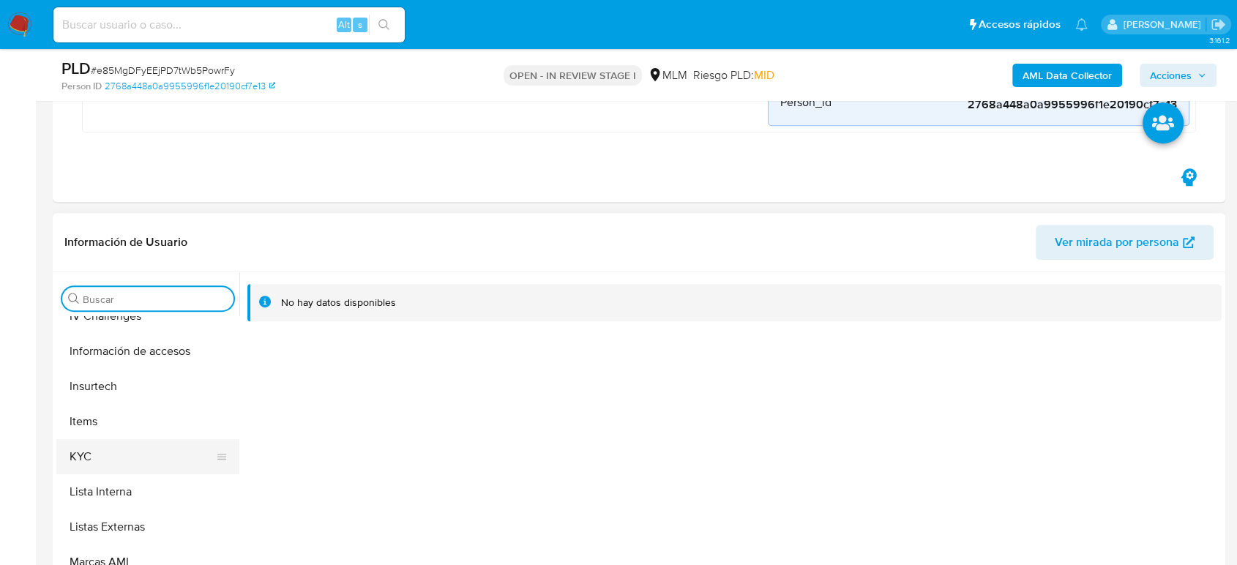
click at [79, 462] on button "KYC" at bounding box center [141, 456] width 171 height 35
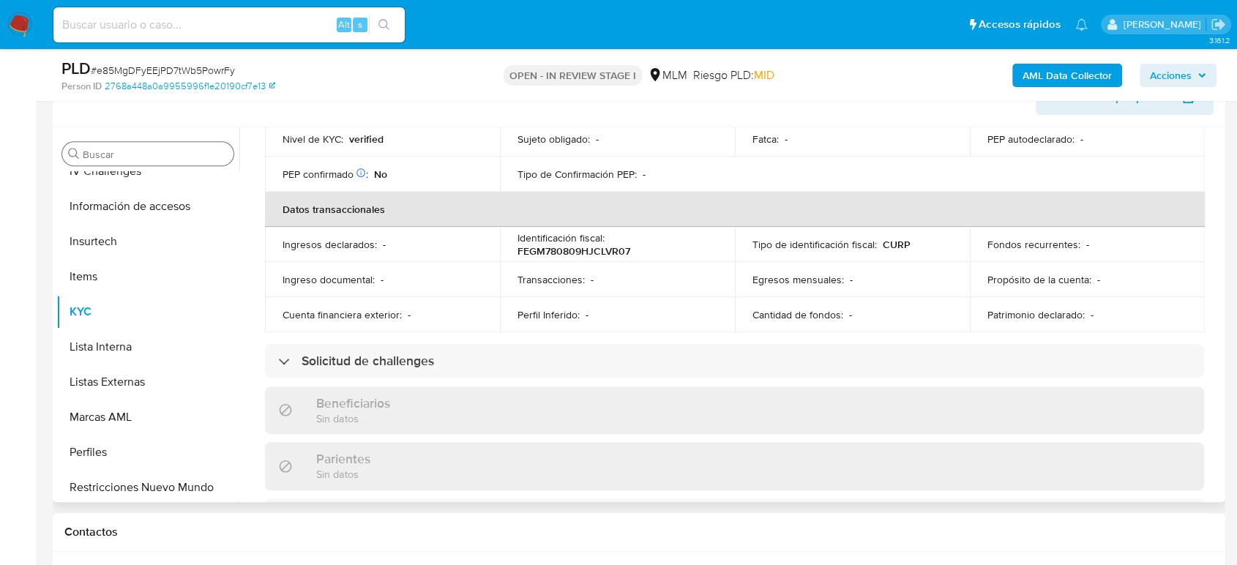
scroll to position [92, 0]
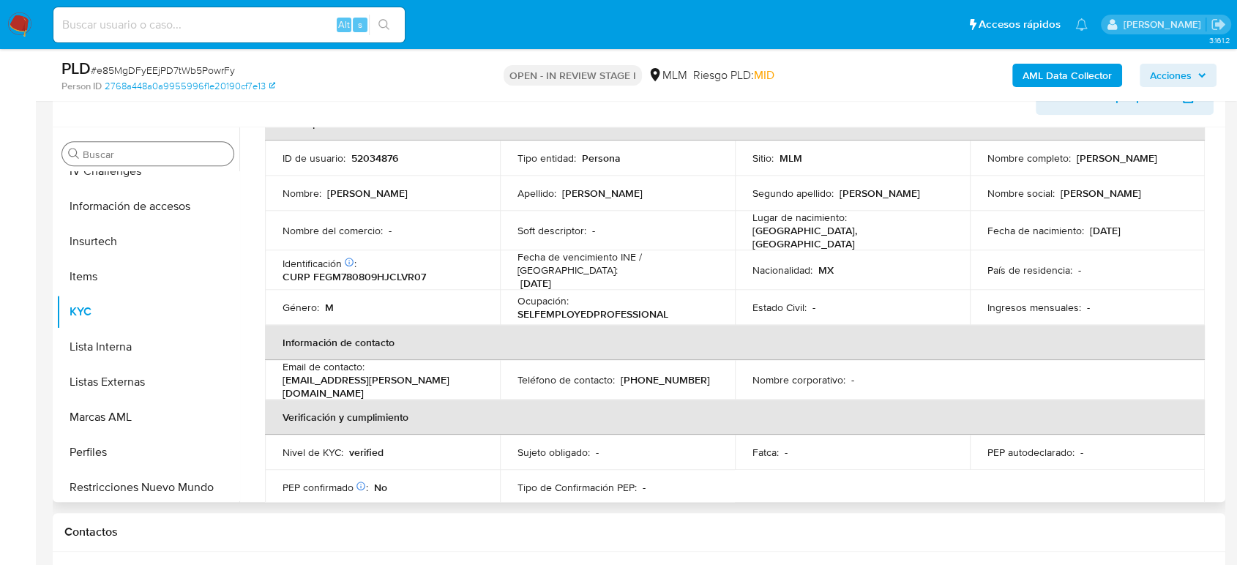
click at [660, 373] on p "(33) 21837083" at bounding box center [665, 379] width 89 height 13
copy p "21837083"
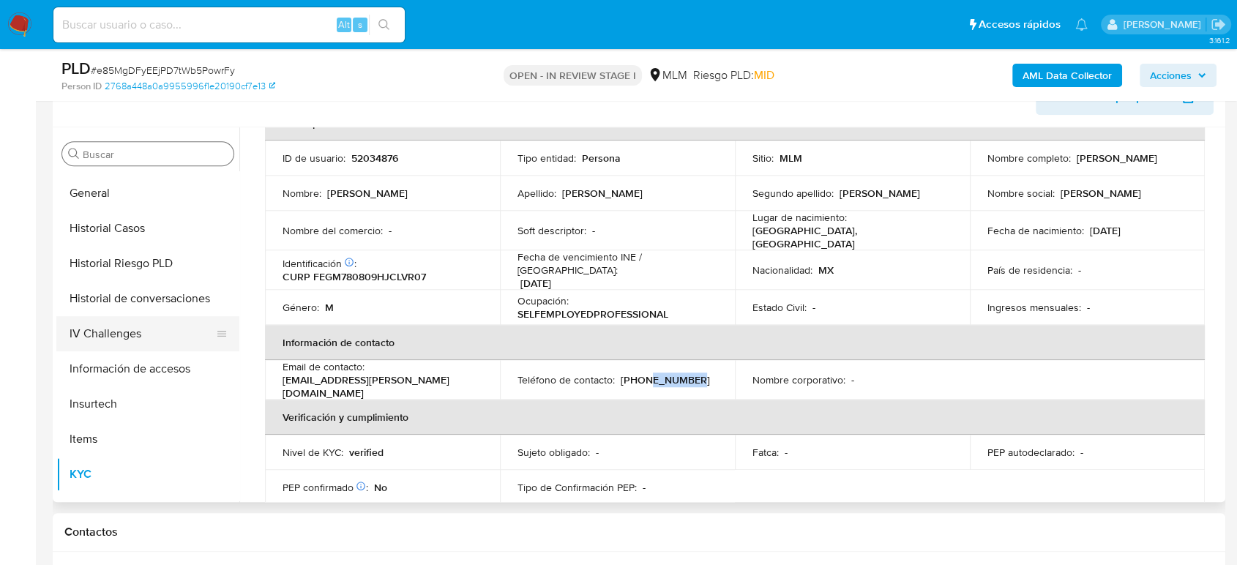
scroll to position [406, 0]
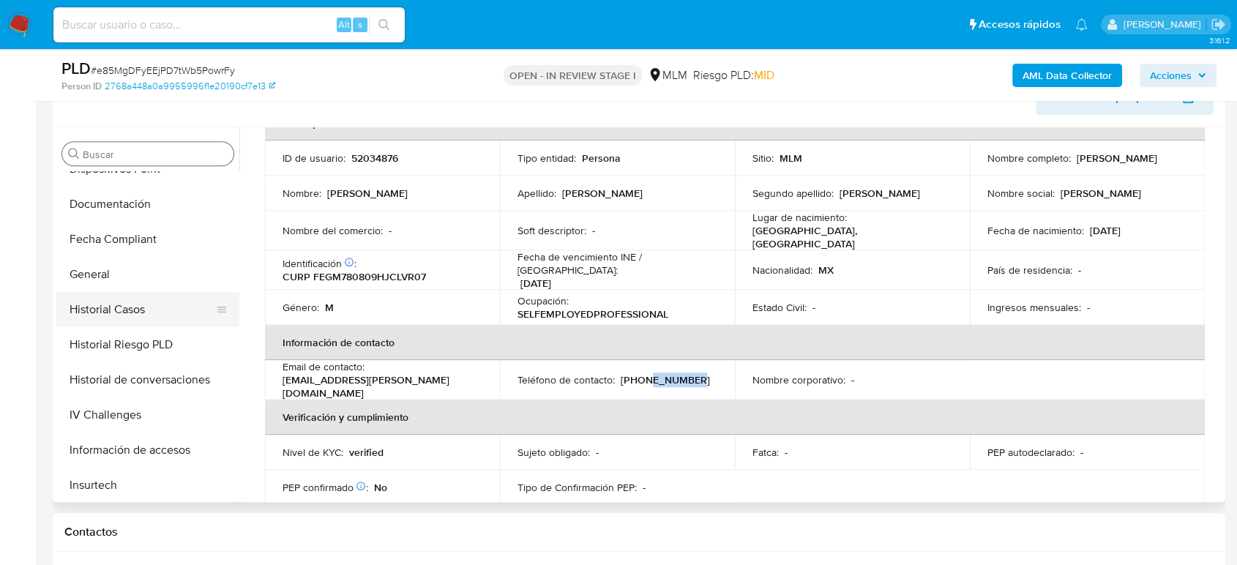
click at [123, 304] on button "Historial Casos" at bounding box center [141, 309] width 171 height 35
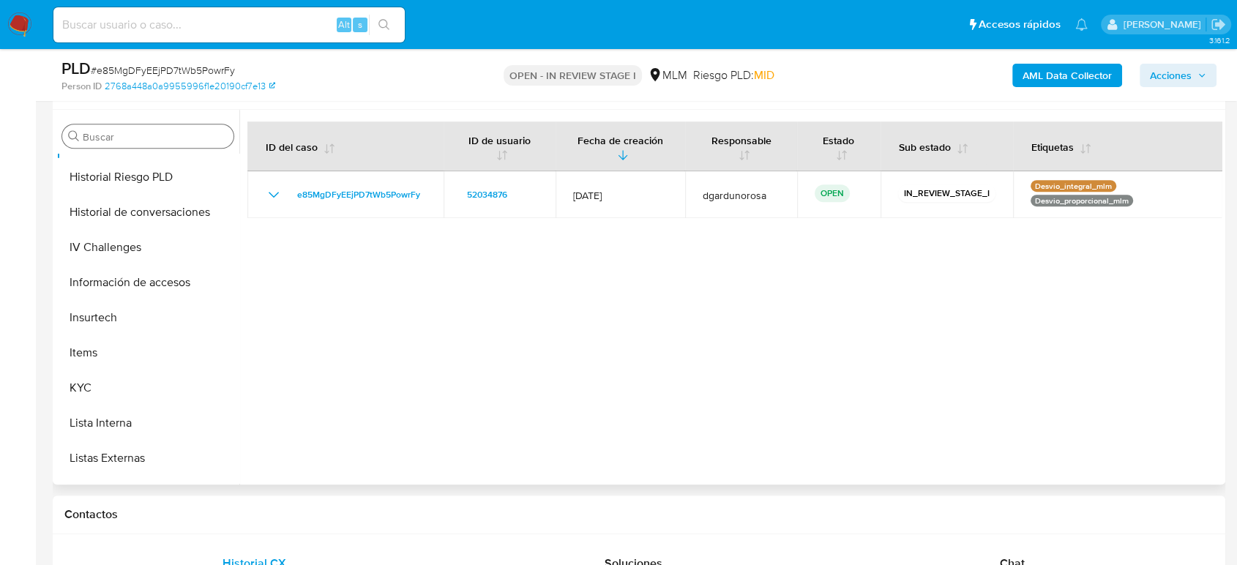
scroll to position [689, 0]
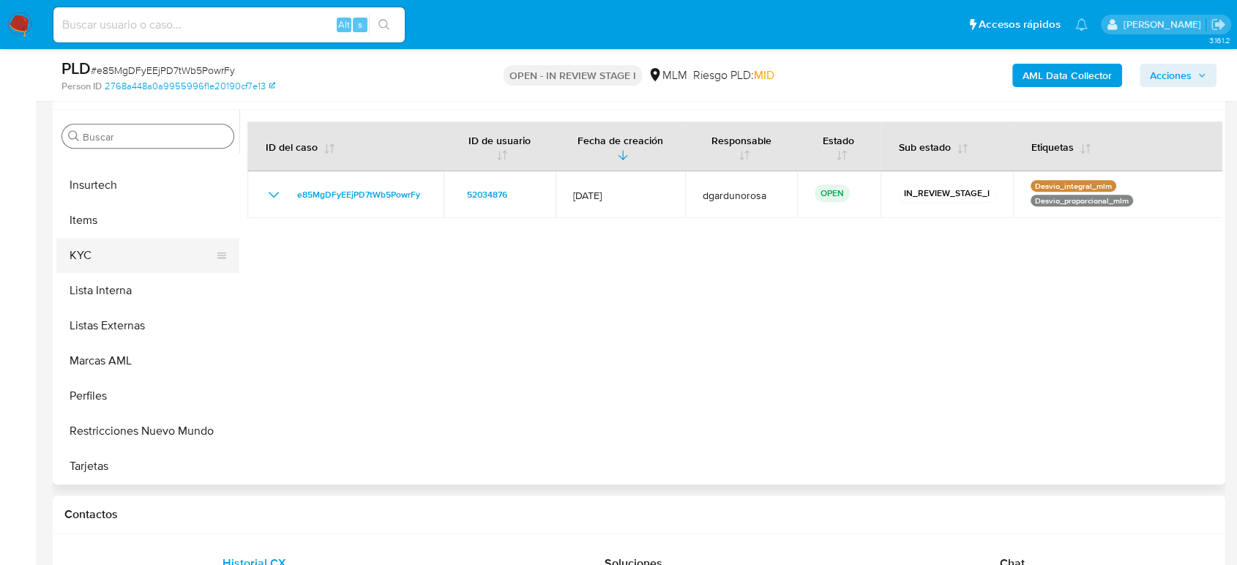
click at [118, 262] on button "KYC" at bounding box center [141, 255] width 171 height 35
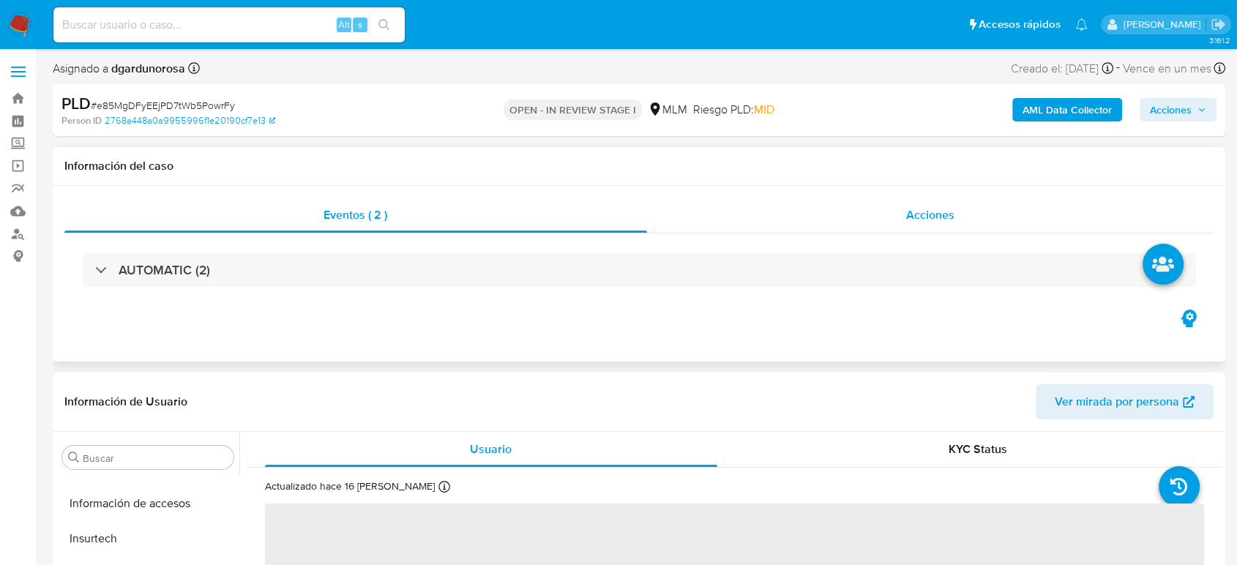
scroll to position [689, 0]
select select "10"
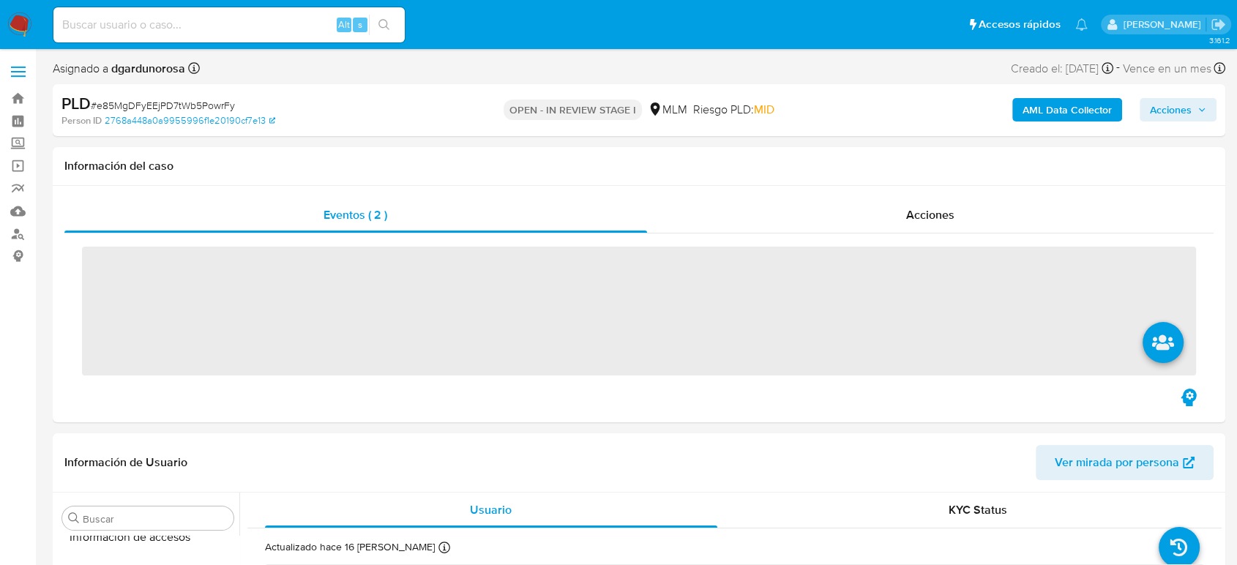
scroll to position [689, 0]
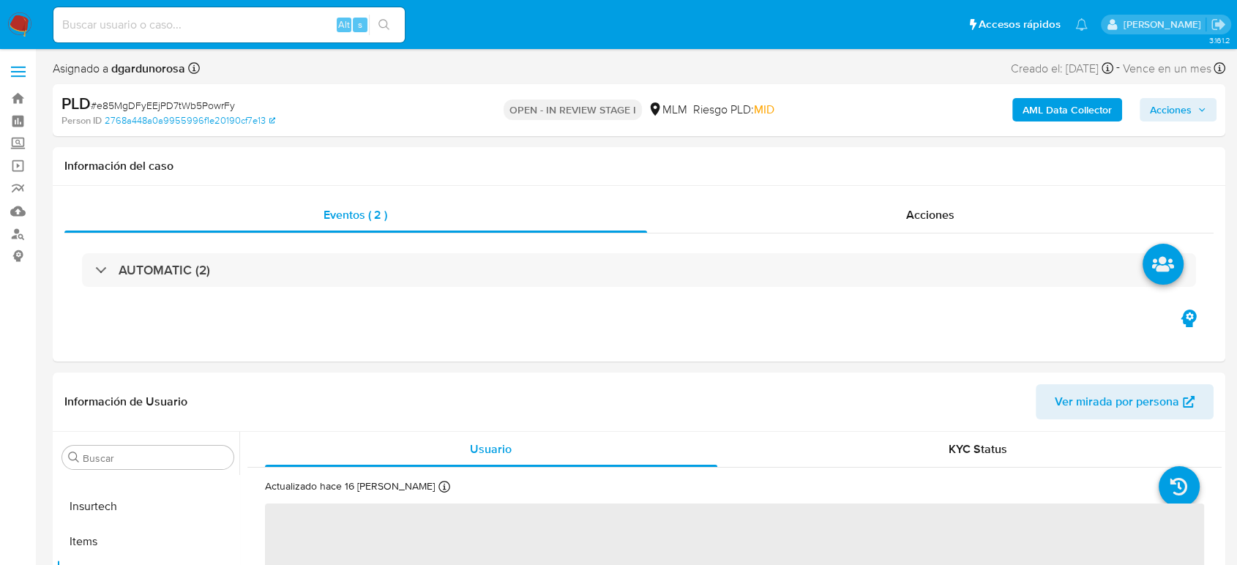
click at [30, 73] on label at bounding box center [18, 71] width 37 height 31
click at [0, 0] on input "checkbox" at bounding box center [0, 0] width 0 height 0
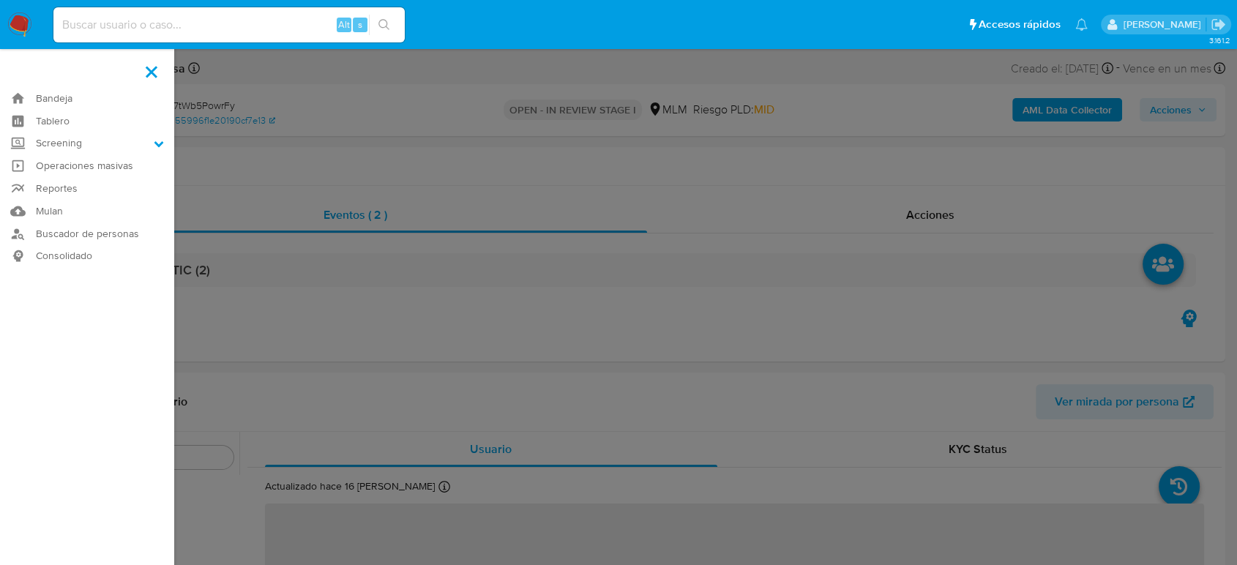
drag, startPoint x: 69, startPoint y: 143, endPoint x: 79, endPoint y: 163, distance: 21.6
click at [69, 143] on label "Screening" at bounding box center [87, 144] width 174 height 23
click at [0, 0] on input "Screening" at bounding box center [0, 0] width 0 height 0
select select "10"
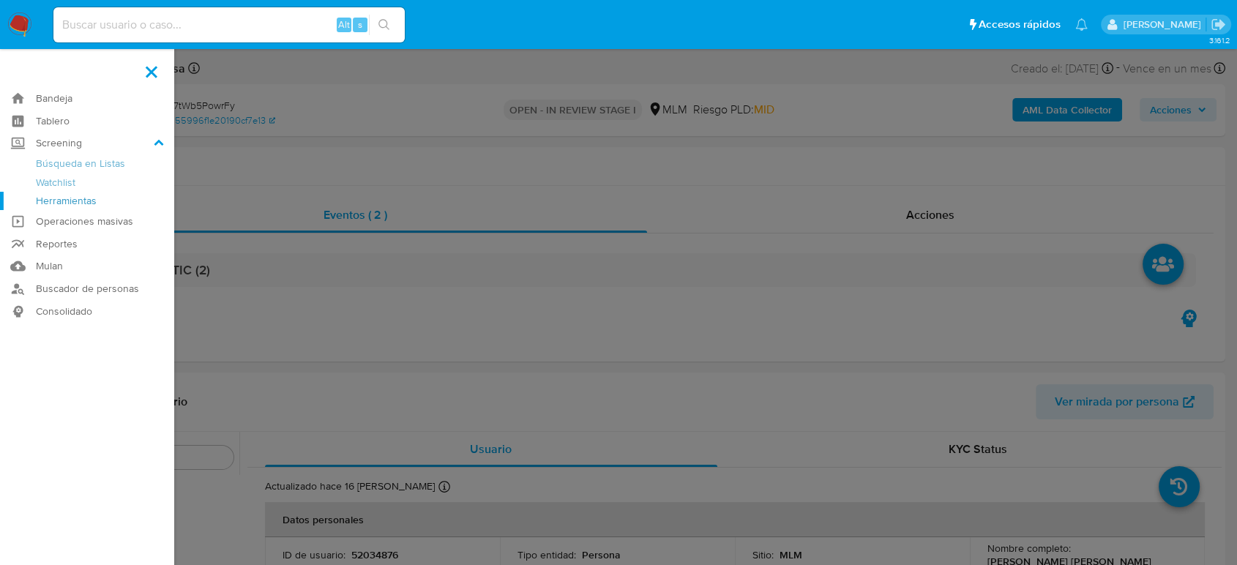
click at [83, 199] on link "Herramientas" at bounding box center [87, 201] width 174 height 18
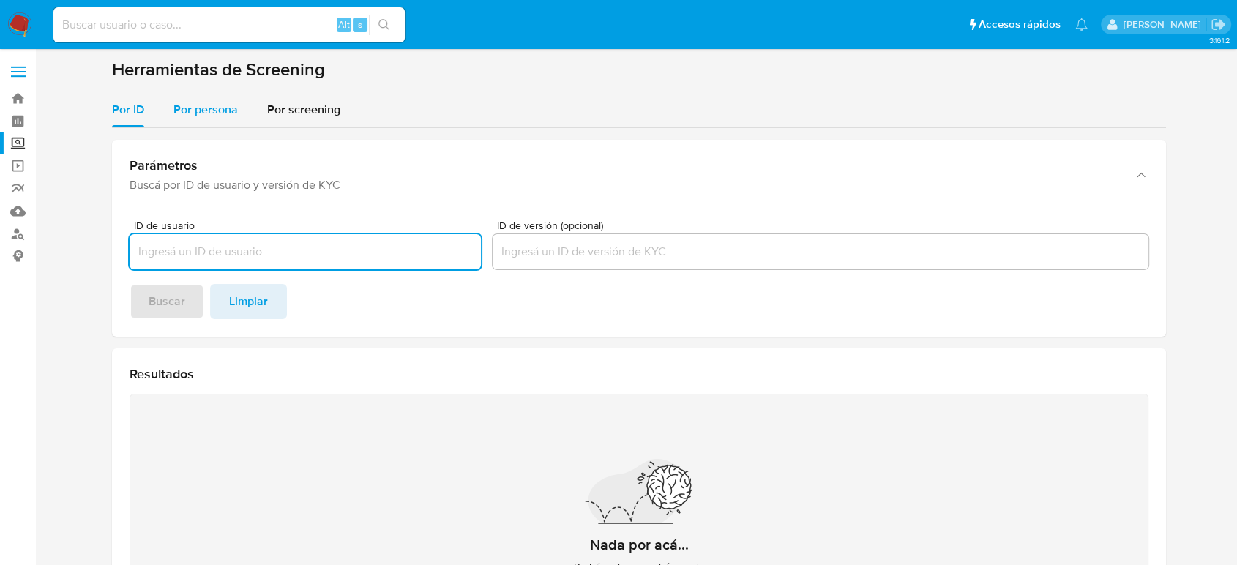
click at [206, 112] on span "Por persona" at bounding box center [206, 109] width 64 height 17
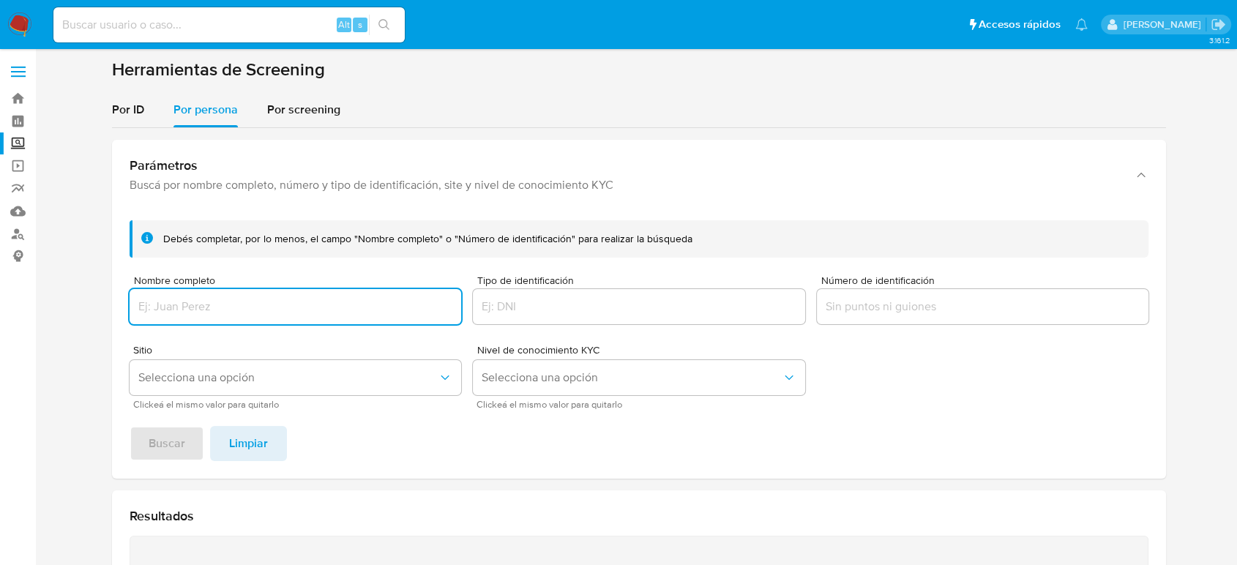
click at [266, 298] on input "Nombre completo" at bounding box center [296, 306] width 332 height 19
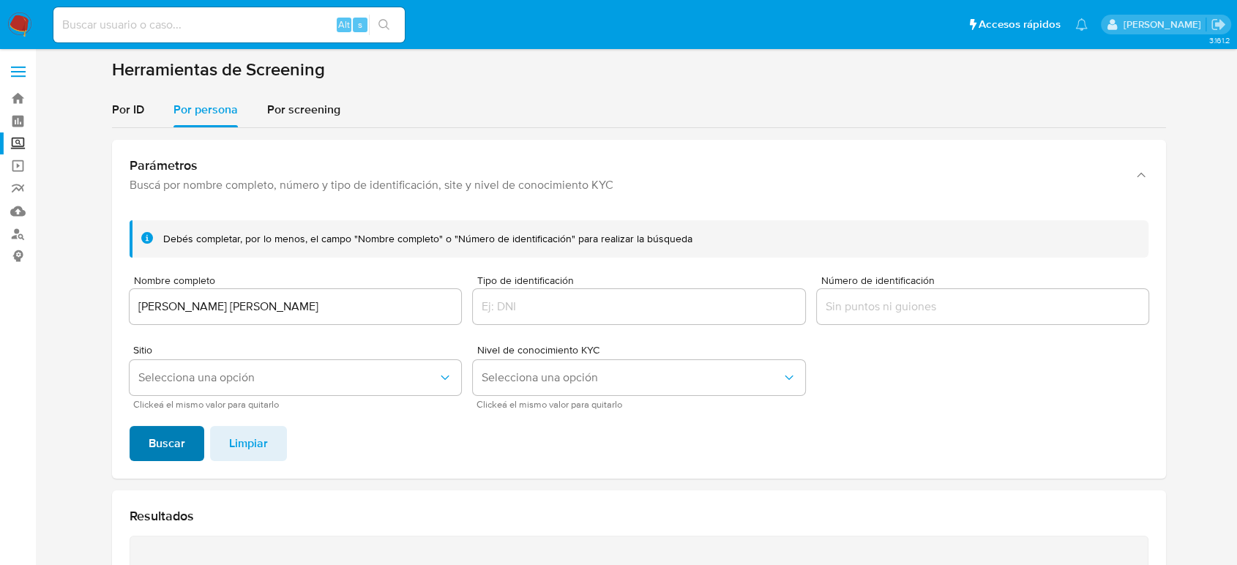
click at [182, 437] on span "Buscar" at bounding box center [167, 444] width 37 height 32
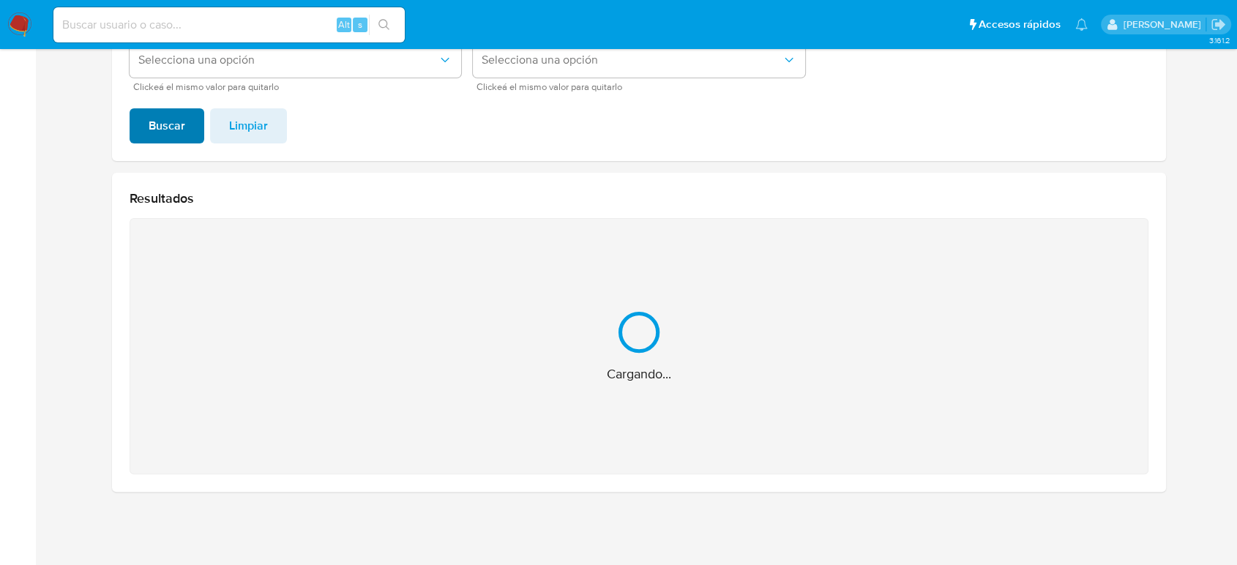
scroll to position [85, 0]
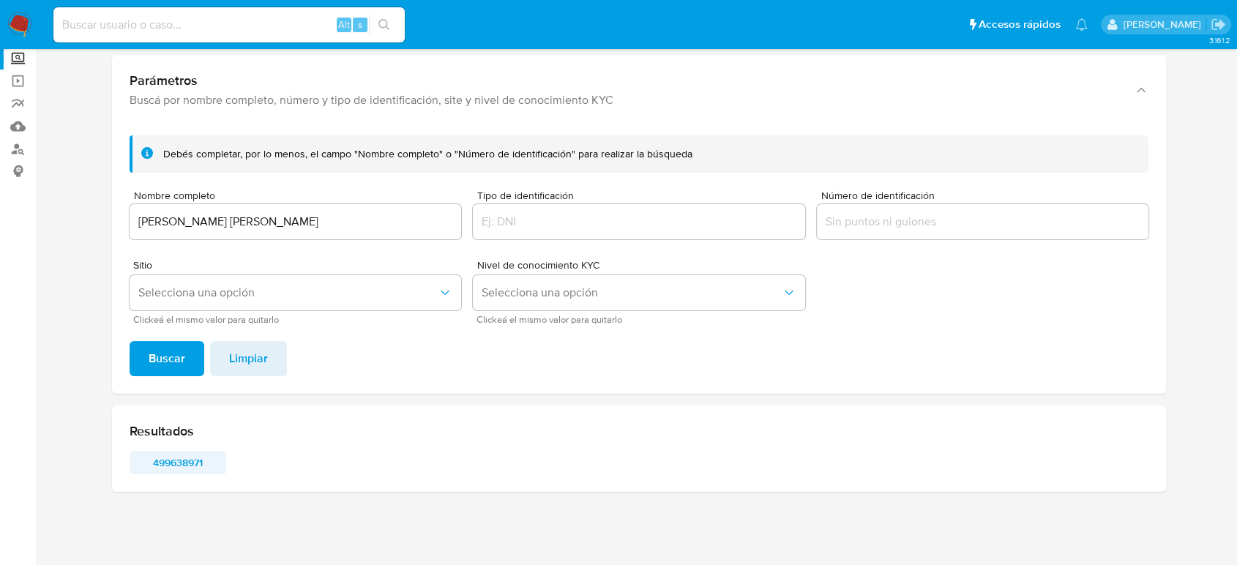
click at [182, 462] on span "499638971" at bounding box center [178, 462] width 76 height 20
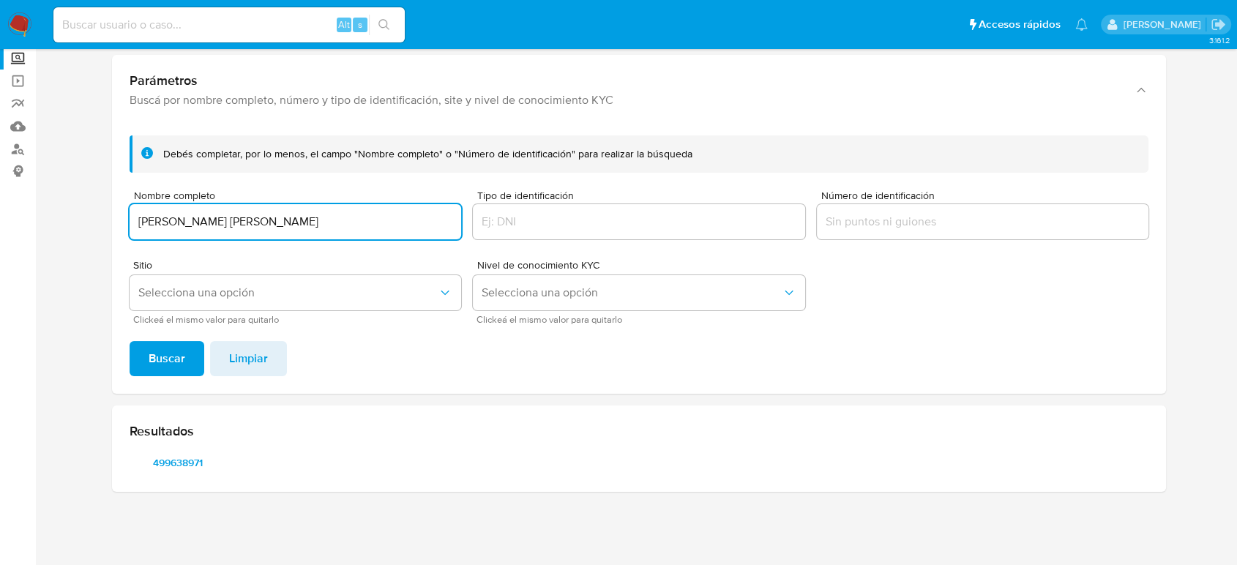
drag, startPoint x: 321, startPoint y: 226, endPoint x: 46, endPoint y: 178, distance: 279.5
click at [46, 178] on main "3.161.2" at bounding box center [618, 240] width 1237 height 651
type input "ROGELIO BARRAGAN CALOCA"
click at [130, 341] on button "Buscar" at bounding box center [167, 358] width 75 height 35
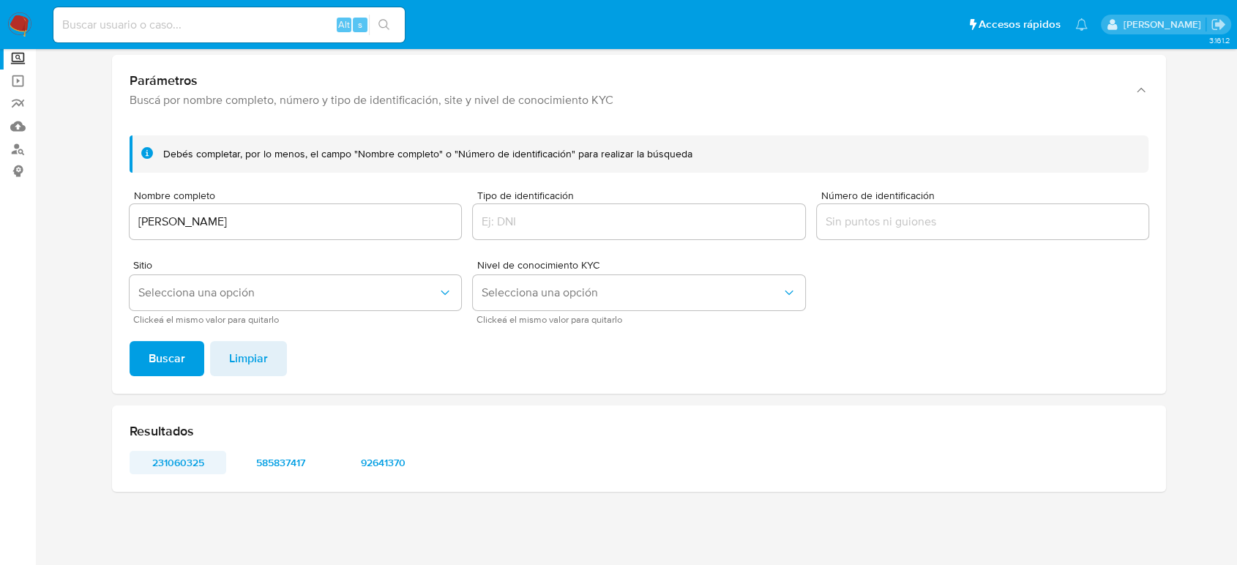
click at [174, 459] on span "231060325" at bounding box center [178, 462] width 76 height 20
click at [272, 466] on span "585837417" at bounding box center [280, 462] width 76 height 20
click at [375, 460] on span "92641370" at bounding box center [383, 462] width 76 height 20
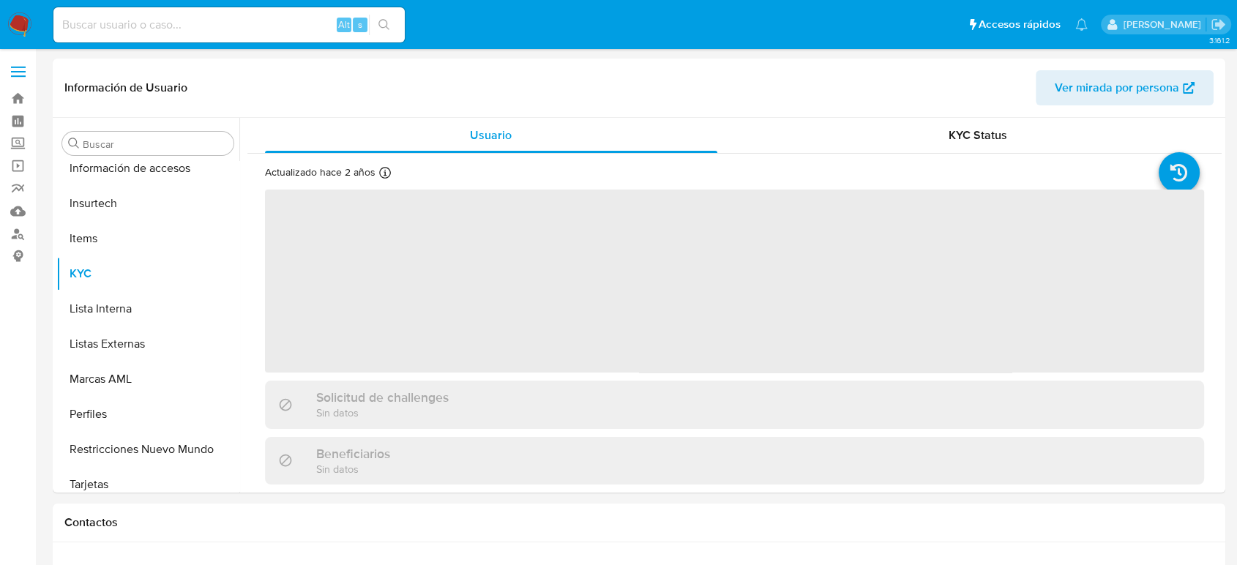
scroll to position [689, 0]
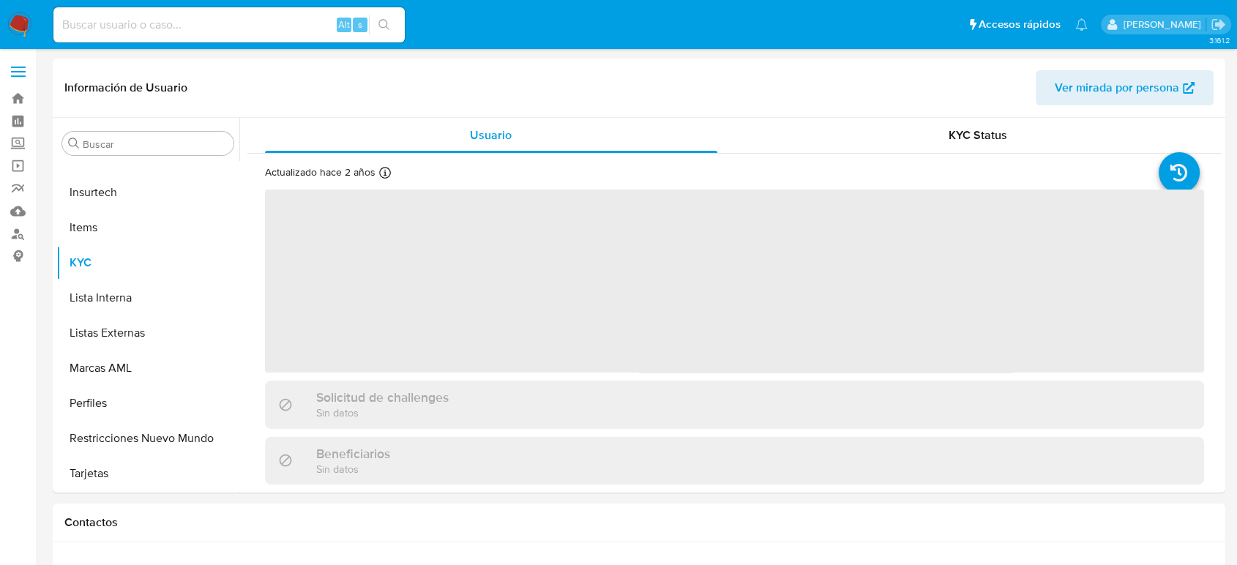
select select "10"
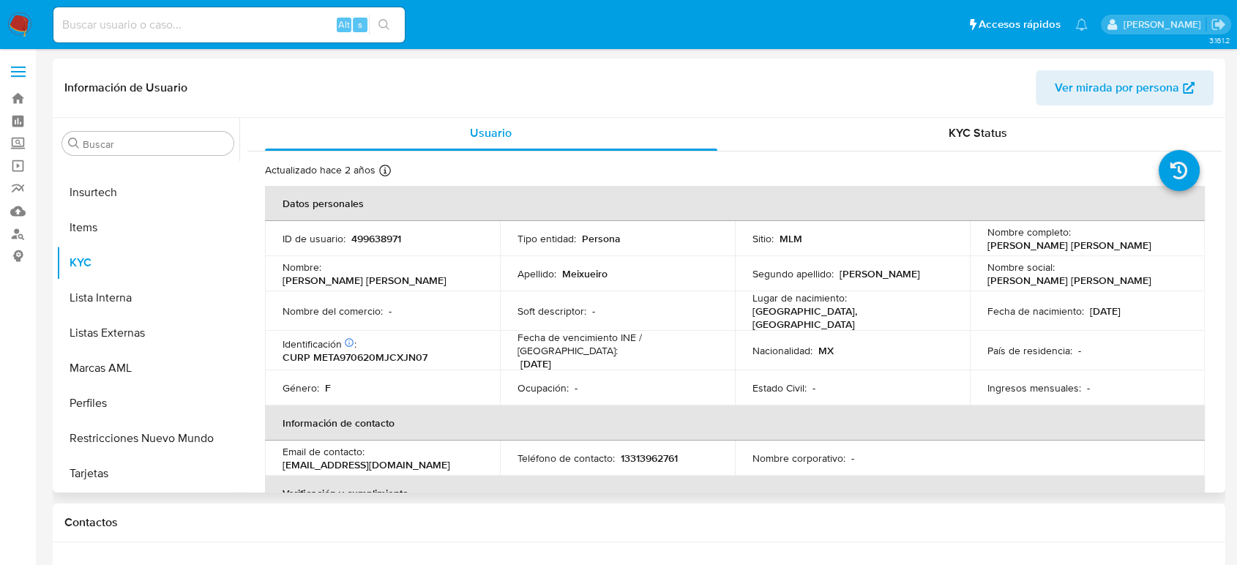
scroll to position [0, 0]
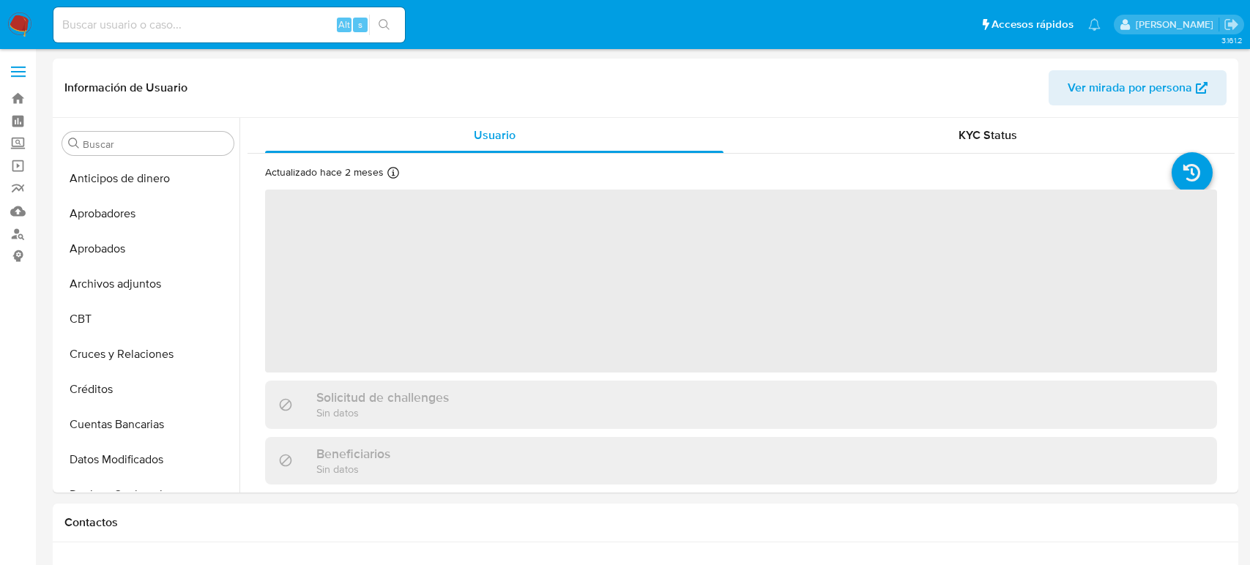
select select "10"
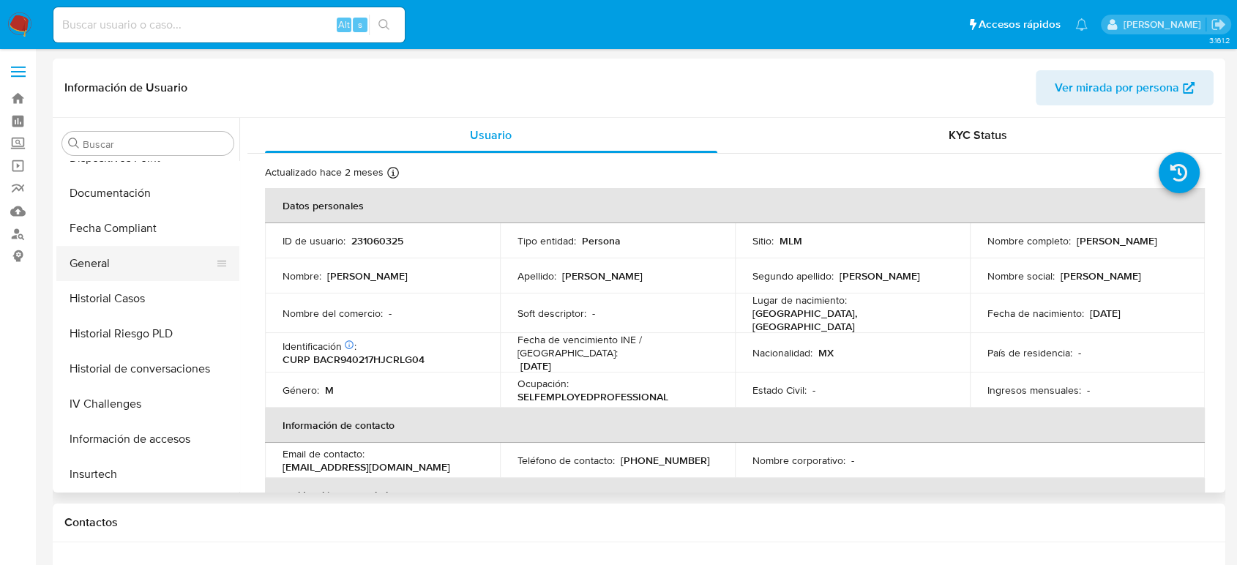
scroll to position [363, 0]
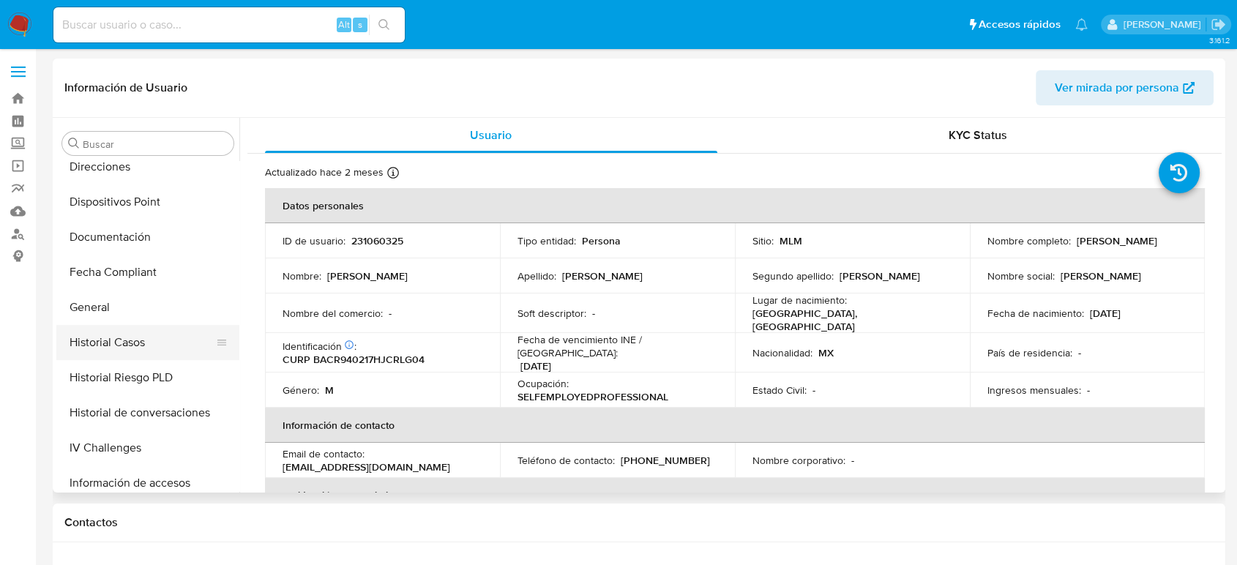
click at [132, 340] on button "Historial Casos" at bounding box center [141, 342] width 171 height 35
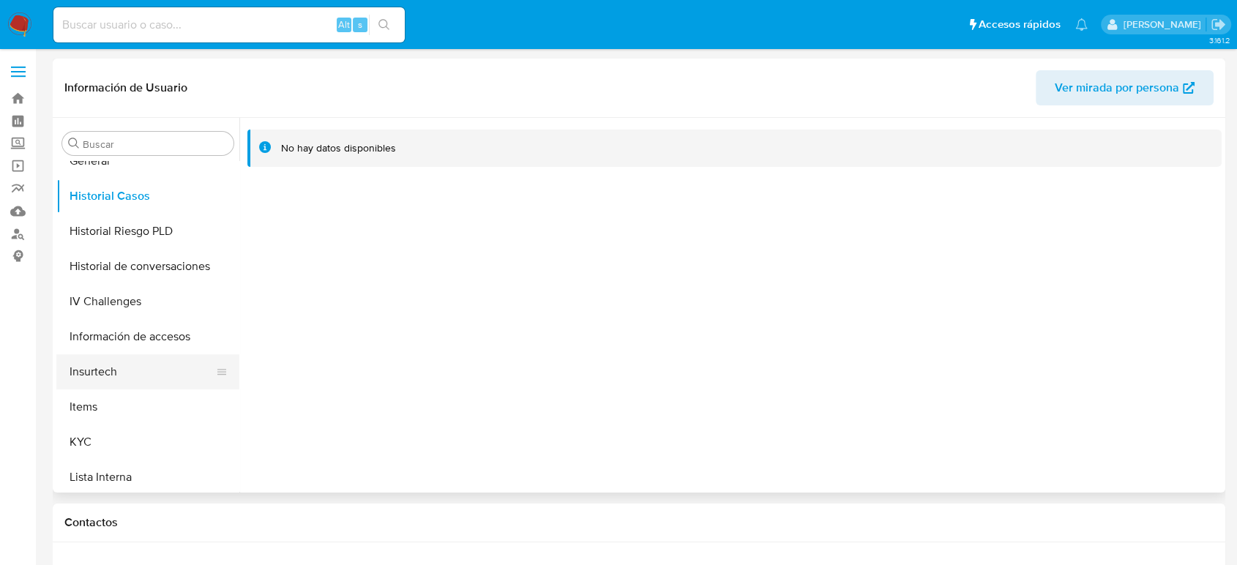
scroll to position [526, 0]
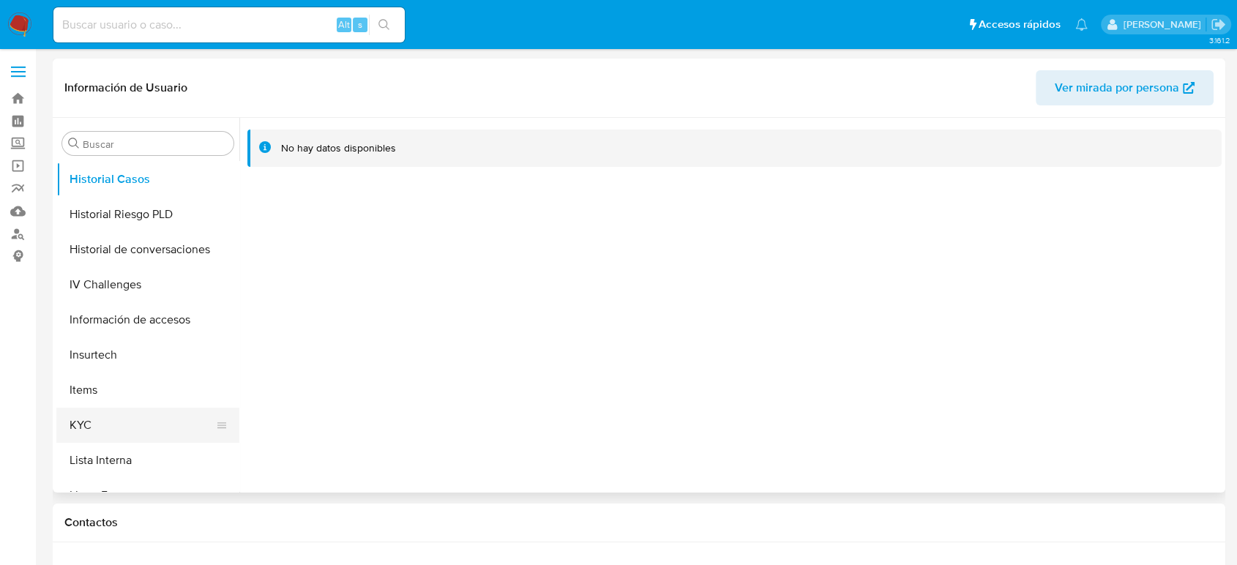
click at [108, 426] on button "KYC" at bounding box center [141, 425] width 171 height 35
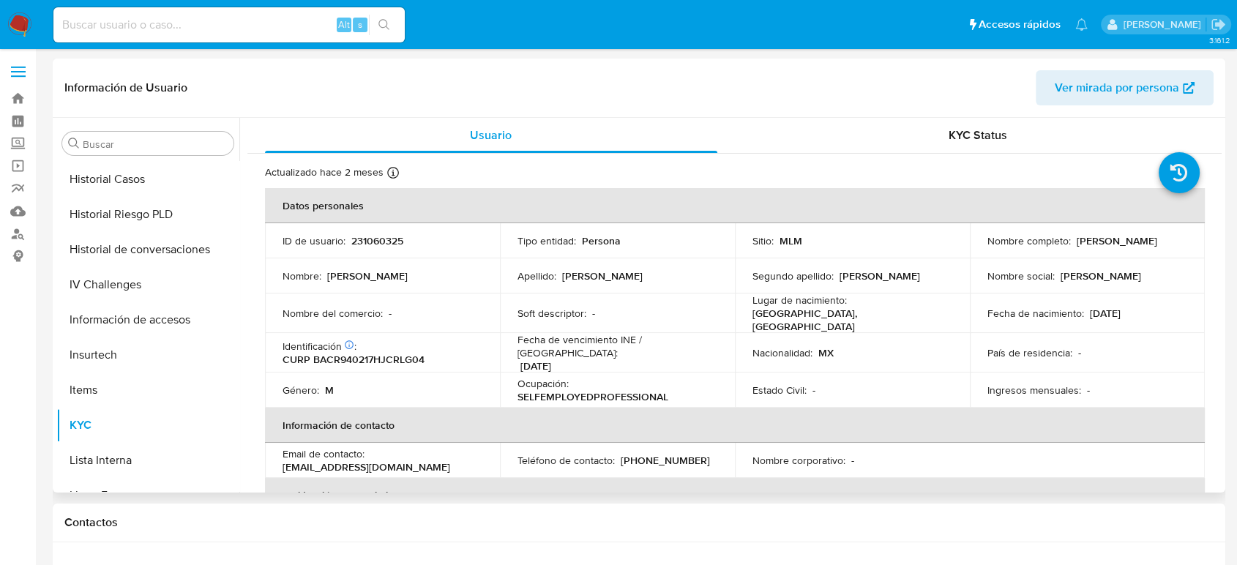
click at [380, 242] on p "231060325" at bounding box center [377, 240] width 52 height 13
copy p "231060325"
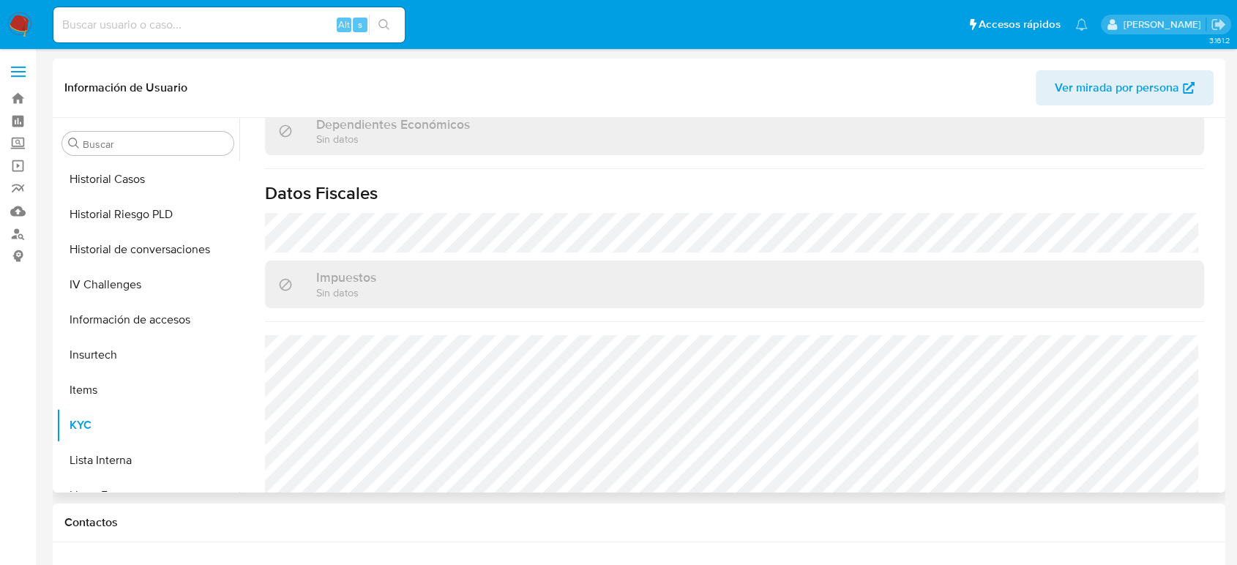
scroll to position [919, 0]
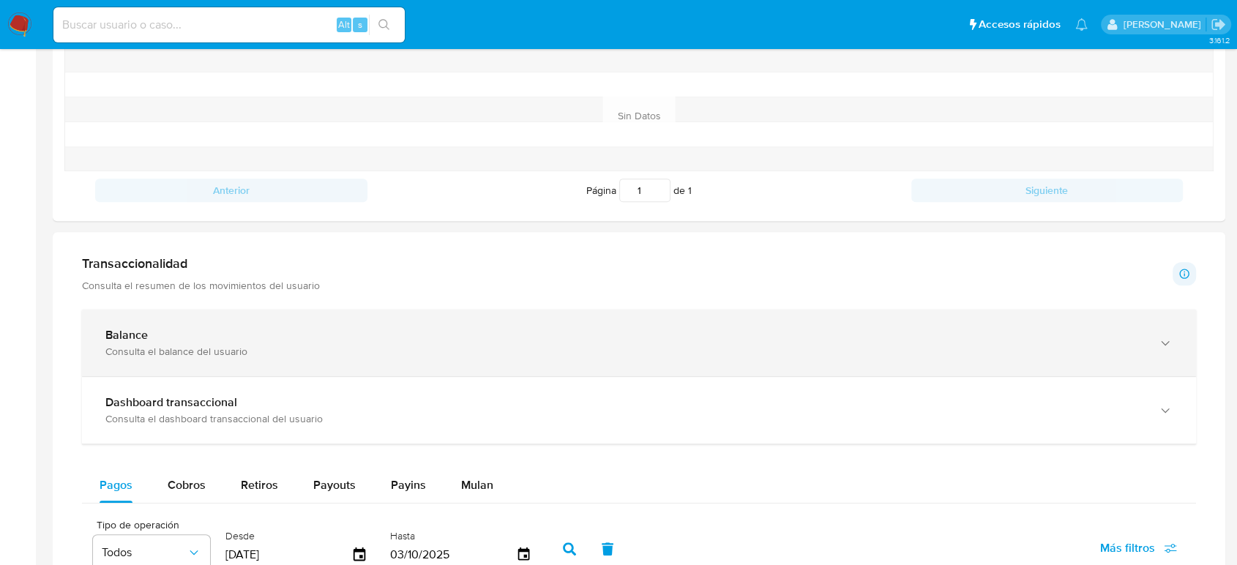
click at [294, 343] on div "Balance Consulta el balance del usuario" at bounding box center [624, 343] width 1038 height 30
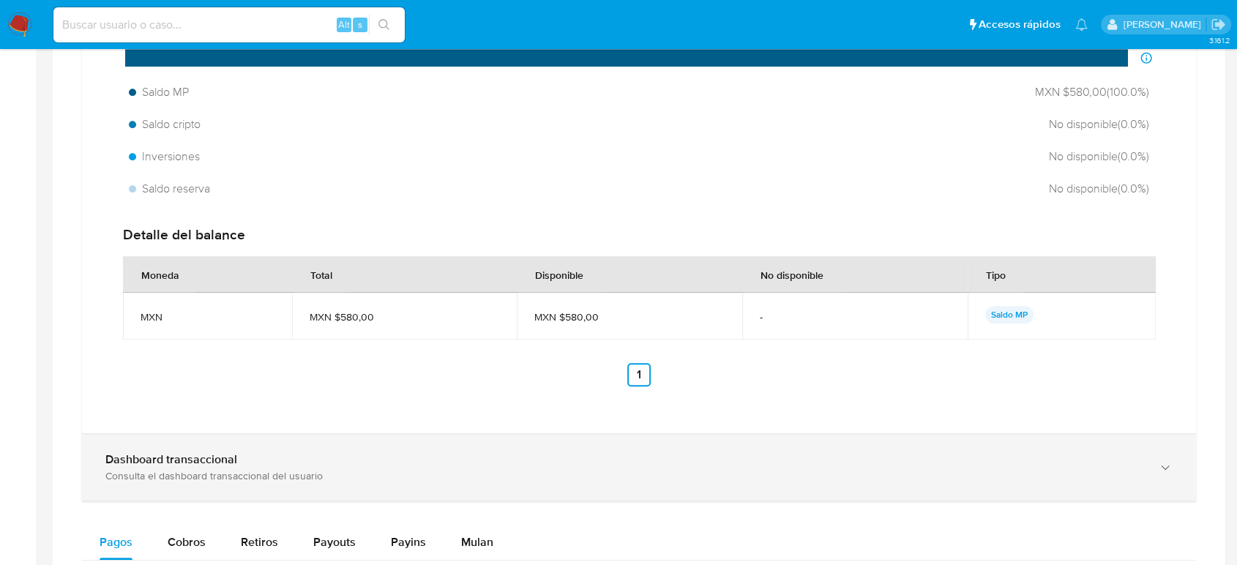
scroll to position [1057, 0]
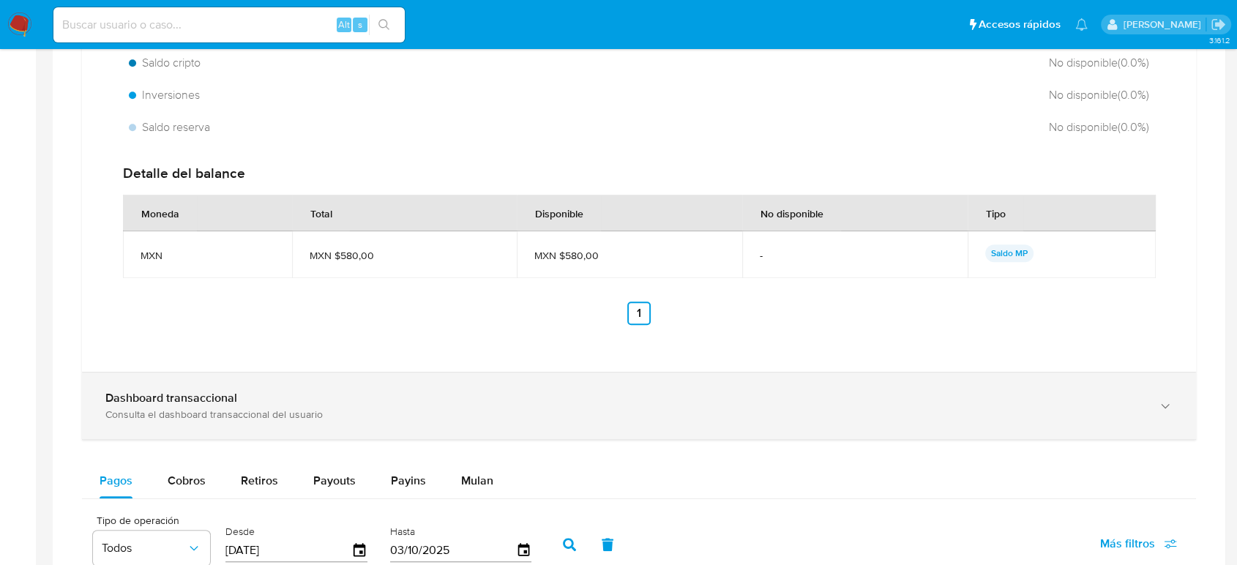
click at [395, 409] on div "Consulta el dashboard transaccional del usuario" at bounding box center [624, 414] width 1038 height 13
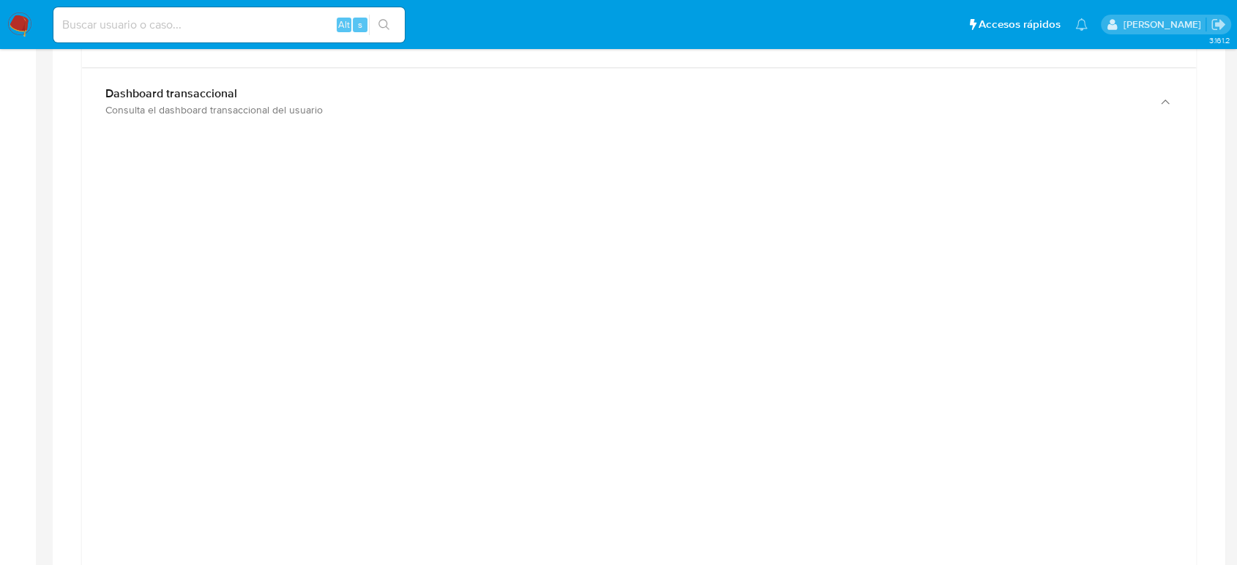
scroll to position [1382, 0]
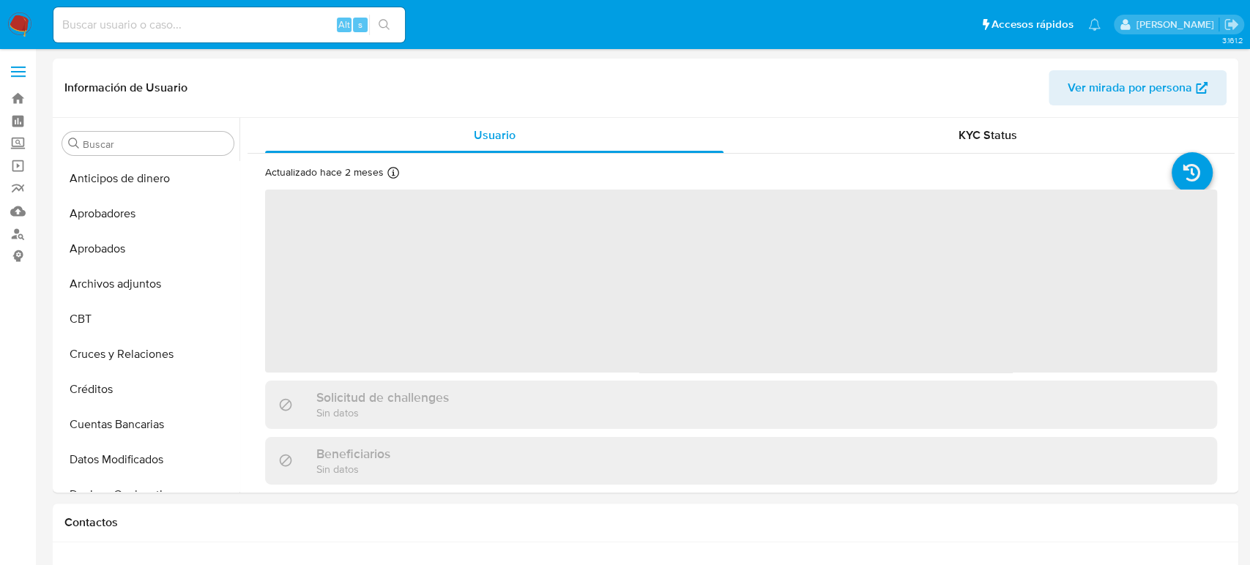
select select "10"
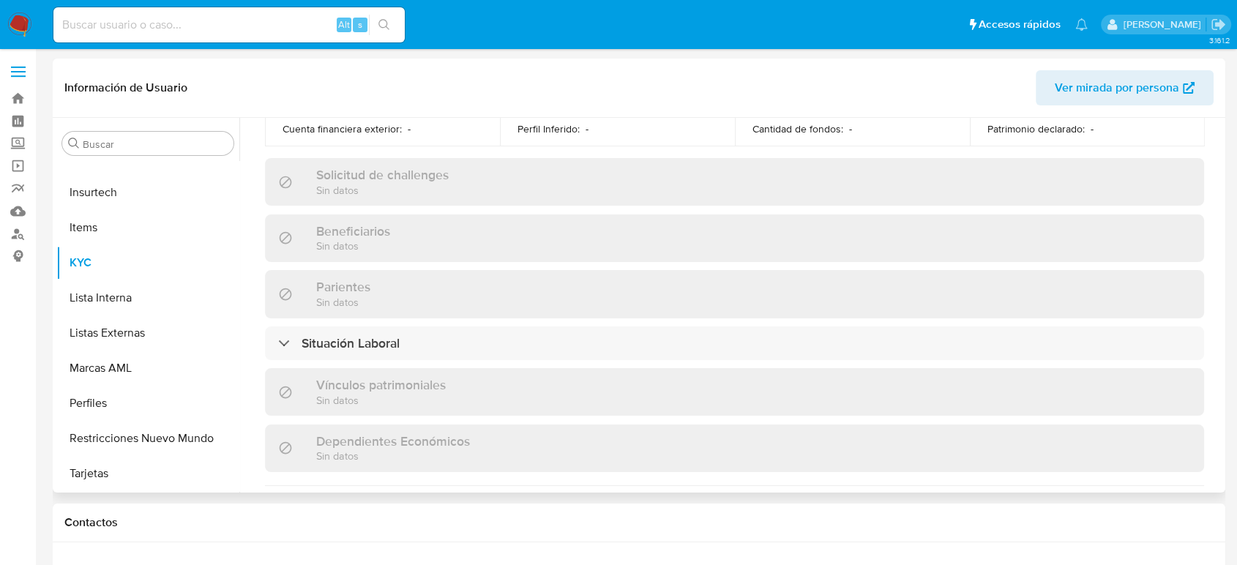
scroll to position [498, 0]
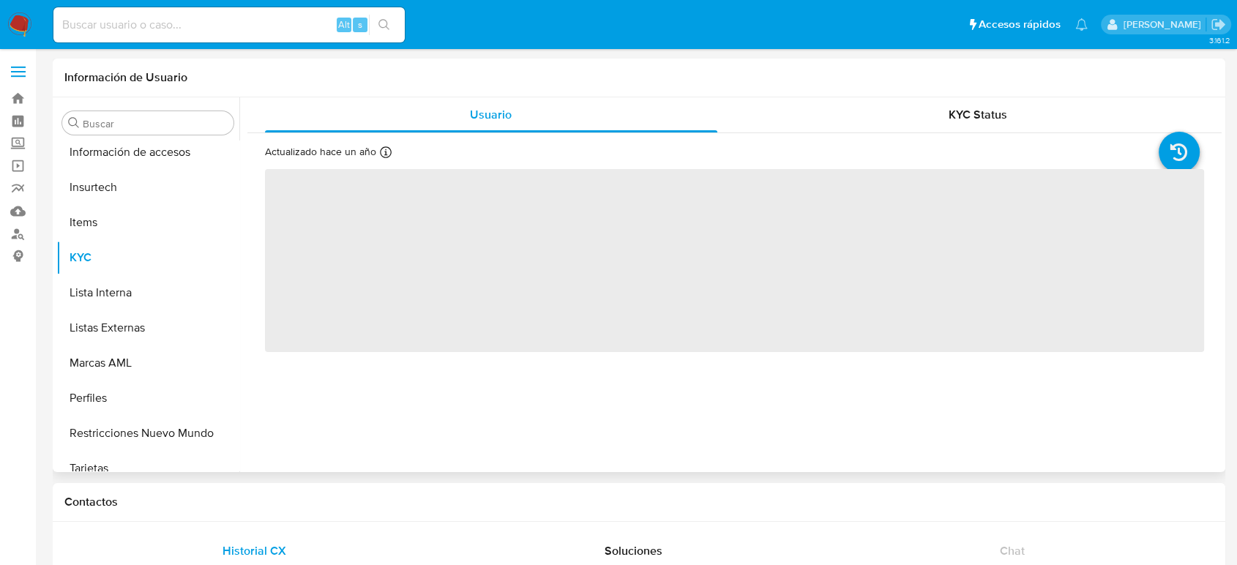
scroll to position [689, 0]
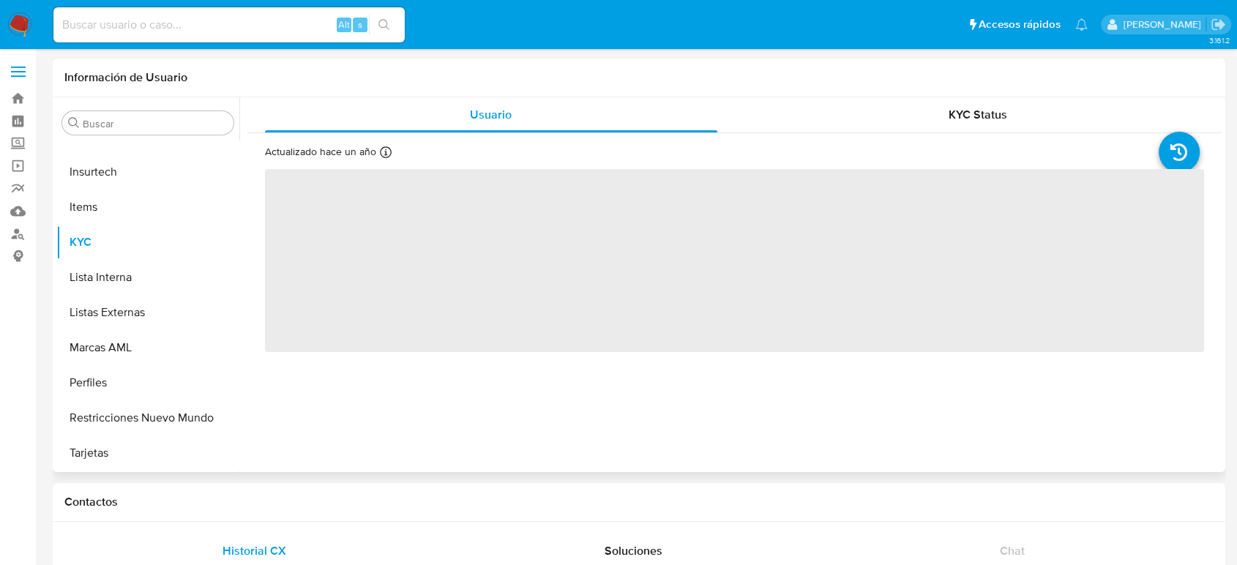
select select "10"
